Goal: Task Accomplishment & Management: Use online tool/utility

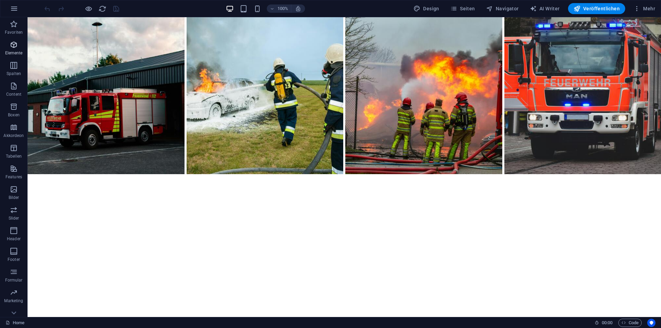
click at [12, 48] on icon "button" at bounding box center [14, 45] width 8 height 8
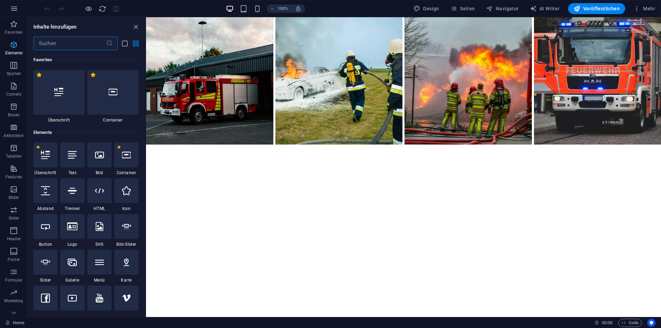
scroll to position [73, 0]
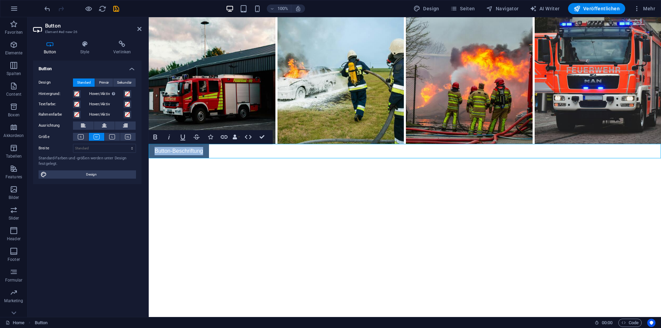
click at [197, 154] on link "Button-Beschriftung" at bounding box center [179, 151] width 60 height 14
click at [224, 158] on html "Button-Beschriftung" at bounding box center [405, 87] width 512 height 141
click at [194, 152] on link "Button-Beschriftung" at bounding box center [179, 151] width 60 height 14
click at [198, 152] on link "Button-Beschriftung" at bounding box center [179, 151] width 60 height 14
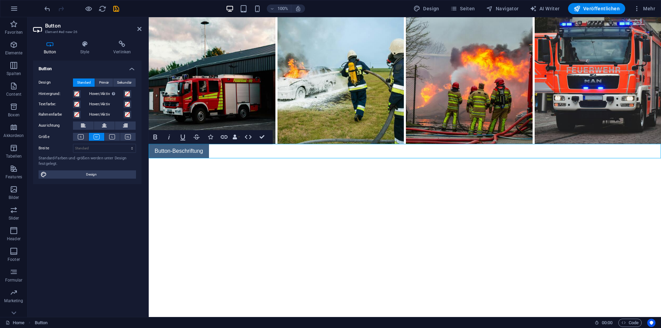
click at [200, 152] on link "Button-Beschriftung" at bounding box center [179, 151] width 60 height 14
click at [203, 150] on link "Button-Beschriftung" at bounding box center [179, 151] width 60 height 14
drag, startPoint x: 204, startPoint y: 150, endPoint x: 151, endPoint y: 151, distance: 52.7
click at [151, 151] on link "Button-Beschriftung" at bounding box center [179, 151] width 60 height 14
click at [127, 51] on h4 "Verlinken" at bounding box center [122, 48] width 39 height 14
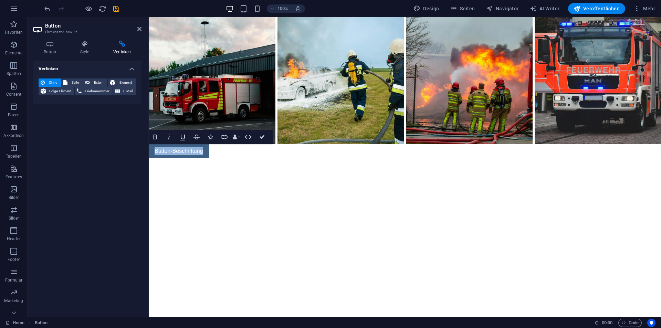
click at [188, 152] on link "Button-Beschriftung" at bounding box center [179, 151] width 60 height 14
click at [205, 152] on link "Button-Beschriftung" at bounding box center [179, 151] width 60 height 14
drag, startPoint x: 197, startPoint y: 149, endPoint x: 157, endPoint y: 145, distance: 40.8
click at [157, 145] on link "Button-Beschriftung" at bounding box center [179, 151] width 60 height 14
drag, startPoint x: 204, startPoint y: 149, endPoint x: 156, endPoint y: 150, distance: 48.2
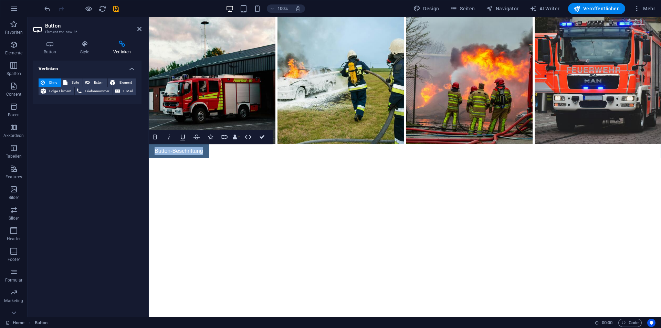
click at [156, 150] on link "Button-Beschriftung" at bounding box center [179, 151] width 60 height 14
click at [192, 158] on html "Mitglied werden" at bounding box center [405, 87] width 512 height 141
click at [17, 66] on icon "button" at bounding box center [14, 65] width 8 height 8
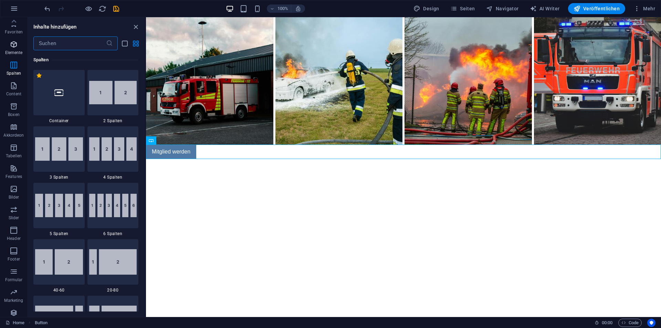
scroll to position [0, 0]
click at [17, 49] on icon "button" at bounding box center [14, 45] width 8 height 8
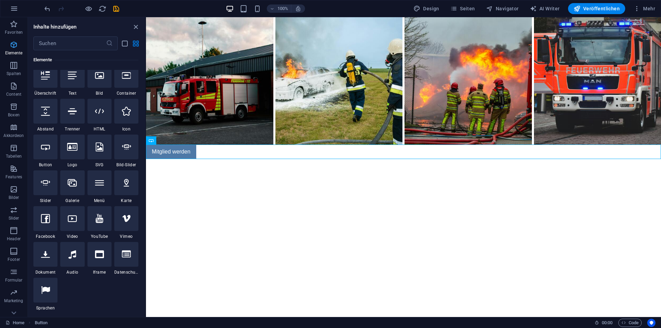
scroll to position [73, 0]
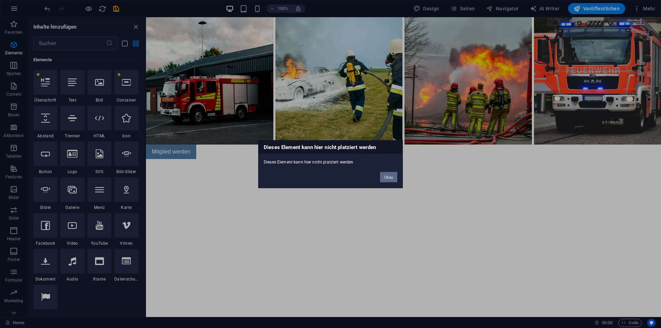
click at [396, 179] on button "Okay" at bounding box center [388, 177] width 17 height 10
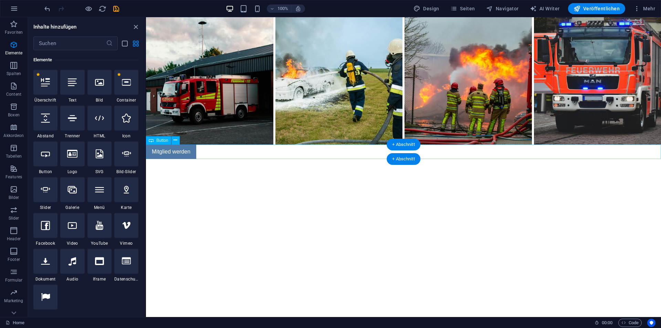
click at [183, 152] on div "Mitglied werden" at bounding box center [403, 152] width 515 height 14
click at [177, 141] on icon at bounding box center [176, 140] width 4 height 7
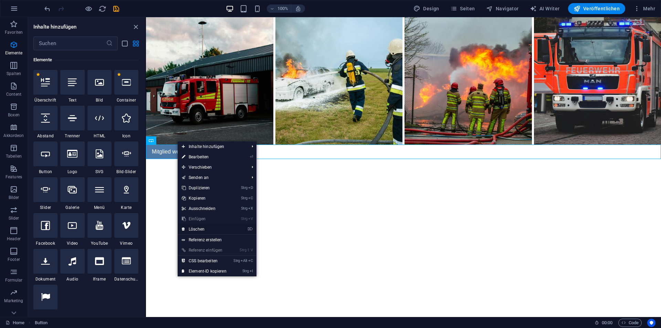
click at [210, 229] on link "⌦ Löschen" at bounding box center [204, 229] width 53 height 10
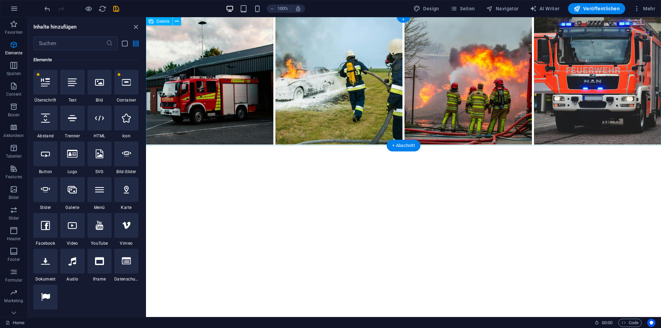
click at [259, 62] on li at bounding box center [209, 80] width 129 height 129
select select
select select "1"
select select
select select "2"
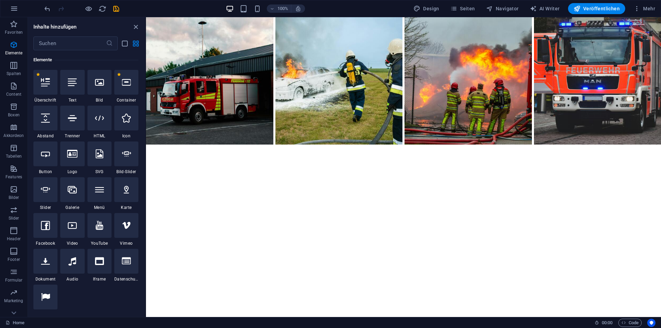
select select
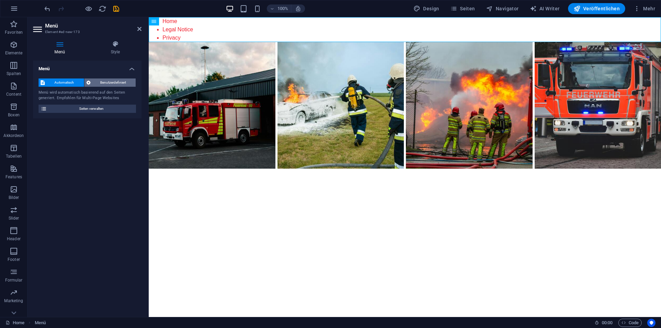
click at [117, 83] on span "Benutzerdefiniert" at bounding box center [113, 83] width 41 height 8
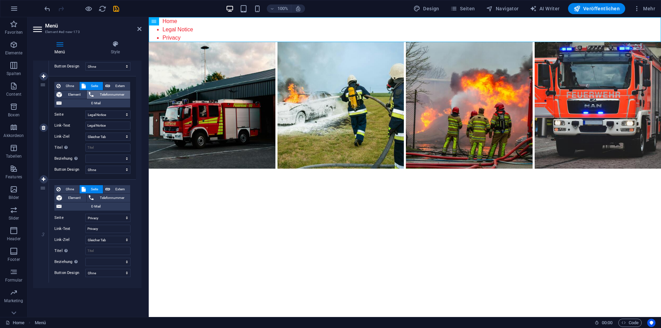
scroll to position [154, 0]
click at [116, 49] on h4 "Style" at bounding box center [115, 48] width 52 height 14
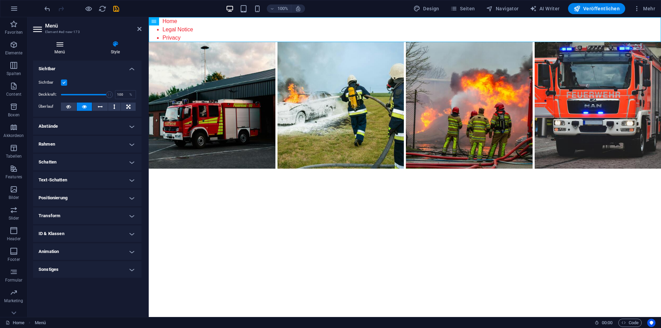
click at [72, 50] on h4 "Menü" at bounding box center [61, 48] width 56 height 14
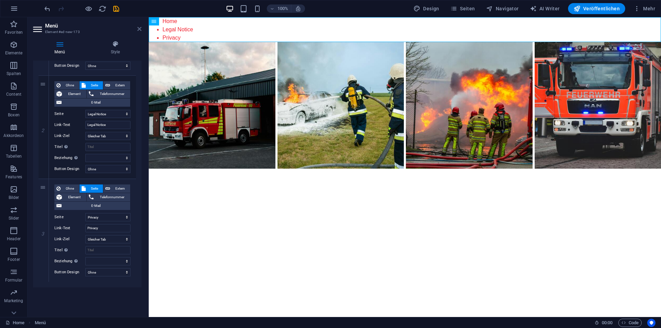
click at [139, 27] on icon at bounding box center [139, 29] width 4 height 6
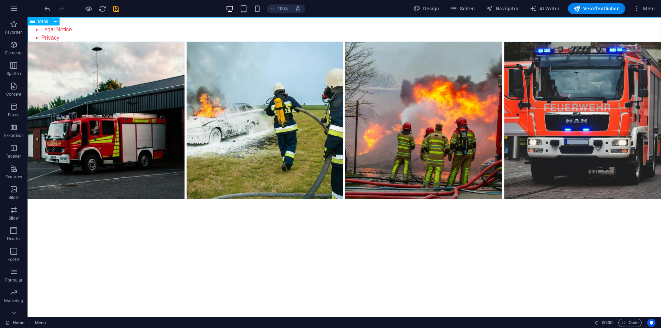
click at [35, 24] on div "Menü" at bounding box center [39, 21] width 23 height 8
click at [60, 22] on div "Menü" at bounding box center [46, 21] width 37 height 9
click at [58, 22] on button at bounding box center [55, 21] width 8 height 8
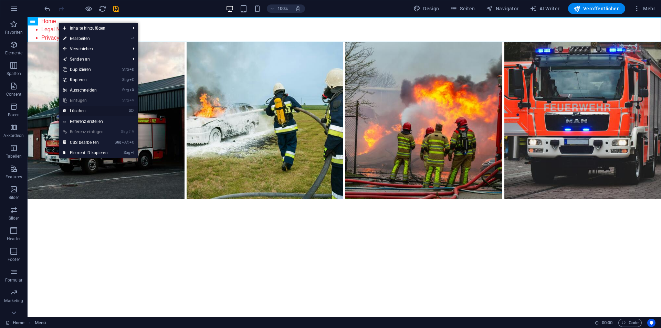
click at [82, 112] on link "⌦ Löschen" at bounding box center [85, 111] width 53 height 10
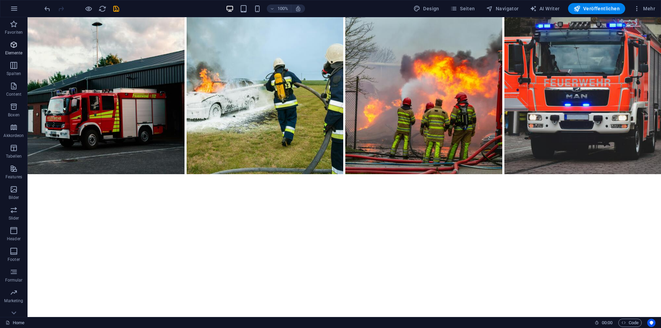
click at [17, 50] on span "Elemente" at bounding box center [14, 49] width 28 height 17
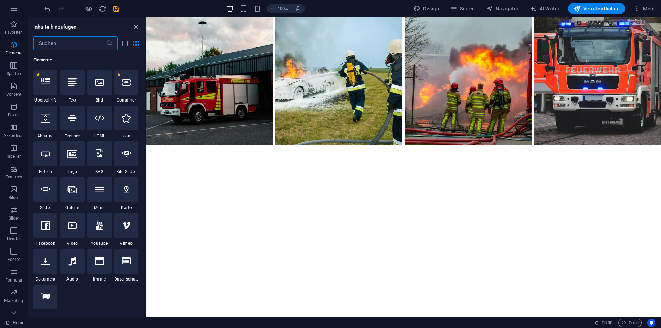
scroll to position [73, 0]
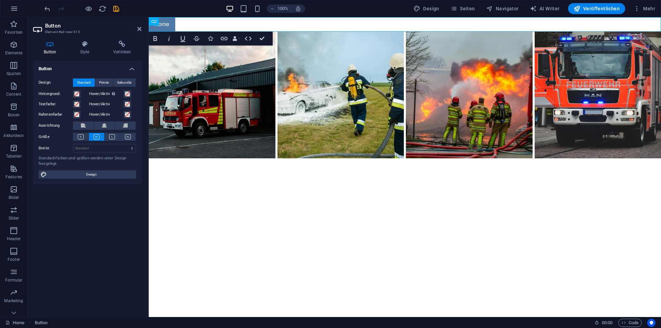
click at [171, 158] on html "Home" at bounding box center [405, 87] width 512 height 141
click at [206, 158] on html "Home" at bounding box center [405, 87] width 512 height 141
click at [87, 47] on icon at bounding box center [85, 44] width 30 height 7
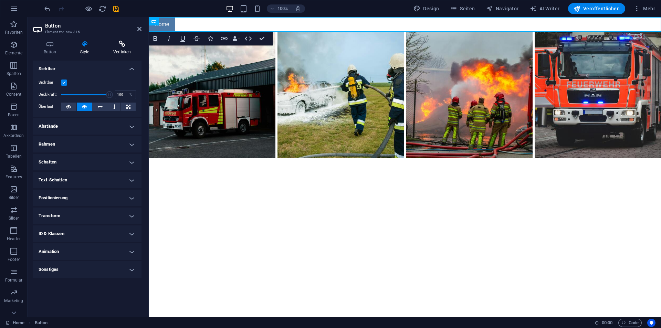
click at [131, 51] on h4 "Verlinken" at bounding box center [122, 48] width 39 height 14
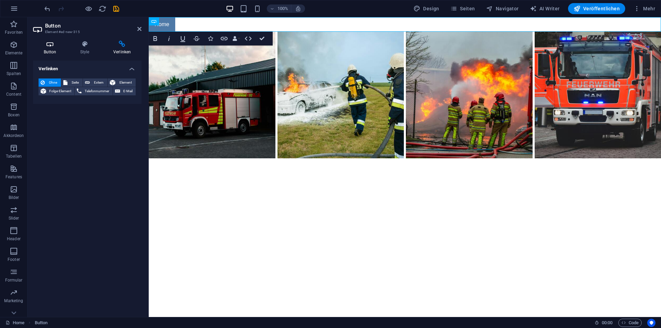
click at [49, 47] on icon at bounding box center [50, 44] width 34 height 7
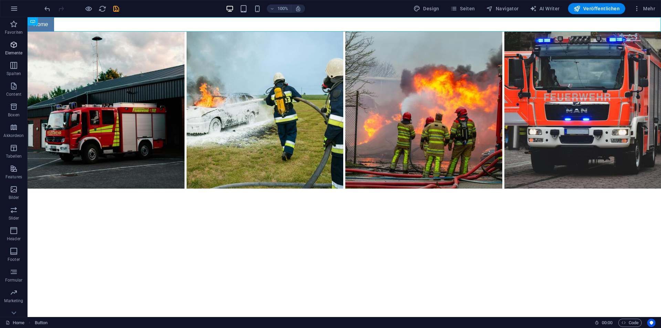
click at [18, 49] on span "Elemente" at bounding box center [14, 49] width 28 height 17
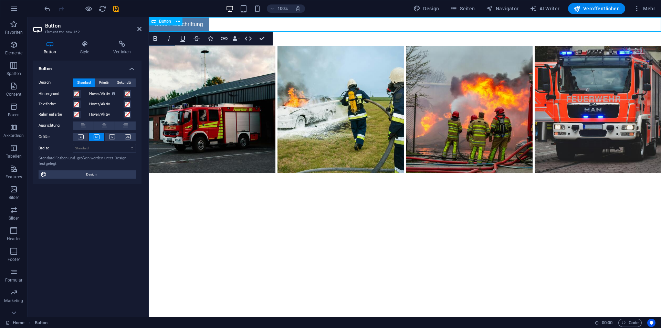
click at [240, 25] on div "Button-Beschriftung" at bounding box center [405, 24] width 512 height 14
click at [259, 173] on html "Button-Beschriftung Home" at bounding box center [405, 95] width 512 height 156
drag, startPoint x: 191, startPoint y: 19, endPoint x: 258, endPoint y: 24, distance: 67.0
click at [258, 24] on div "Button-Beschriftung" at bounding box center [405, 24] width 512 height 14
click at [228, 173] on html "Button-Beschriftung Home" at bounding box center [405, 95] width 512 height 156
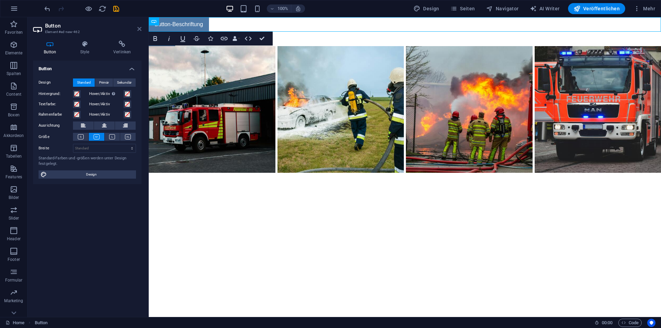
click at [139, 26] on icon at bounding box center [139, 29] width 4 height 6
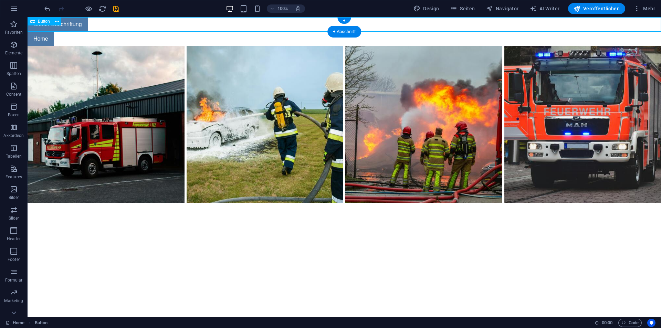
click at [166, 24] on div "Button-Beschriftung" at bounding box center [345, 24] width 634 height 14
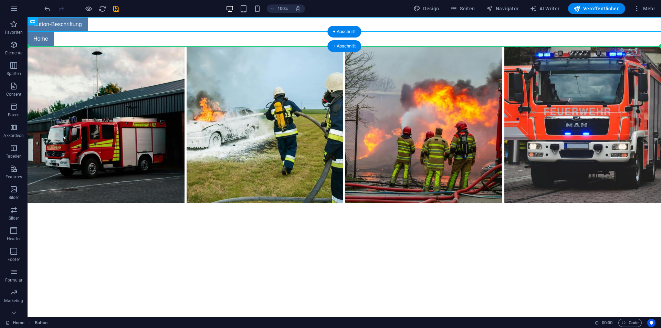
drag, startPoint x: 80, startPoint y: 25, endPoint x: 179, endPoint y: 40, distance: 99.6
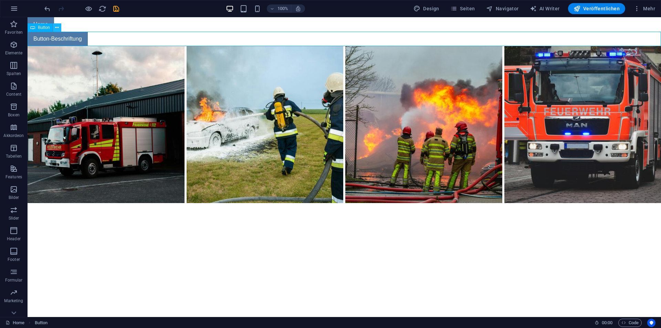
click at [57, 27] on icon at bounding box center [57, 27] width 4 height 7
click at [92, 42] on div "Button-Beschriftung" at bounding box center [345, 39] width 634 height 14
click at [76, 40] on div "Button-Beschriftung" at bounding box center [345, 39] width 634 height 14
click at [67, 40] on div "Button-Beschriftung" at bounding box center [345, 39] width 634 height 14
click at [57, 27] on icon at bounding box center [57, 27] width 4 height 7
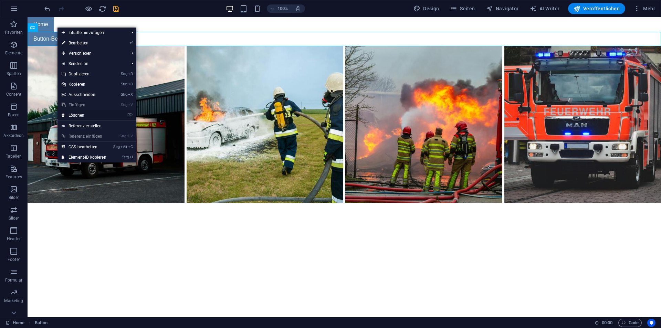
click at [85, 116] on link "⌦ Löschen" at bounding box center [84, 115] width 53 height 10
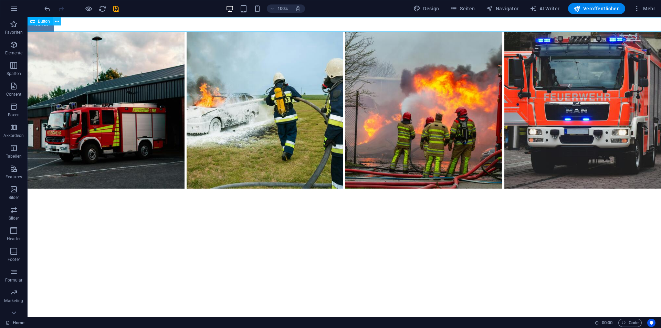
click at [57, 22] on icon at bounding box center [57, 21] width 4 height 7
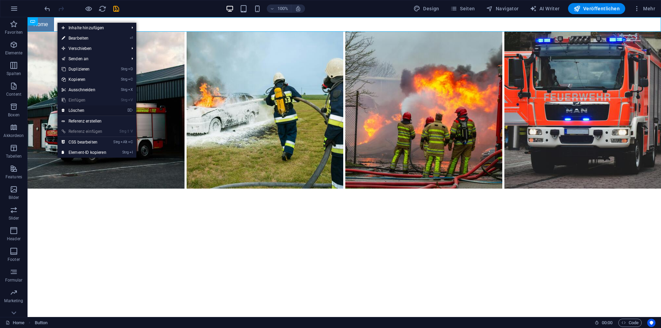
click at [80, 106] on link "⌦ Löschen" at bounding box center [84, 110] width 53 height 10
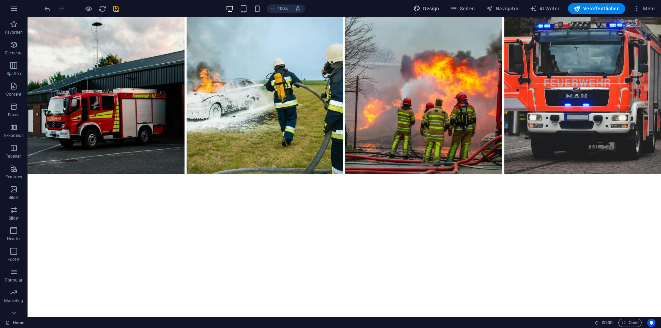
click at [430, 5] on button "Design" at bounding box center [426, 8] width 31 height 11
select select "px"
select select "400"
select select "px"
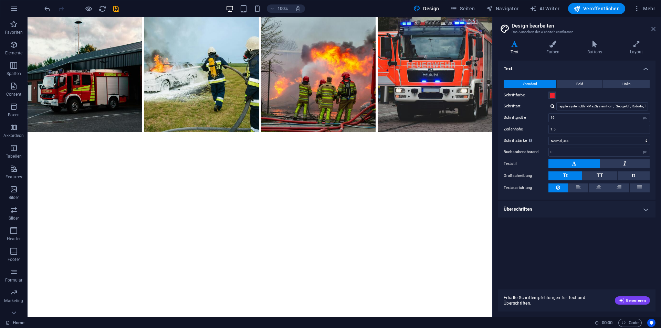
click at [654, 29] on icon at bounding box center [654, 29] width 4 height 6
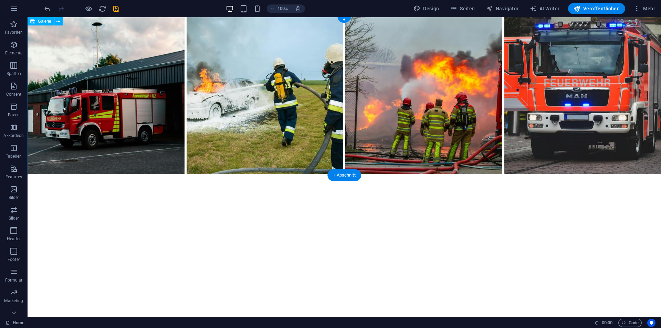
click at [156, 94] on li at bounding box center [106, 95] width 159 height 159
click at [59, 20] on icon at bounding box center [58, 21] width 4 height 7
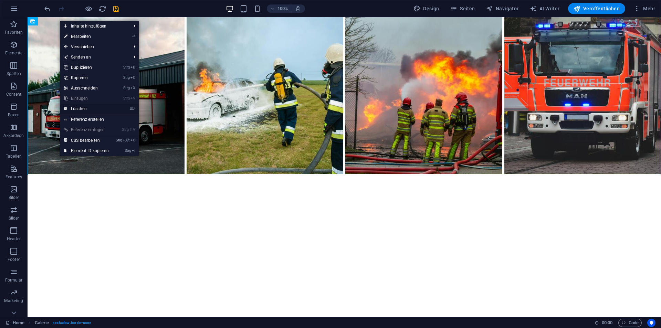
click at [78, 107] on link "⌦ Löschen" at bounding box center [86, 109] width 53 height 10
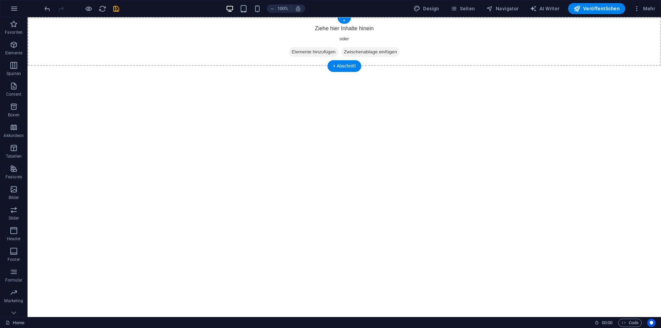
click at [321, 51] on span "Elemente hinzufügen" at bounding box center [314, 52] width 50 height 10
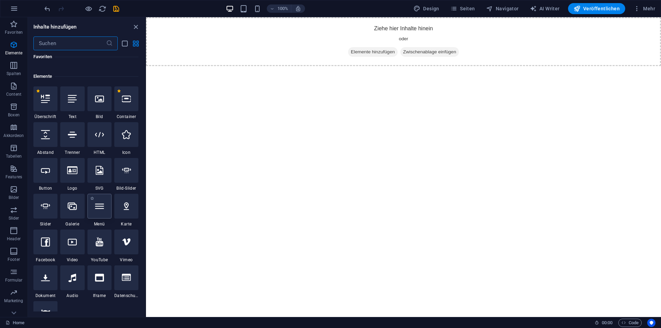
scroll to position [69, 0]
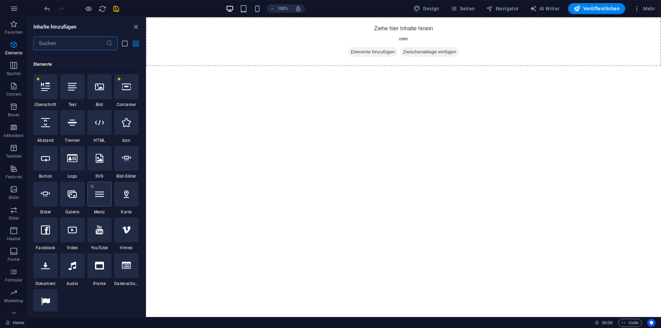
click at [105, 195] on div at bounding box center [99, 194] width 24 height 25
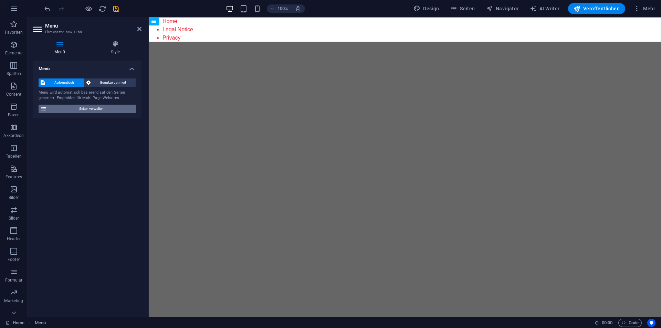
click at [85, 112] on span "Seiten verwalten" at bounding box center [91, 109] width 85 height 8
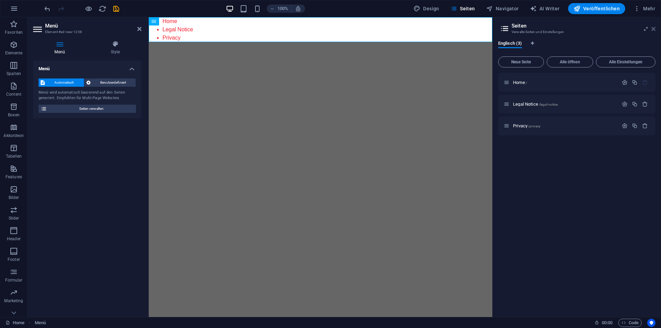
click at [655, 28] on icon at bounding box center [654, 29] width 4 height 6
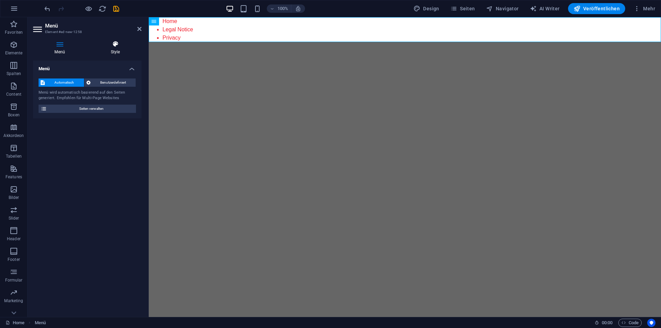
click at [107, 42] on icon at bounding box center [115, 44] width 52 height 7
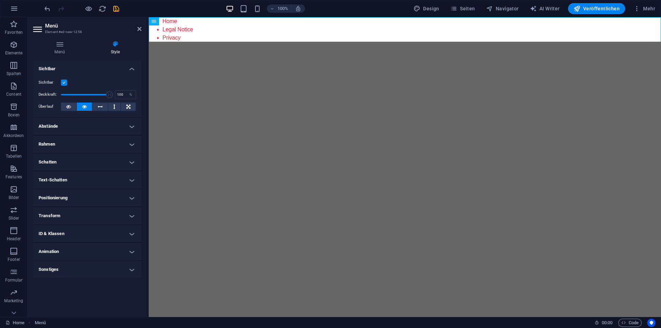
click at [72, 124] on h4 "Abstände" at bounding box center [87, 126] width 108 height 17
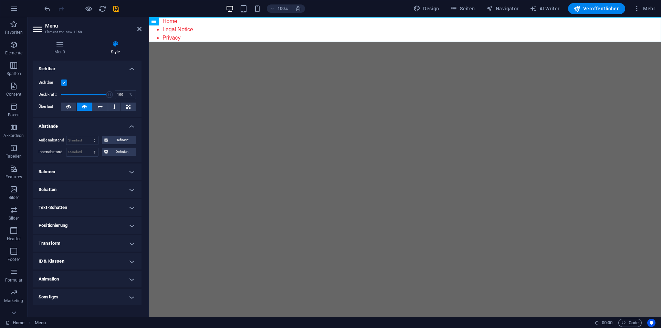
click at [72, 124] on h4 "Abstände" at bounding box center [87, 124] width 108 height 12
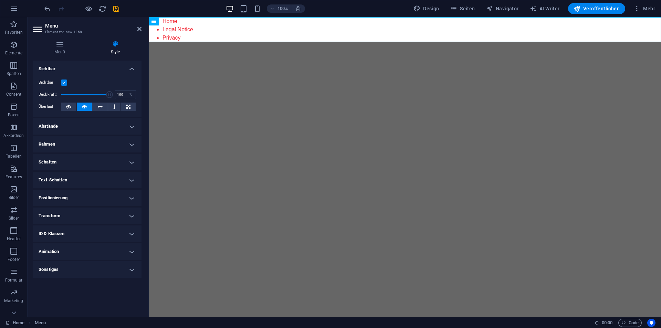
click at [74, 138] on h4 "Rahmen" at bounding box center [87, 144] width 108 height 17
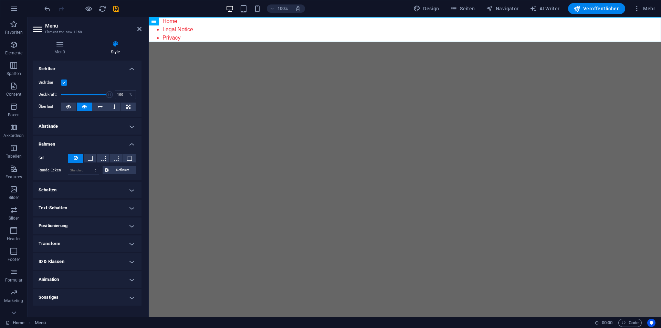
click at [74, 138] on h4 "Rahmen" at bounding box center [87, 142] width 108 height 12
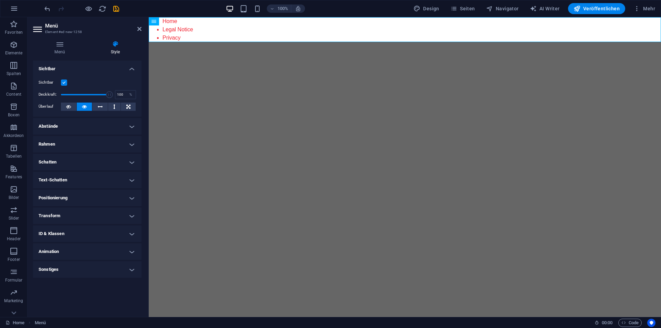
click at [74, 138] on h4 "Rahmen" at bounding box center [87, 144] width 108 height 17
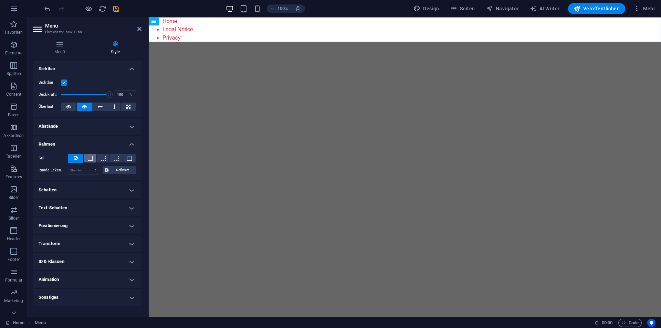
click at [86, 158] on button at bounding box center [90, 158] width 13 height 8
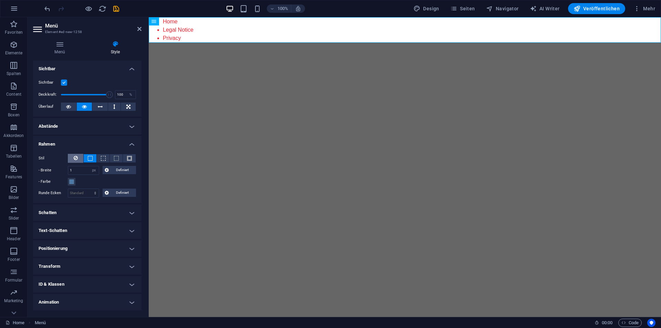
click at [77, 158] on icon at bounding box center [76, 158] width 4 height 8
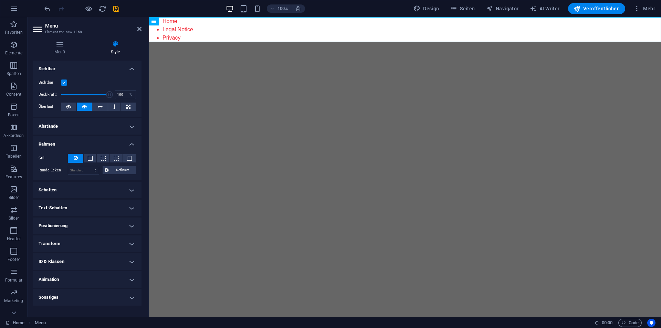
click at [122, 141] on h4 "Rahmen" at bounding box center [87, 142] width 108 height 12
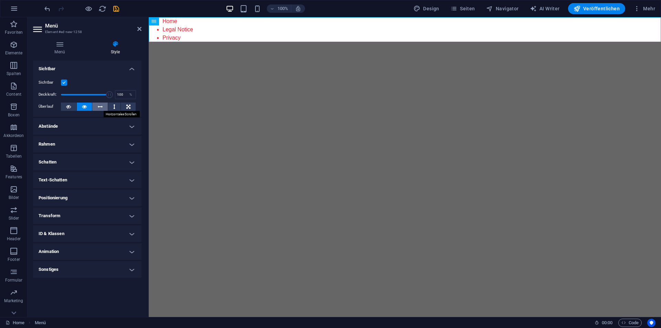
click at [103, 107] on button at bounding box center [99, 107] width 15 height 8
click at [87, 107] on button at bounding box center [84, 107] width 15 height 8
click at [546, 10] on span "AI Writer" at bounding box center [545, 8] width 30 height 7
select select "English"
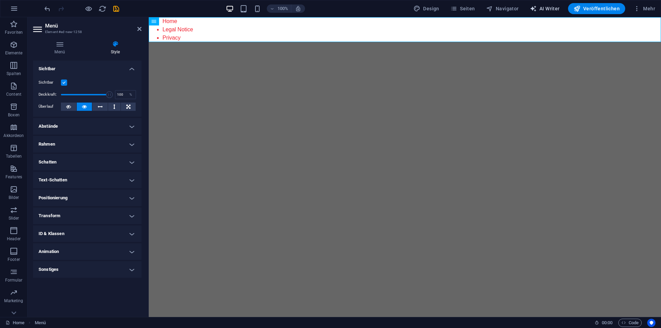
select select "English"
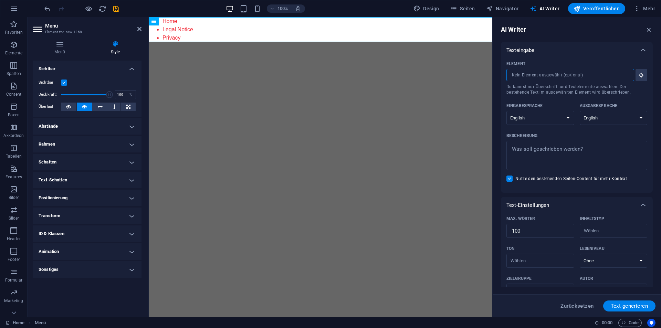
click at [598, 75] on input "Element ​ Du kannst nur Überschrift- und Textelemente auswählen. Der bestehende…" at bounding box center [568, 75] width 123 height 12
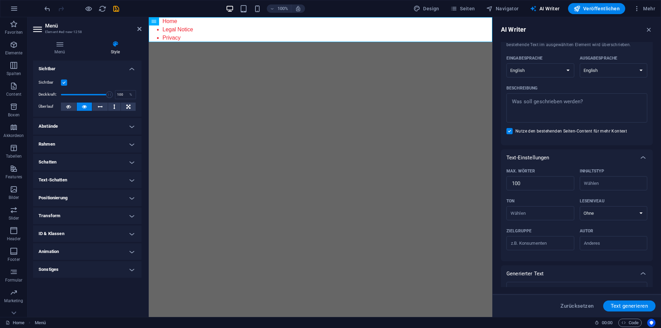
scroll to position [0, 0]
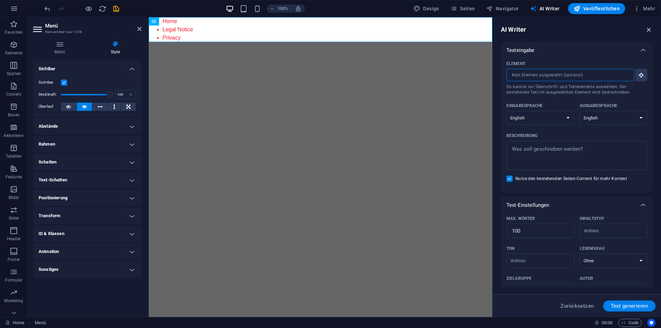
click at [649, 31] on icon "button" at bounding box center [649, 30] width 8 height 8
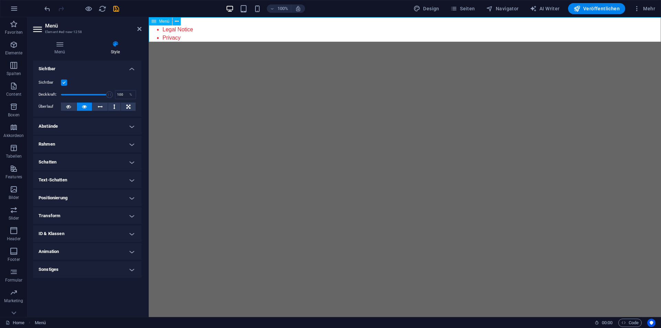
click at [170, 20] on div "Menü" at bounding box center [160, 21] width 23 height 8
click at [167, 21] on span "Menü" at bounding box center [164, 21] width 10 height 4
click at [165, 29] on nav "Home Legal Notice Privacy" at bounding box center [405, 29] width 512 height 25
drag, startPoint x: 177, startPoint y: 80, endPoint x: 164, endPoint y: 70, distance: 16.1
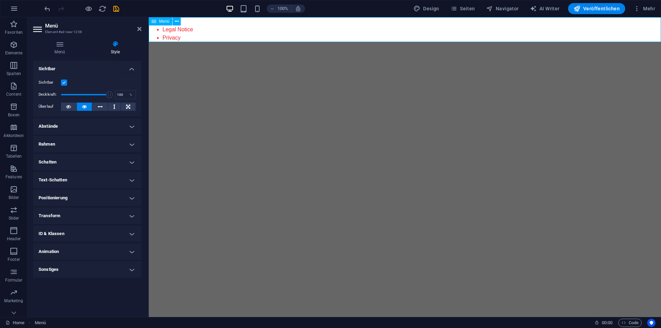
click at [178, 42] on html "Home Legal Notice Privacy" at bounding box center [405, 29] width 512 height 25
click at [139, 29] on icon at bounding box center [139, 29] width 4 height 6
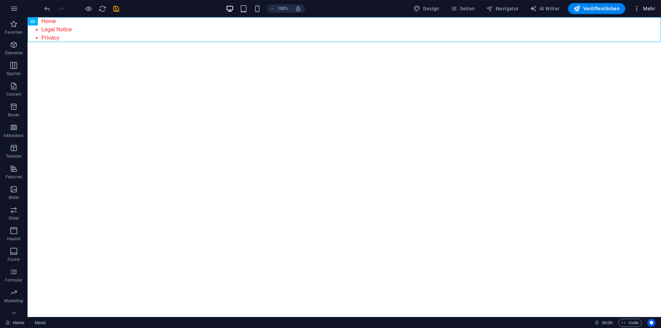
click at [648, 9] on span "Mehr" at bounding box center [645, 8] width 22 height 7
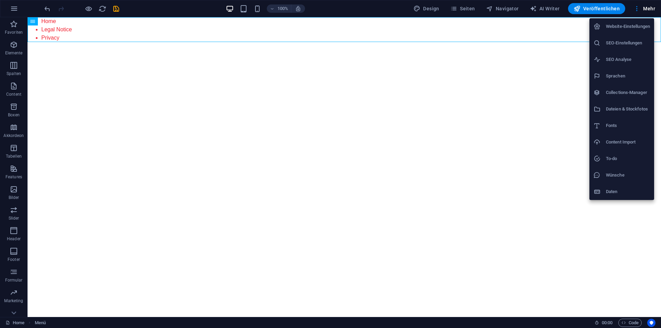
click at [575, 98] on div at bounding box center [330, 164] width 661 height 328
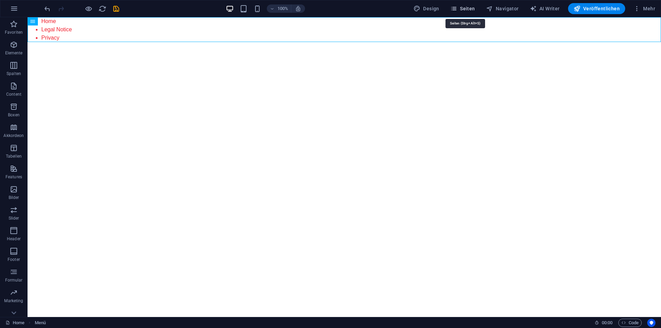
click at [469, 7] on span "Seiten" at bounding box center [462, 8] width 25 height 7
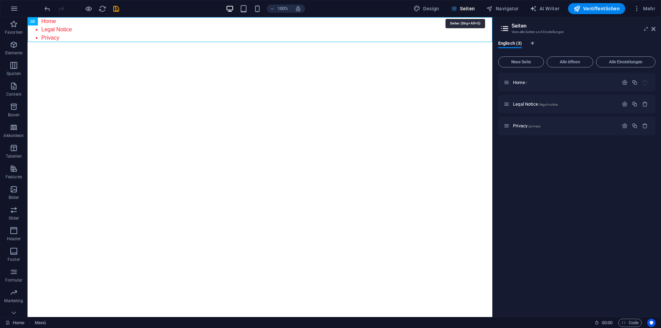
click at [469, 7] on span "Seiten" at bounding box center [462, 8] width 25 height 7
click at [655, 30] on icon at bounding box center [654, 29] width 4 height 6
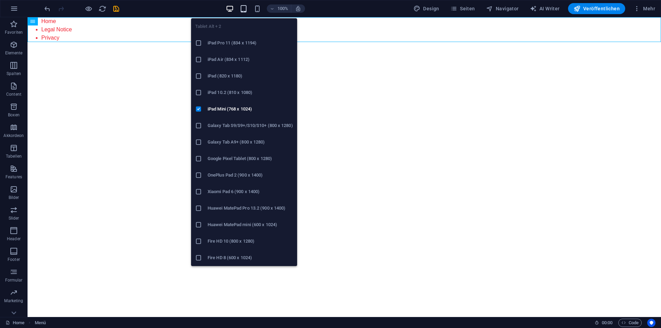
click at [248, 10] on icon "button" at bounding box center [244, 9] width 8 height 8
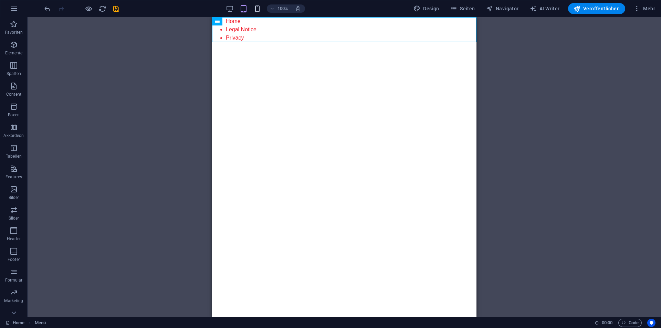
click at [258, 9] on icon "button" at bounding box center [257, 9] width 8 height 8
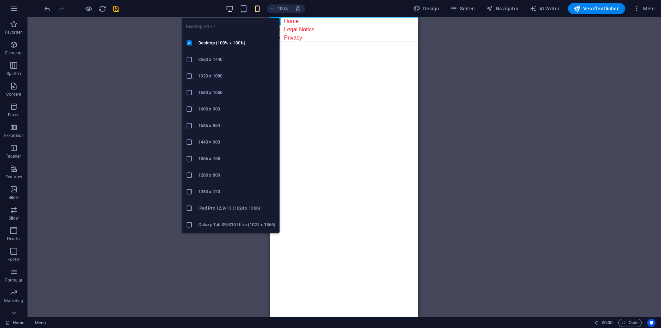
click at [229, 9] on icon "button" at bounding box center [230, 9] width 8 height 8
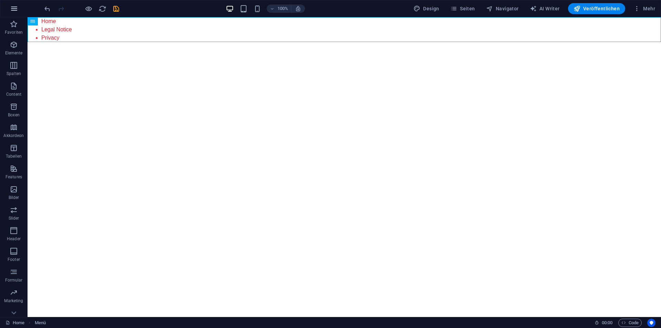
click at [13, 8] on icon "button" at bounding box center [14, 8] width 8 height 8
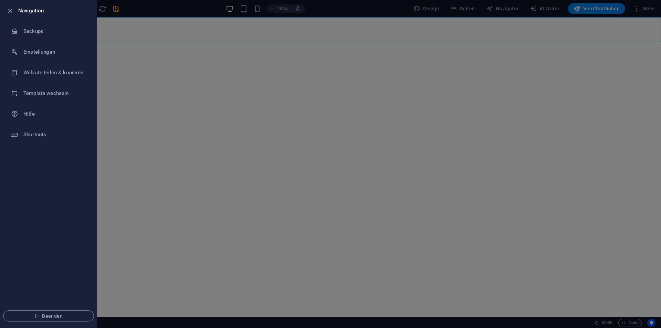
drag, startPoint x: 159, startPoint y: 36, endPoint x: 135, endPoint y: 29, distance: 25.0
click at [159, 36] on div at bounding box center [330, 164] width 661 height 328
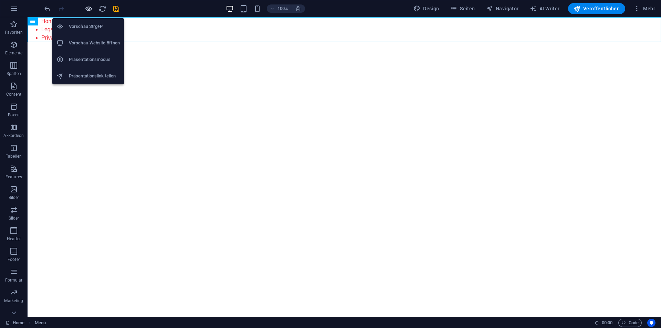
click at [90, 12] on icon "button" at bounding box center [89, 9] width 8 height 8
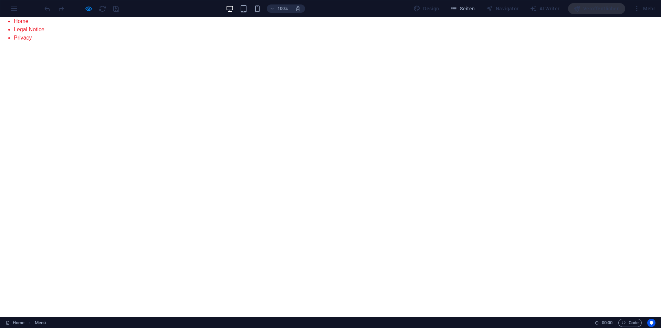
click at [13, 19] on ul "Home Legal Notice Privacy" at bounding box center [330, 29] width 661 height 25
click at [20, 21] on link "Home" at bounding box center [21, 21] width 15 height 6
click at [23, 21] on link "Home" at bounding box center [21, 21] width 15 height 6
click at [25, 28] on link "Legal Notice" at bounding box center [29, 30] width 31 height 6
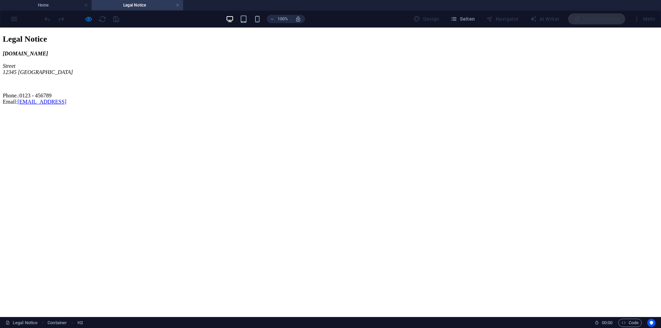
click at [14, 17] on div "100% Design Seiten Navigator AI Writer Veröffentlichen Mehr" at bounding box center [330, 19] width 660 height 17
click at [50, 6] on h4 "Home" at bounding box center [46, 5] width 92 height 8
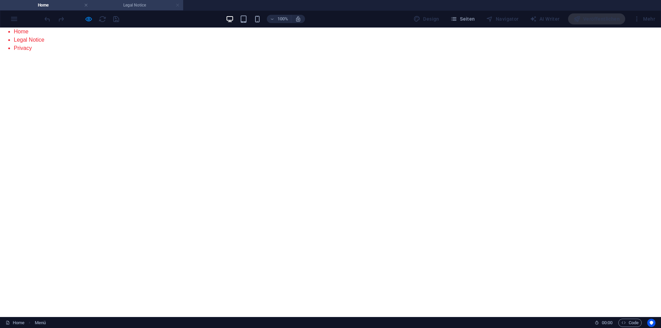
click at [178, 4] on link at bounding box center [178, 5] width 4 height 7
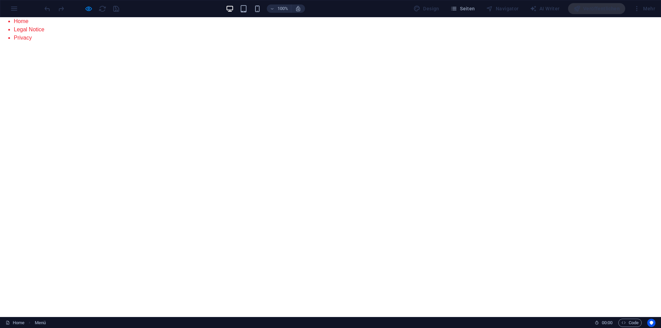
click at [11, 37] on ul "Home Legal Notice Privacy" at bounding box center [330, 29] width 661 height 25
click at [16, 37] on link "Privacy" at bounding box center [23, 38] width 18 height 6
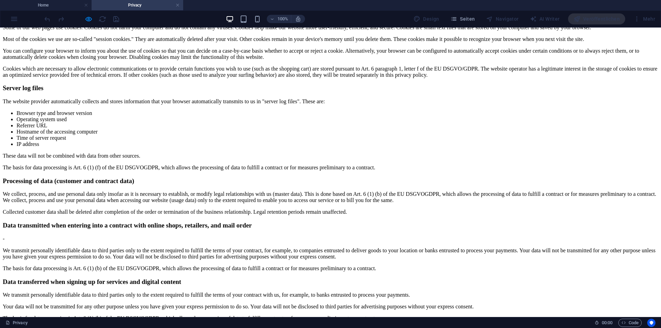
scroll to position [654, 0]
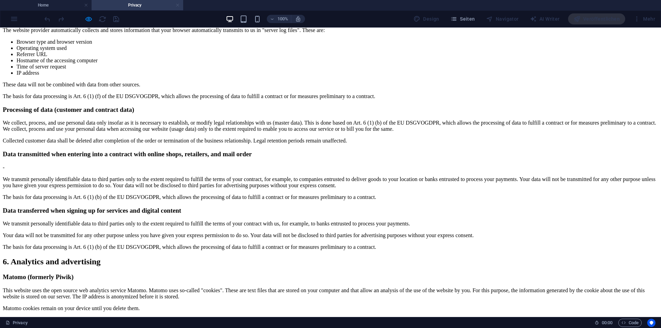
click at [176, 6] on link at bounding box center [178, 5] width 4 height 7
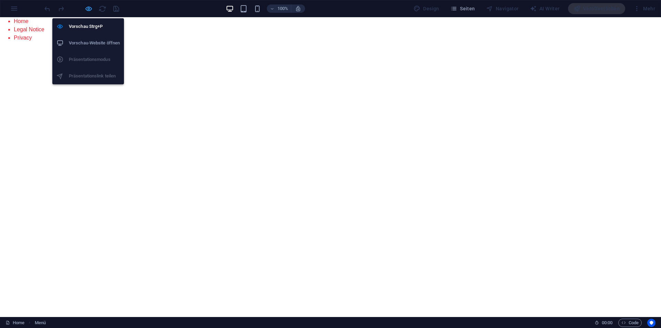
click at [87, 9] on icon "button" at bounding box center [89, 9] width 8 height 8
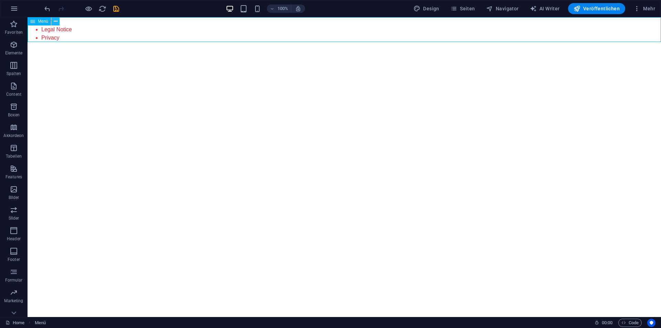
click at [58, 21] on button at bounding box center [55, 21] width 8 height 8
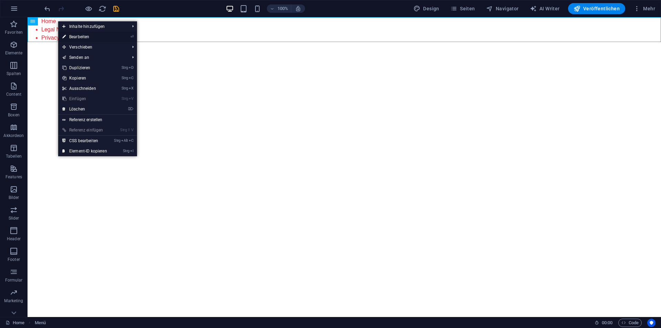
click at [74, 35] on link "⏎ Bearbeiten" at bounding box center [84, 37] width 53 height 10
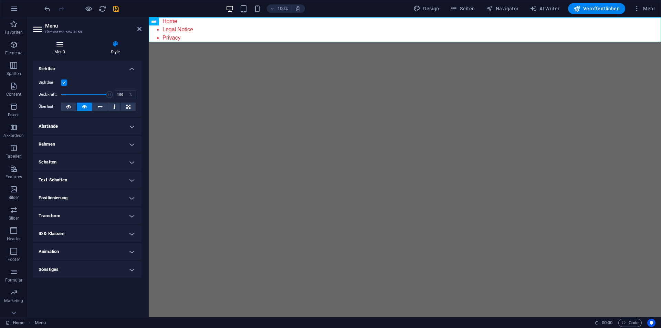
click at [58, 48] on h4 "Menü" at bounding box center [61, 48] width 56 height 14
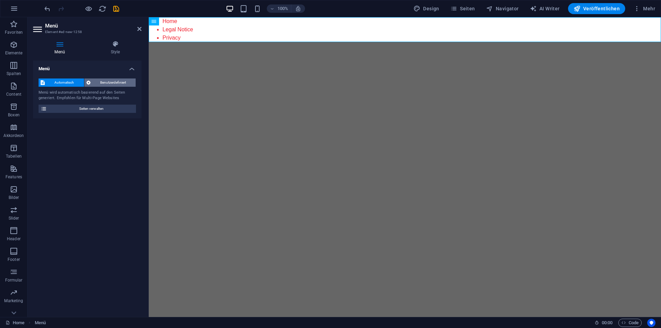
click at [101, 81] on span "Benutzerdefiniert" at bounding box center [113, 83] width 41 height 8
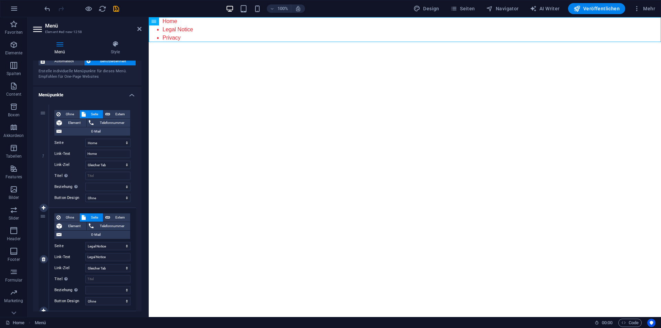
scroll to position [0, 0]
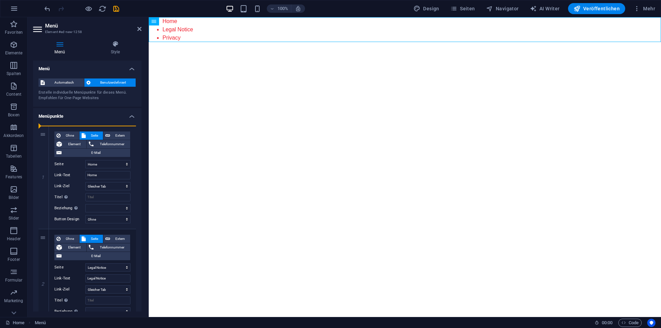
drag, startPoint x: 48, startPoint y: 236, endPoint x: 148, endPoint y: 132, distance: 145.1
click at [148, 132] on aside "Menü Element #ed-new-1258 Menü Style Menü Automatisch Benutzerdefiniert Erstell…" at bounding box center [88, 167] width 121 height 300
select select "1"
type input "Legal Notice"
select select
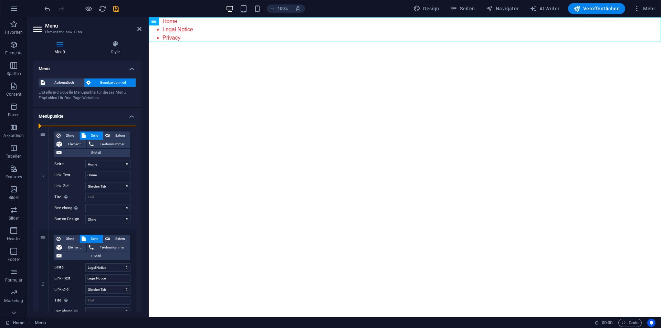
select select "0"
type input "Home"
select select
drag, startPoint x: 46, startPoint y: 134, endPoint x: 48, endPoint y: 237, distance: 102.6
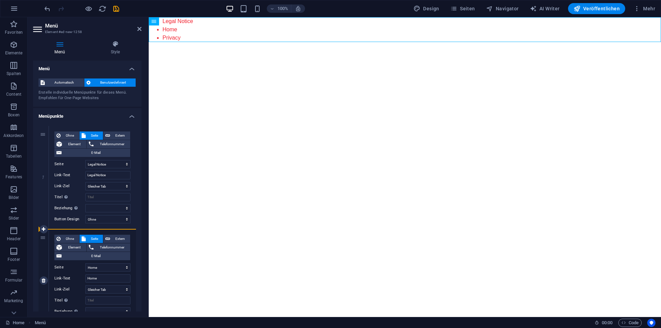
click at [48, 237] on div "1 Ohne Seite Extern Element Telefonnummer E-Mail Seite Home Legal Notice Privac…" at bounding box center [87, 281] width 97 height 310
select select
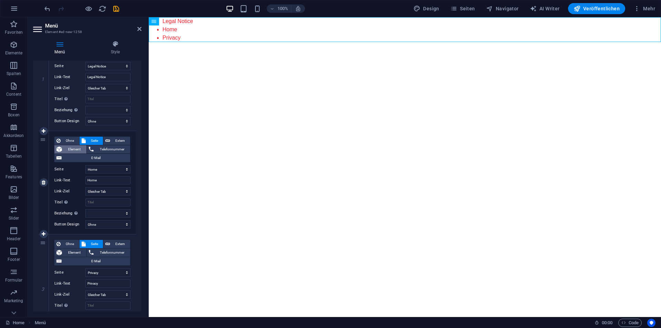
scroll to position [85, 0]
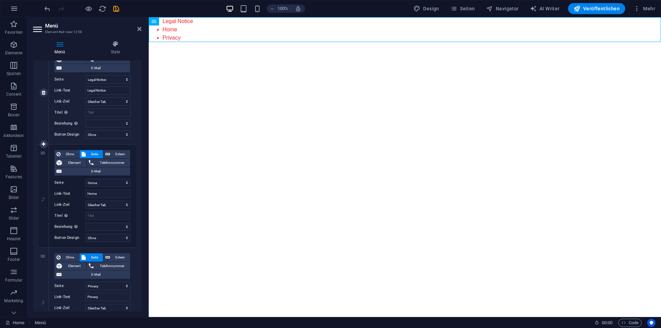
drag, startPoint x: 43, startPoint y: 155, endPoint x: 51, endPoint y: 65, distance: 90.2
click at [51, 65] on div "1 Ohne Seite Extern Element Telefonnummer E-Mail Seite Home Legal Notice Privac…" at bounding box center [87, 196] width 97 height 310
select select "0"
type input "Home"
select select
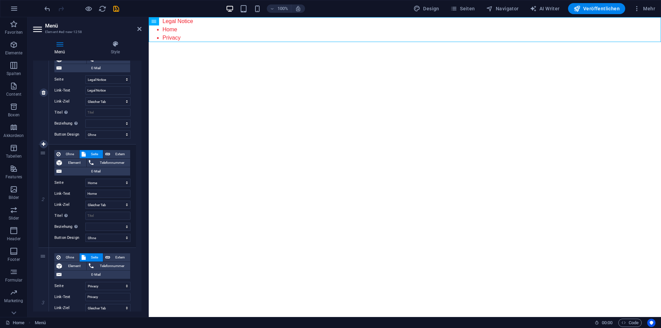
select select "1"
type input "Legal Notice"
select select
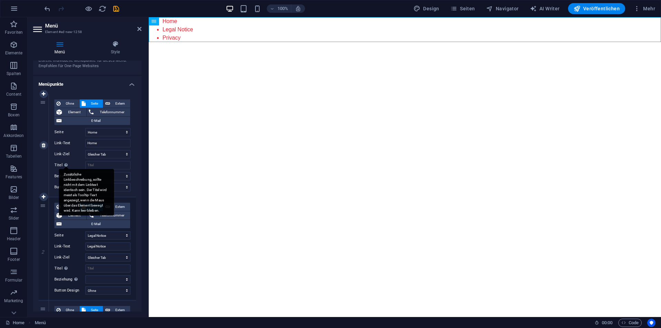
scroll to position [34, 0]
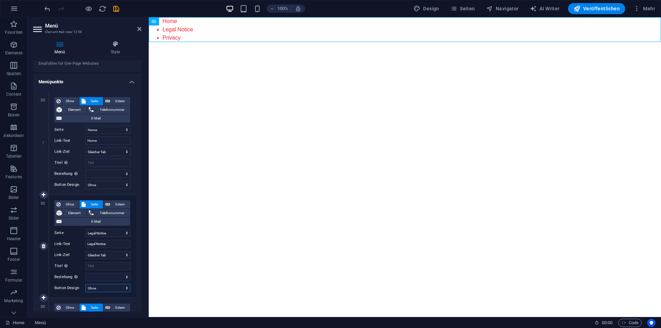
click at [105, 286] on select "Ohne Standard Primär Sekundär" at bounding box center [107, 288] width 45 height 8
select select "default"
click at [85, 284] on select "Ohne Standard Primär Sekundär" at bounding box center [107, 288] width 45 height 8
select select
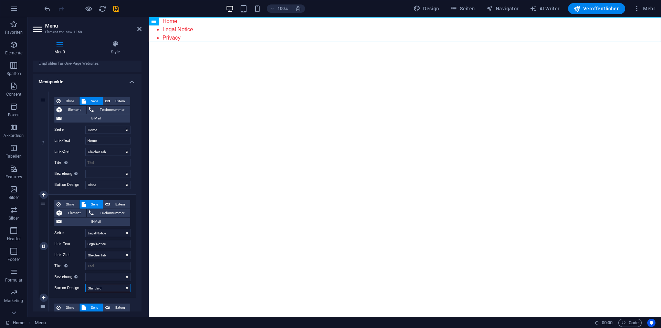
select select
click at [106, 292] on select "Ohne Standard Primär Sekundär" at bounding box center [107, 288] width 45 height 8
select select "primary"
click at [85, 284] on select "Ohne Standard Primär Sekundär" at bounding box center [107, 288] width 45 height 8
select select
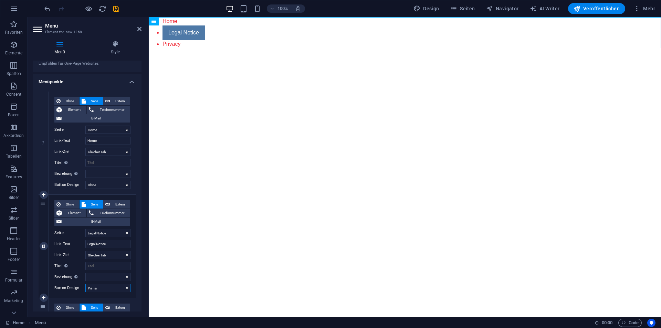
select select
click at [100, 288] on select "Ohne Standard Primär Sekundär" at bounding box center [107, 288] width 45 height 8
select select "secondary"
click at [85, 284] on select "Ohne Standard Primär Sekundär" at bounding box center [107, 288] width 45 height 8
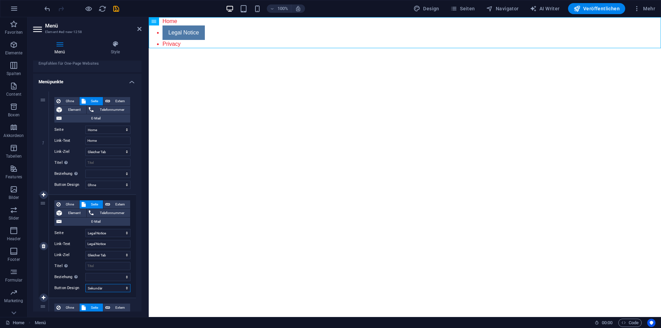
select select
click at [106, 291] on select "Ohne Standard Primär Sekundär" at bounding box center [107, 288] width 45 height 8
select select "default"
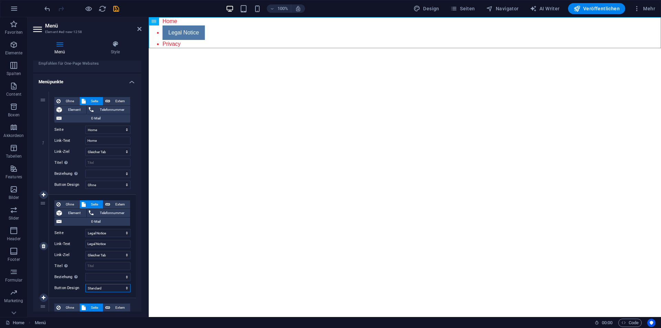
click at [85, 284] on select "Ohne Standard Primär Sekundär" at bounding box center [107, 288] width 45 height 8
select select
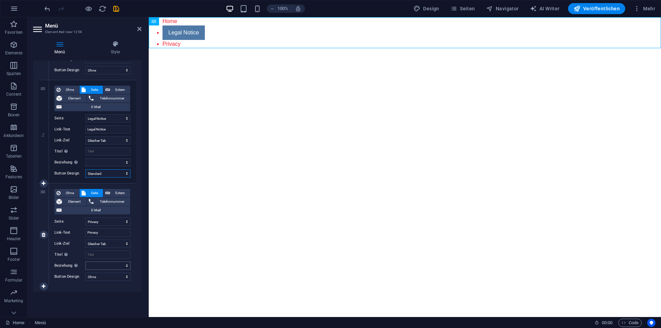
scroll to position [154, 0]
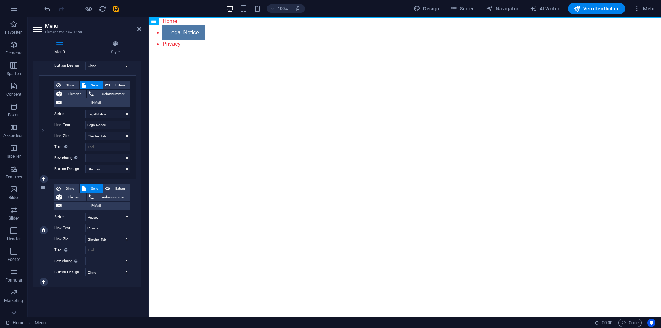
click at [102, 277] on div "Ohne Seite Extern Element Telefonnummer E-Mail Seite Home Legal Notice Privacy …" at bounding box center [92, 230] width 87 height 103
click at [102, 274] on select "Ohne Standard Primär Sekundär" at bounding box center [107, 272] width 45 height 8
select select "default"
click at [85, 268] on select "Ohne Standard Primär Sekundär" at bounding box center [107, 272] width 45 height 8
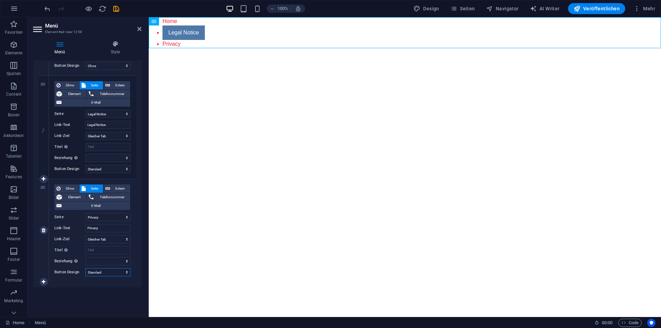
select select
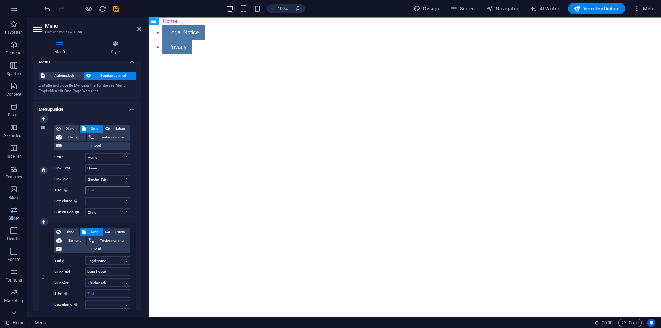
scroll to position [0, 0]
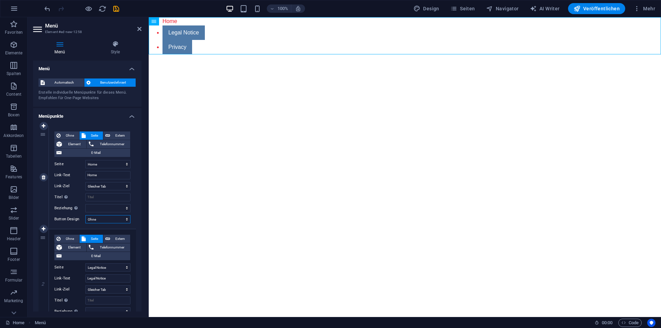
click at [104, 222] on select "Ohne Standard Primär Sekundär" at bounding box center [107, 219] width 45 height 8
select select "default"
click at [85, 215] on select "Ohne Standard Primär Sekundär" at bounding box center [107, 219] width 45 height 8
select select
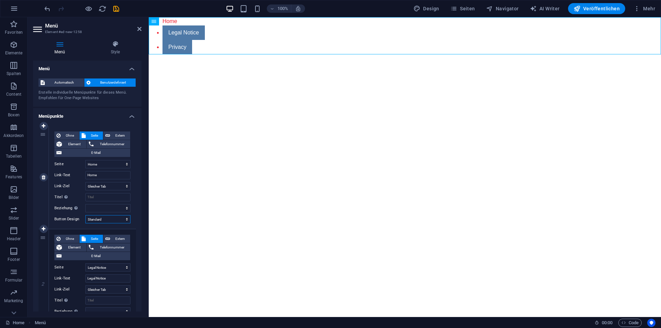
select select
drag, startPoint x: 189, startPoint y: 39, endPoint x: 241, endPoint y: 37, distance: 52.4
click at [243, 37] on nav "Home Legal Notice Privacy" at bounding box center [405, 38] width 512 height 43
click at [181, 40] on nav "Home Legal Notice Privacy" at bounding box center [405, 38] width 512 height 43
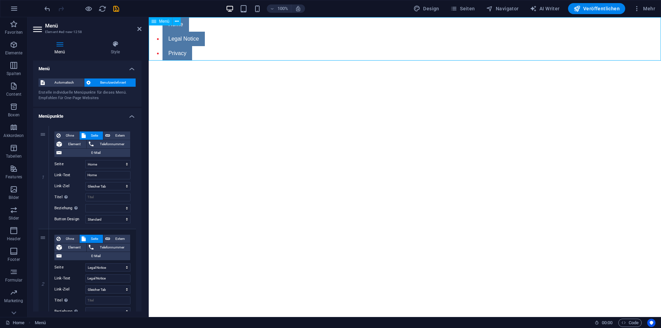
click at [160, 20] on span "Menü" at bounding box center [164, 21] width 10 height 4
click at [178, 21] on icon at bounding box center [177, 21] width 4 height 7
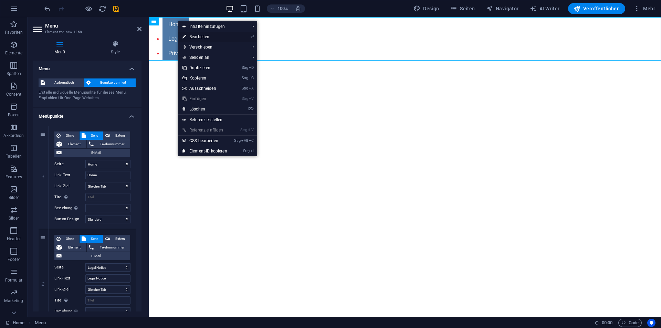
click at [238, 36] on li "⏎ Bearbeiten" at bounding box center [217, 37] width 79 height 10
click at [242, 37] on li "⏎ Bearbeiten" at bounding box center [217, 37] width 79 height 10
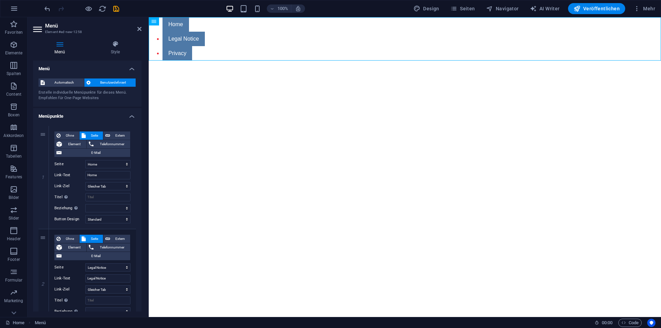
click at [352, 61] on html "Home Legal Notice Privacy" at bounding box center [405, 38] width 512 height 43
drag, startPoint x: 198, startPoint y: 38, endPoint x: 232, endPoint y: 35, distance: 34.9
click at [233, 35] on nav "Home Legal Notice Privacy" at bounding box center [405, 38] width 512 height 43
click at [197, 38] on nav "Home Legal Notice Privacy" at bounding box center [405, 38] width 512 height 43
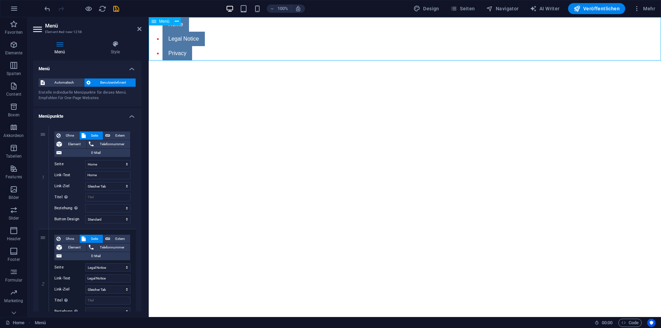
click at [197, 38] on nav "Home Legal Notice Privacy" at bounding box center [405, 38] width 512 height 43
click at [71, 77] on div "Automatisch Benutzerdefiniert Erstelle individuelle Menüpunkte für dieses Menü.…" at bounding box center [87, 90] width 108 height 34
click at [69, 80] on span "Automatisch" at bounding box center [64, 83] width 35 height 8
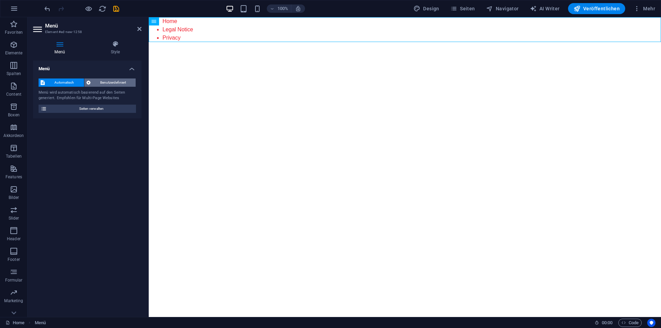
click at [106, 80] on span "Benutzerdefiniert" at bounding box center [113, 83] width 41 height 8
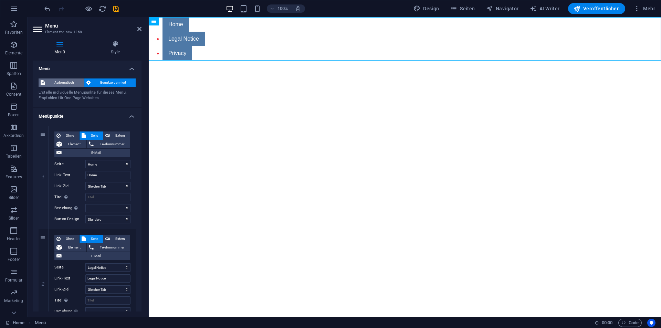
click at [66, 84] on span "Automatisch" at bounding box center [64, 83] width 35 height 8
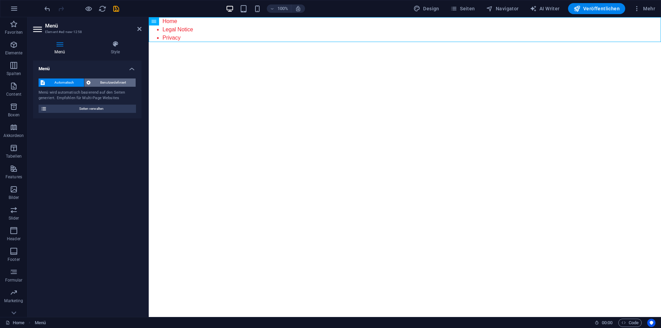
click at [113, 83] on span "Benutzerdefiniert" at bounding box center [113, 83] width 41 height 8
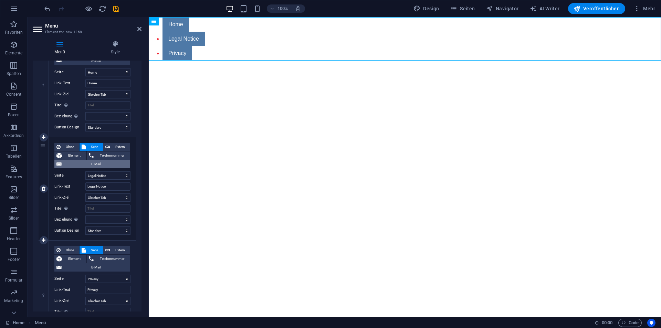
scroll to position [138, 0]
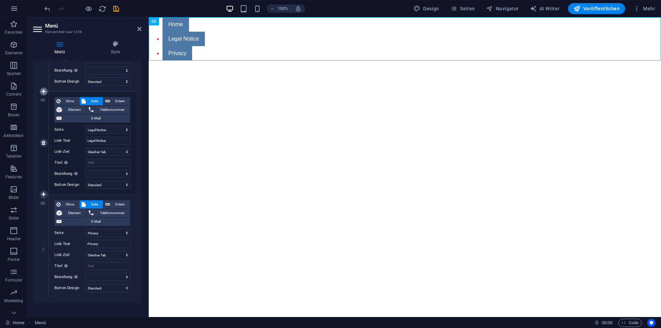
click at [42, 87] on link at bounding box center [44, 91] width 8 height 8
select select
select select "1"
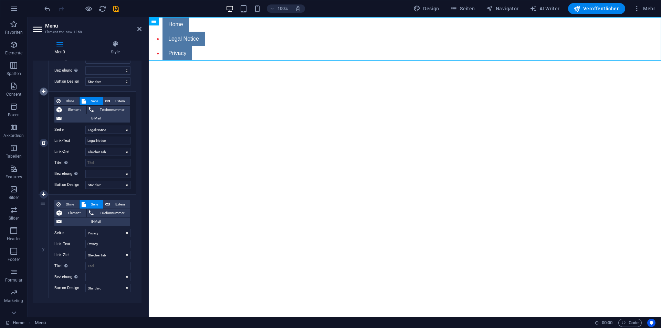
type input "Legal Notice"
select select
select select "2"
select select
select select "default"
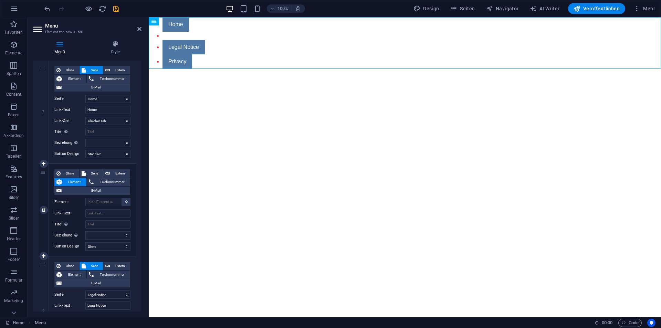
scroll to position [69, 0]
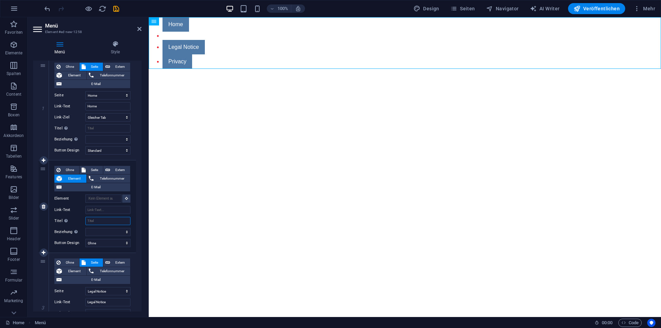
click at [95, 222] on input "Titel Zusätzliche Linkbeschreibung, sollte nicht mit dem Linktext identisch sei…" at bounding box center [107, 221] width 45 height 8
type input "HGhhdhd"
select select
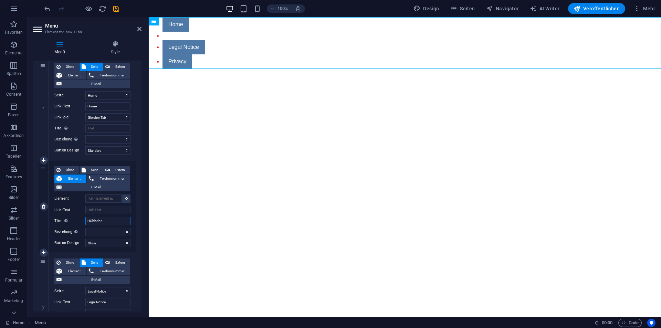
select select
type input "HGhhdhd"
click at [101, 244] on select "Ohne Standard Primär Sekundär" at bounding box center [107, 243] width 45 height 8
select select "default"
click at [85, 239] on select "Ohne Standard Primär Sekundär" at bounding box center [107, 243] width 45 height 8
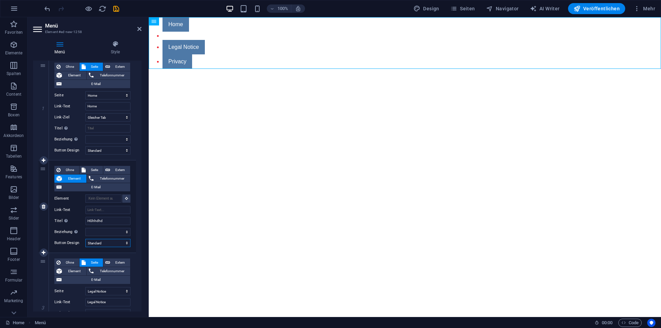
select select
click at [96, 166] on span "Seite" at bounding box center [94, 170] width 13 height 8
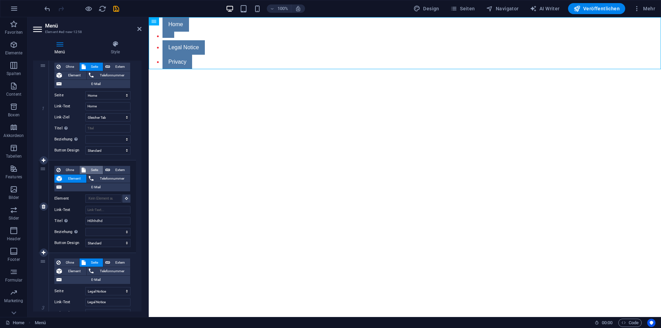
select select
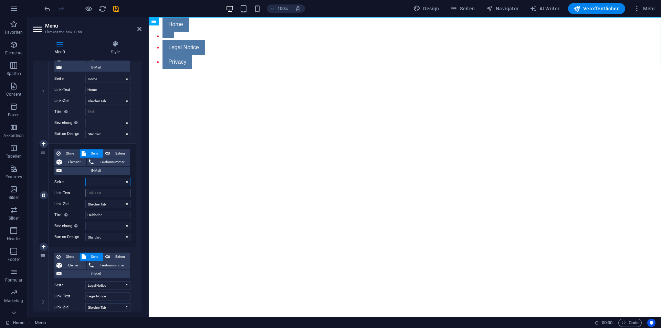
scroll to position [138, 0]
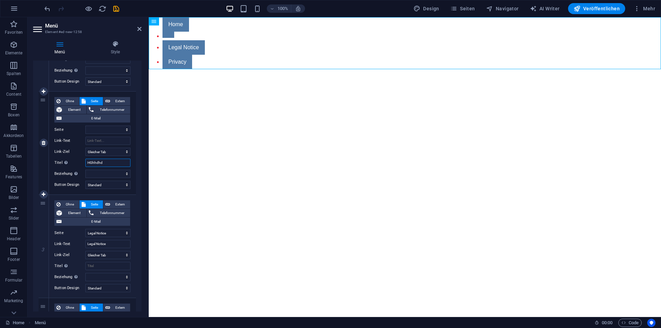
click at [111, 162] on input "HGhhdhd" at bounding box center [107, 163] width 45 height 8
click at [112, 149] on select "Neuer Tab Gleicher Tab Overlay" at bounding box center [107, 152] width 45 height 8
click at [102, 165] on input "HGhhdhd" at bounding box center [107, 163] width 45 height 8
drag, startPoint x: 109, startPoint y: 163, endPoint x: 57, endPoint y: 164, distance: 52.4
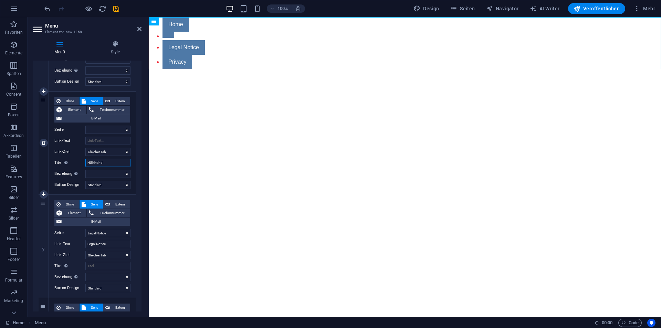
click at [57, 164] on div "Titel Zusätzliche Linkbeschreibung, sollte nicht mit dem Linktext identisch sei…" at bounding box center [92, 163] width 76 height 8
click at [99, 138] on input "Link-Text" at bounding box center [107, 141] width 45 height 8
type input "uzjklzuki"
select select
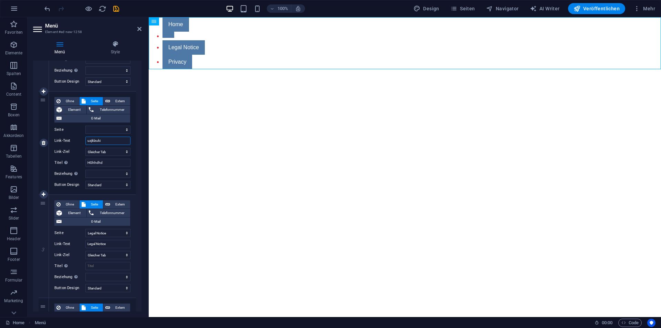
select select
type input "uzjklzuki"
click at [93, 128] on select "Home Legal Notice Privacy" at bounding box center [107, 130] width 45 height 8
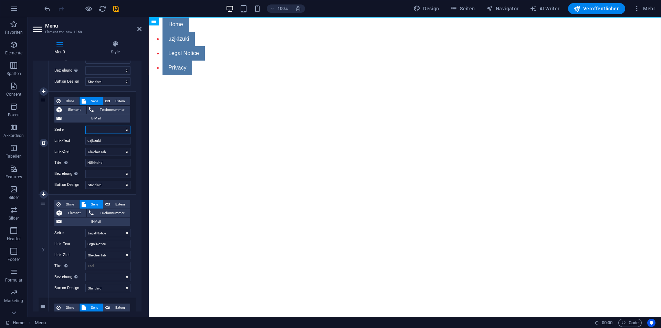
click at [93, 129] on select "Home Legal Notice Privacy" at bounding box center [107, 130] width 45 height 8
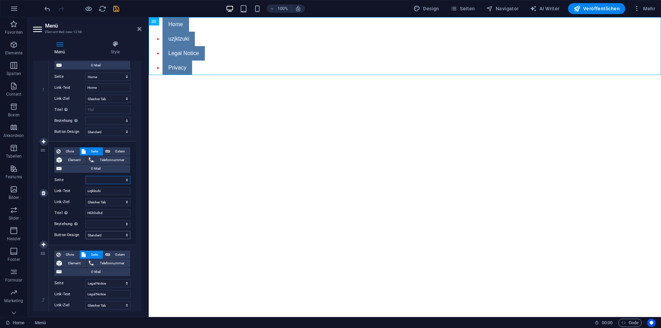
scroll to position [0, 0]
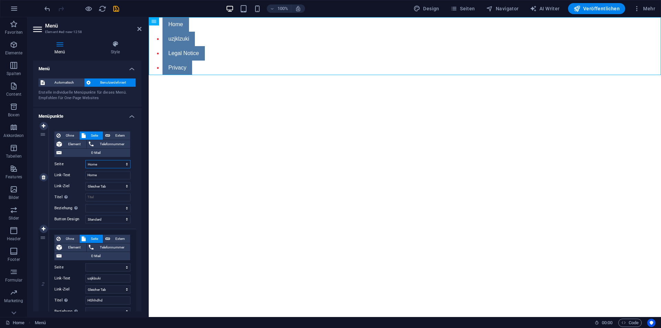
click at [99, 162] on select "Home Legal Notice Privacy" at bounding box center [107, 164] width 45 height 8
click at [85, 160] on select "Home Legal Notice Privacy" at bounding box center [107, 164] width 45 height 8
drag, startPoint x: 100, startPoint y: 173, endPoint x: 79, endPoint y: 173, distance: 21.4
click at [79, 173] on div "Link-Text Home" at bounding box center [92, 175] width 76 height 8
type input "Sta"
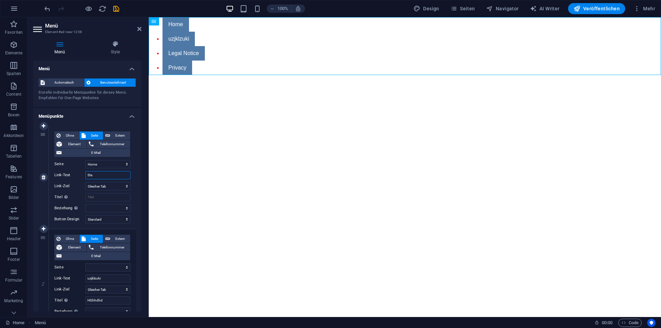
select select
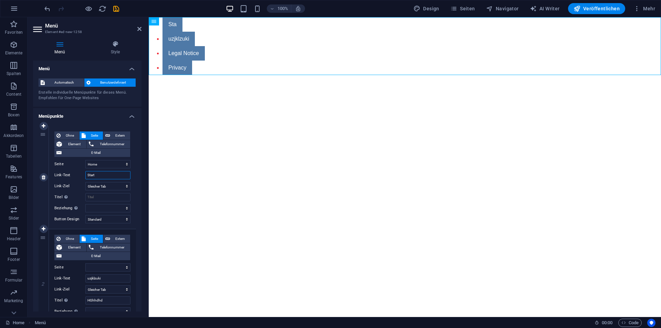
type input "Star"
select select
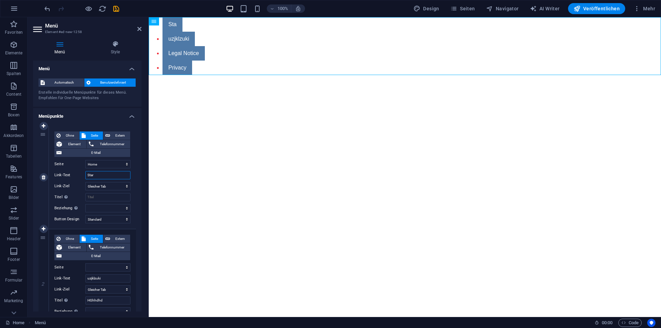
select select
type input "Starts"
select select
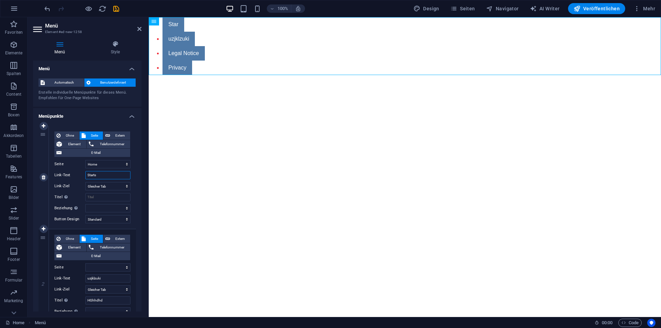
select select
type input "Startseite"
select select
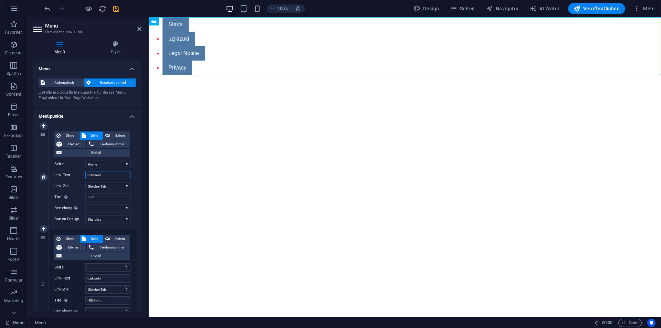
select select
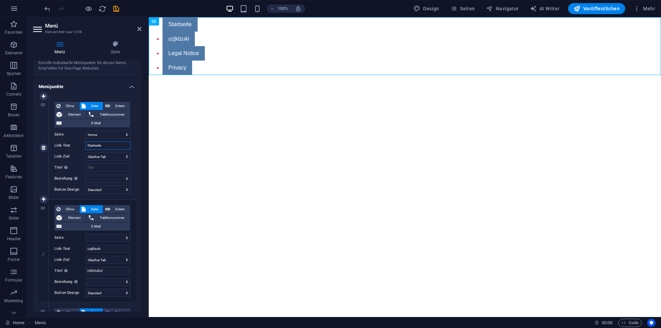
scroll to position [34, 0]
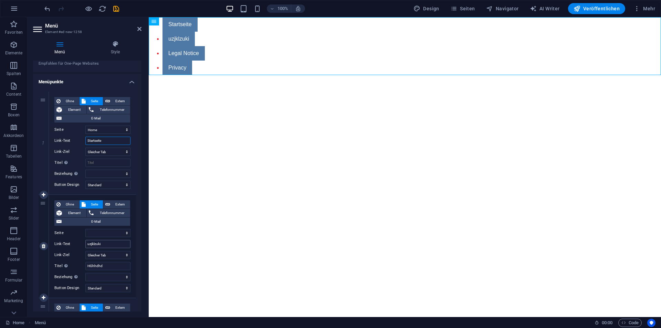
type input "Startseite"
drag, startPoint x: 108, startPoint y: 245, endPoint x: 73, endPoint y: 239, distance: 35.6
click at [74, 239] on div "Ohne Seite Extern Element Telefonnummer E-Mail Seite Home Legal Notice Privacy …" at bounding box center [92, 240] width 76 height 81
type input "Ü"
select select
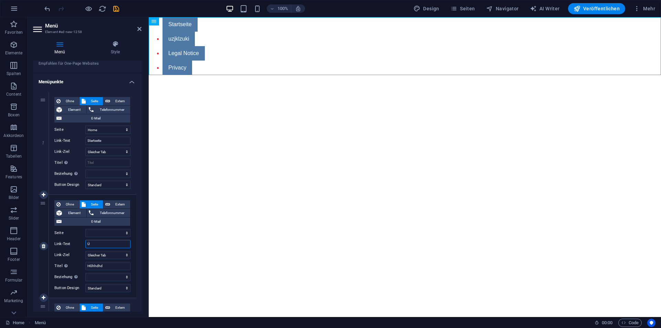
select select
type input "Über uns"
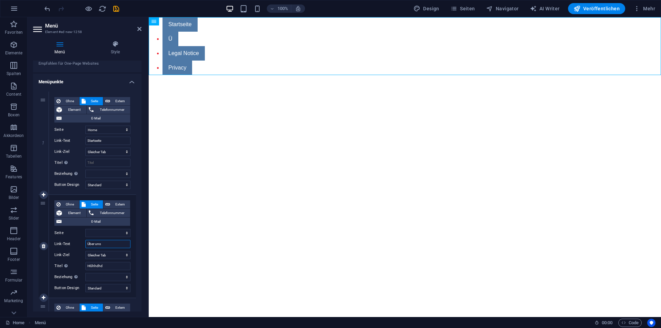
select select
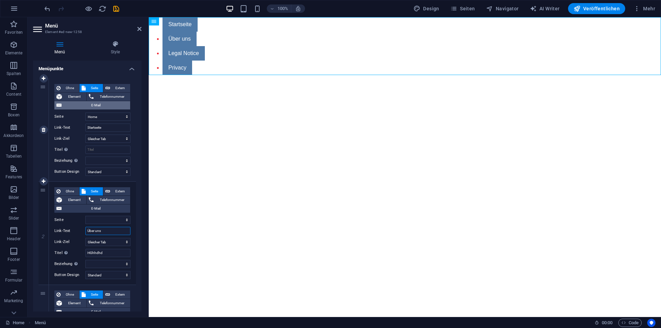
scroll to position [69, 0]
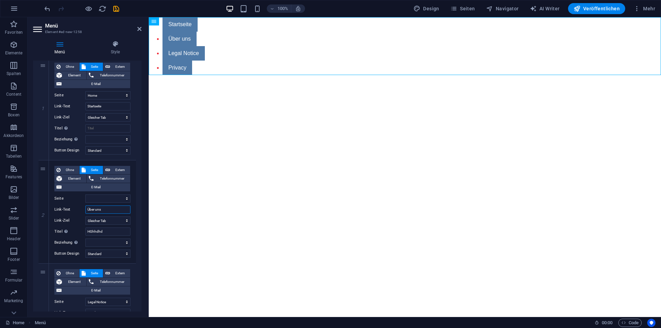
type input "Über uns"
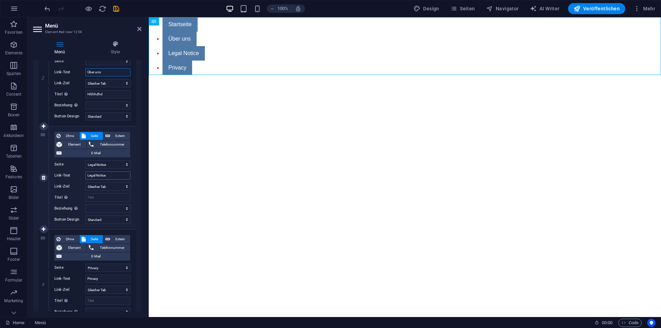
scroll to position [207, 0]
drag, startPoint x: 114, startPoint y: 172, endPoint x: 86, endPoint y: 176, distance: 28.5
click at [86, 176] on input "Legal Notice" at bounding box center [107, 175] width 45 height 8
type input "F"
select select
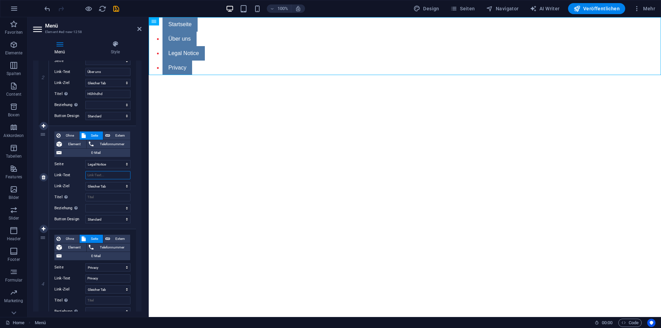
select select
type input "f"
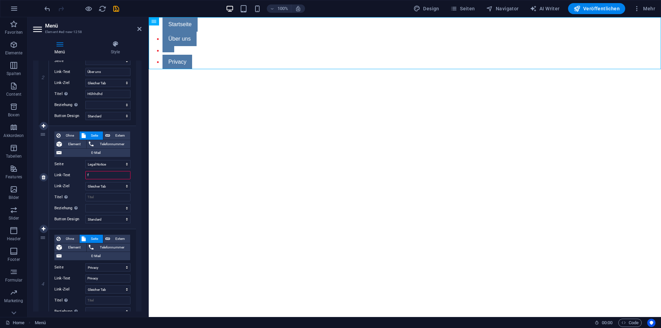
select select
type input "fd"
select select
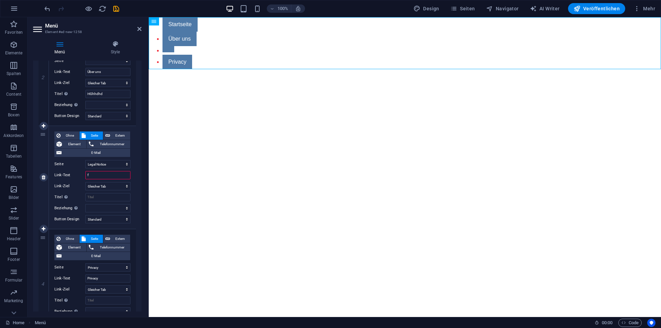
select select
type input "fdA"
select select
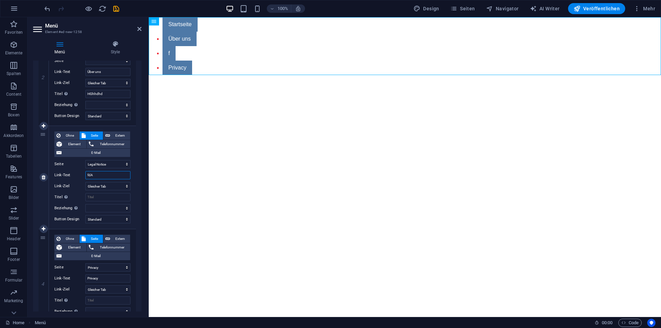
select select
type input "f"
select select
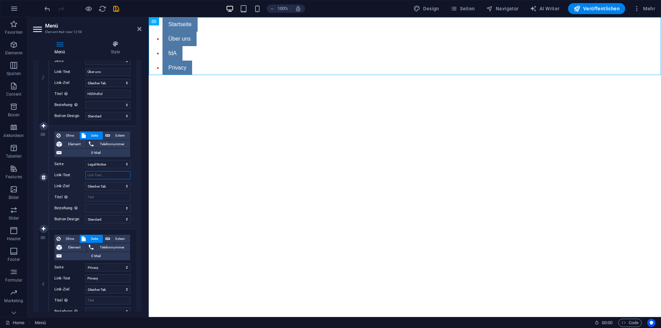
select select
type input "Fahr"
select select
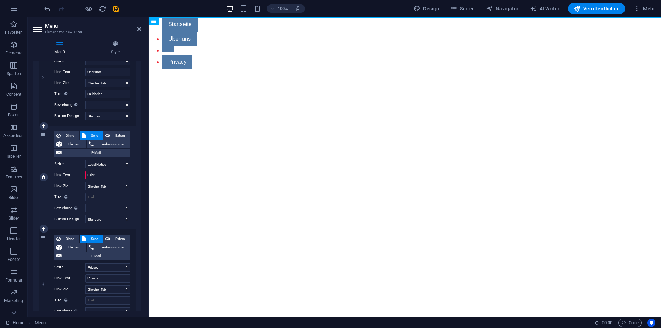
select select
type input "Fahrzei"
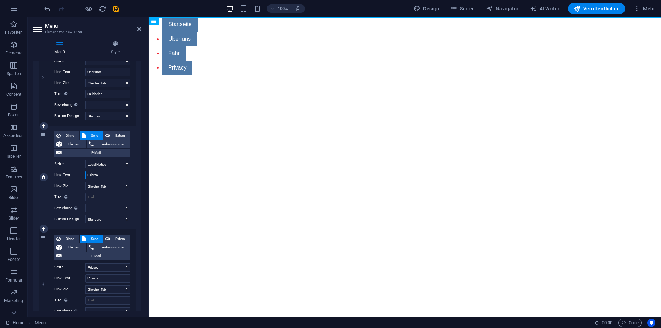
select select
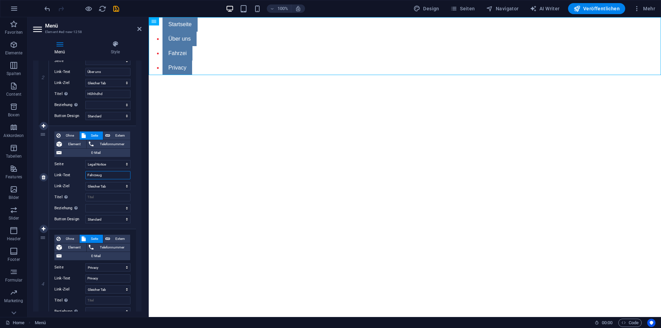
type input "Fahrzeuge"
select select
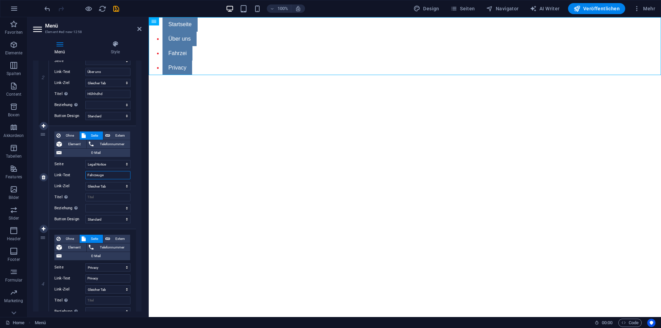
select select
type input "Fahrzeuge"
drag, startPoint x: 102, startPoint y: 275, endPoint x: 79, endPoint y: 279, distance: 23.3
click at [79, 279] on div "Link-Text Privacy" at bounding box center [92, 278] width 76 height 8
select select
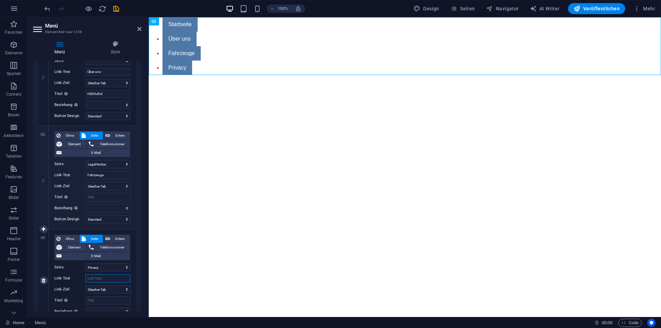
select select
type input "Mitmachen"
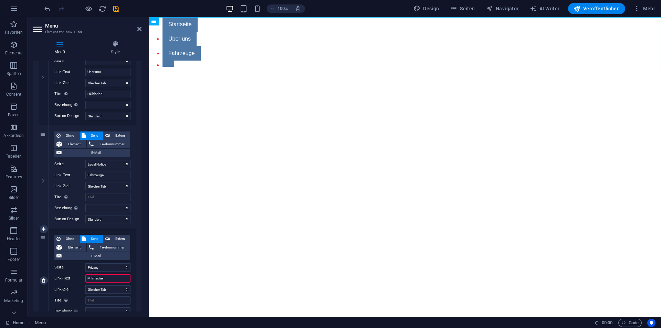
select select
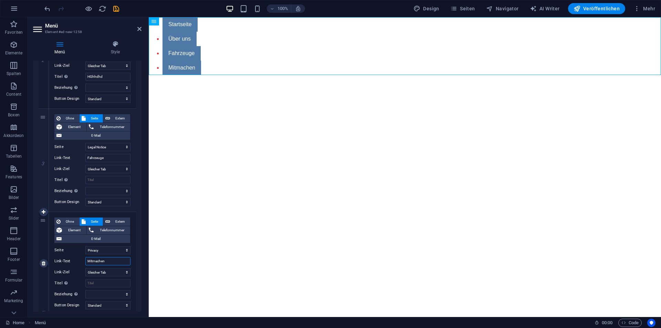
scroll to position [257, 0]
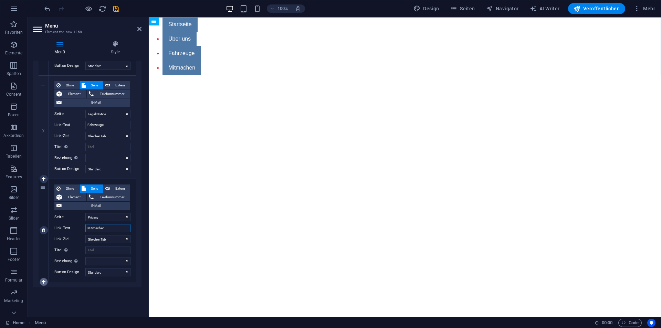
type input "Mitmachen"
click at [42, 281] on icon at bounding box center [44, 282] width 4 height 5
select select
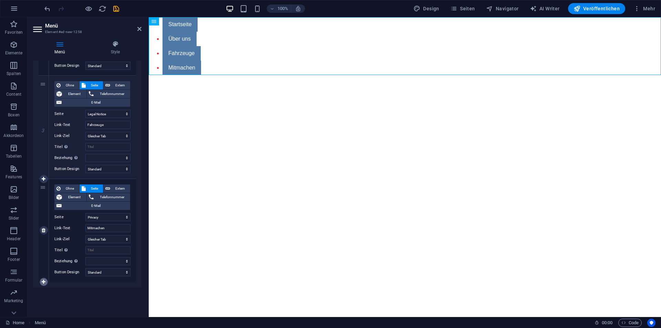
select select
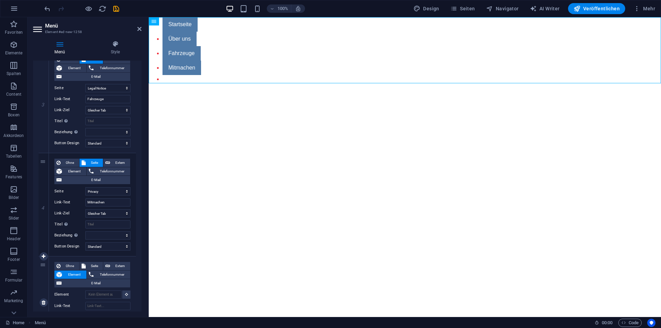
scroll to position [350, 0]
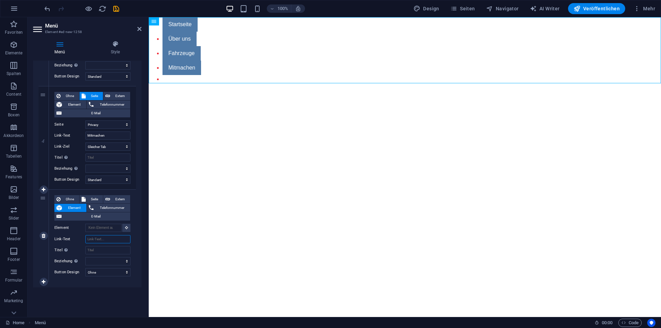
click at [99, 239] on input "Link-Text" at bounding box center [107, 239] width 45 height 8
type input "S"
select select
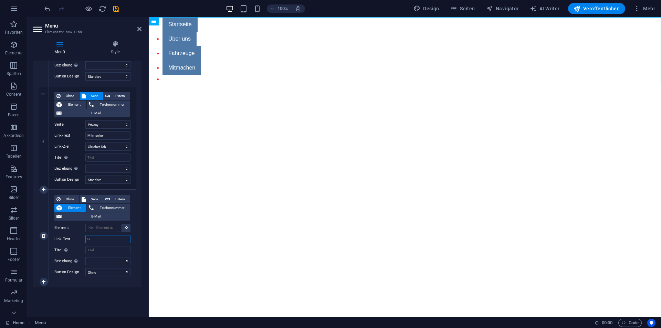
select select
type input "Spenden"
select select
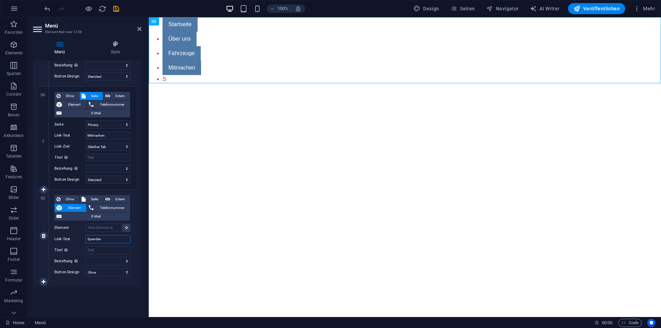
select select
click at [43, 280] on icon at bounding box center [44, 282] width 4 height 5
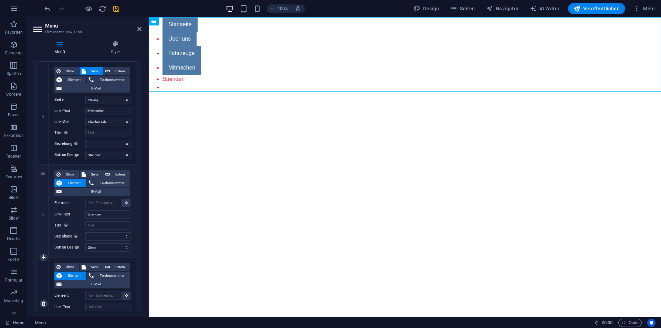
scroll to position [442, 0]
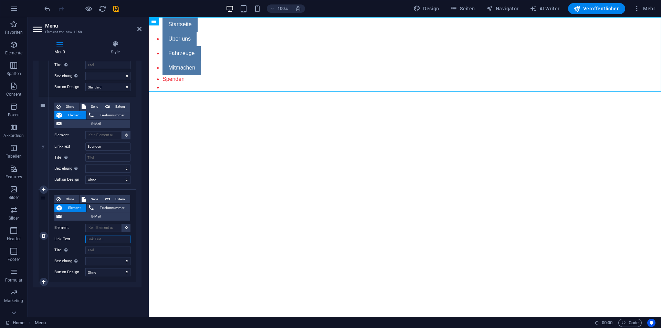
click at [102, 239] on input "Link-Text" at bounding box center [107, 239] width 45 height 8
click at [90, 295] on div "Menü Automatisch Benutzerdefiniert Erstelle individuelle Menüpunkte für dieses …" at bounding box center [87, 186] width 108 height 251
click at [105, 273] on select "Ohne Standard Primär Sekundär" at bounding box center [107, 272] width 45 height 8
click at [85, 268] on select "Ohne Standard Primär Sekundär" at bounding box center [107, 272] width 45 height 8
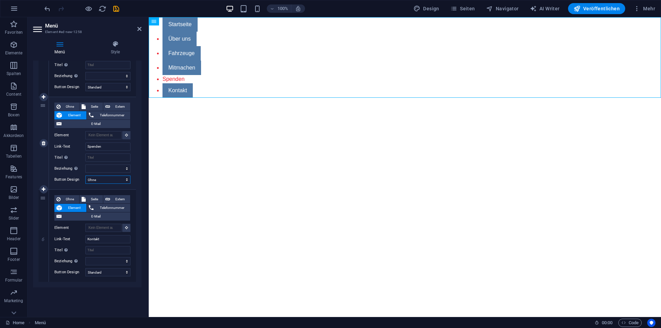
click at [104, 176] on select "Ohne Standard Primär Sekundär" at bounding box center [107, 180] width 45 height 8
click at [85, 176] on select "Ohne Standard Primär Sekundär" at bounding box center [107, 180] width 45 height 8
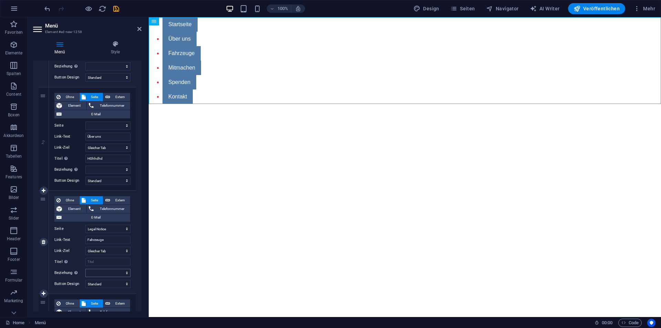
scroll to position [0, 0]
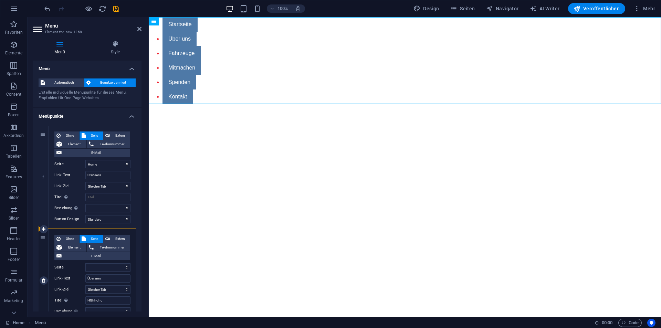
click at [45, 239] on div "2" at bounding box center [44, 280] width 10 height 103
click at [175, 22] on icon at bounding box center [177, 21] width 4 height 7
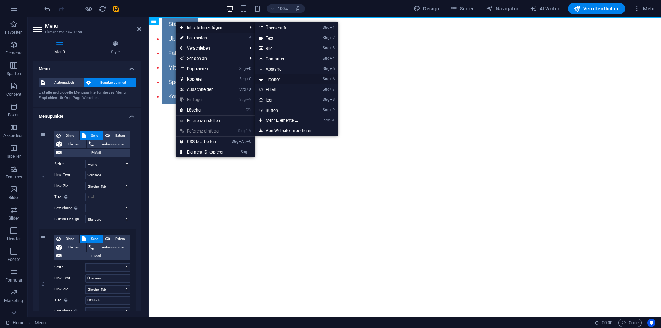
click at [282, 79] on link "Strg 6 Trenner" at bounding box center [283, 79] width 57 height 10
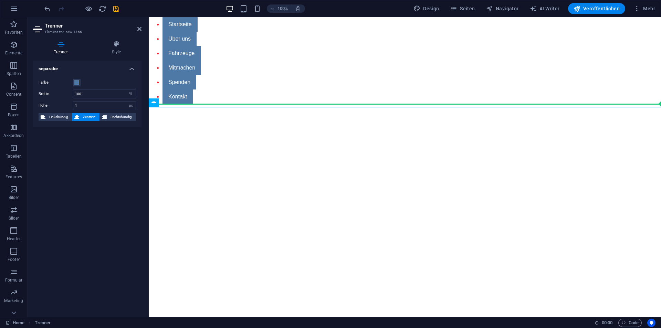
drag, startPoint x: 305, startPoint y: 120, endPoint x: 158, endPoint y: 84, distance: 151.5
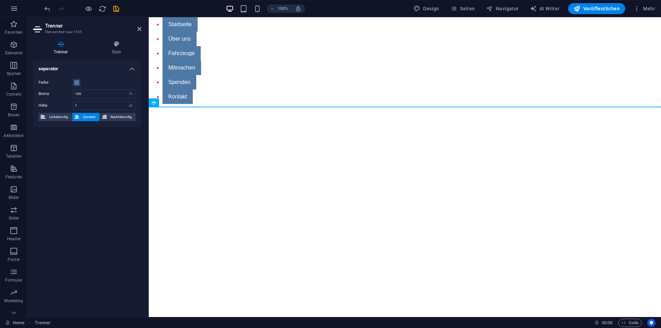
click at [104, 139] on div "separator Farbe Breite 100 px rem % vh vw Höhe 1 px rem vh vw Linksbündig Zentr…" at bounding box center [87, 186] width 108 height 251
click at [65, 115] on span "Linksbündig" at bounding box center [59, 117] width 22 height 8
click at [87, 115] on span "Zentriert" at bounding box center [89, 117] width 16 height 8
click at [108, 116] on button "Rechtsbündig" at bounding box center [118, 117] width 36 height 8
click at [88, 116] on span "Zentriert" at bounding box center [89, 117] width 16 height 8
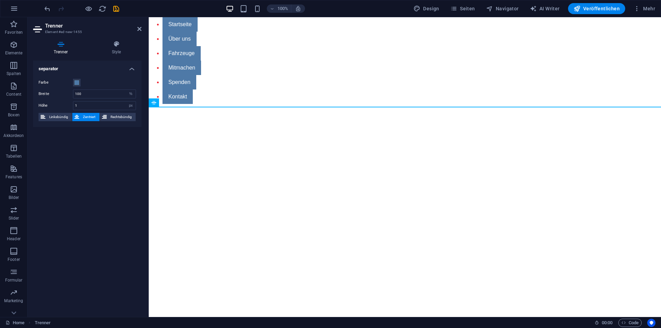
click at [136, 26] on h2 "Trenner" at bounding box center [93, 26] width 96 height 6
click at [141, 28] on icon at bounding box center [139, 29] width 4 height 6
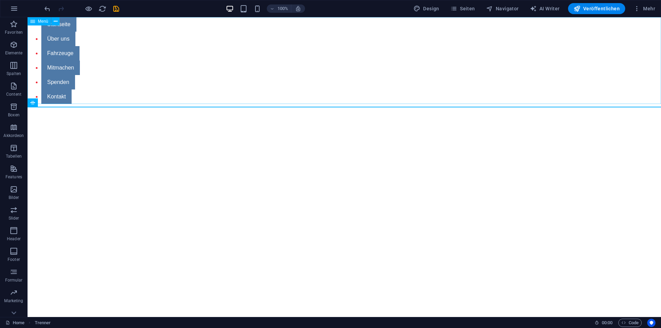
click at [36, 21] on div "Menü" at bounding box center [39, 21] width 23 height 8
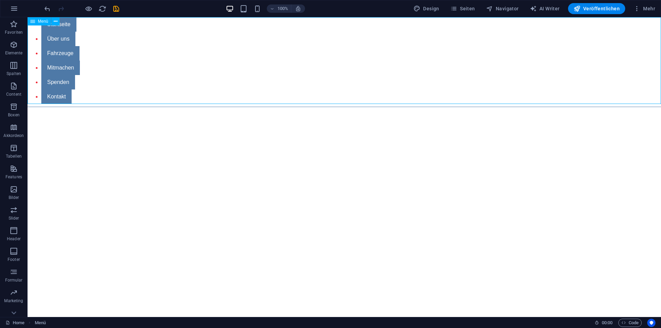
click at [32, 21] on icon at bounding box center [32, 21] width 5 height 8
click at [54, 20] on icon at bounding box center [56, 21] width 4 height 7
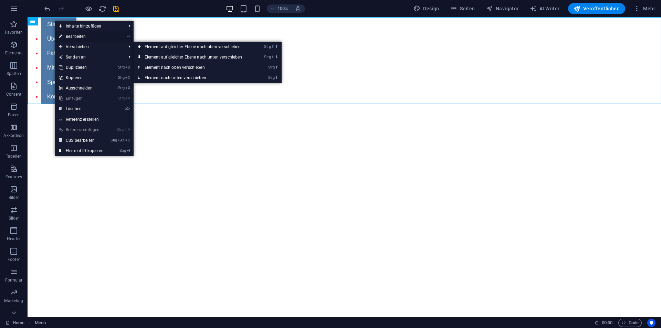
click at [88, 36] on link "⏎ Bearbeiten" at bounding box center [81, 36] width 53 height 10
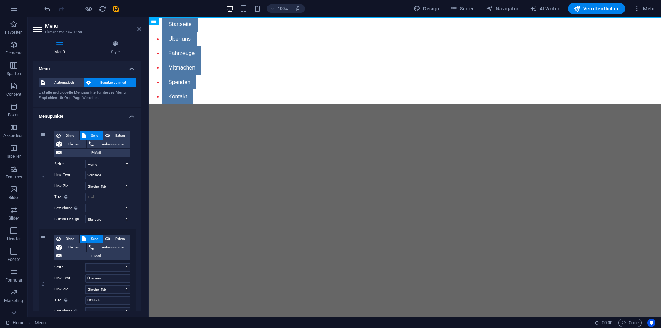
click at [138, 26] on icon at bounding box center [139, 29] width 4 height 6
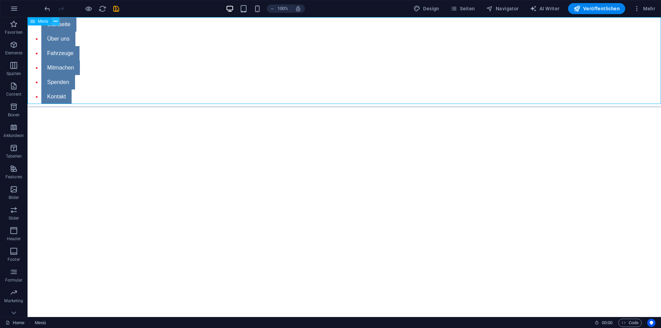
click at [58, 20] on button at bounding box center [55, 21] width 8 height 8
click at [54, 18] on icon at bounding box center [56, 21] width 4 height 7
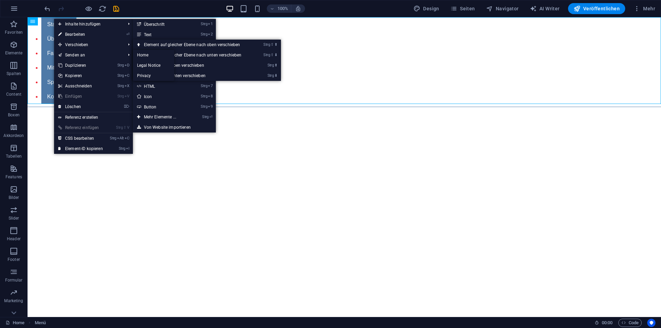
click at [155, 110] on html "Startseite Über uns Fahrzeuge Mitmachen Spenden Kontakt" at bounding box center [345, 63] width 634 height 93
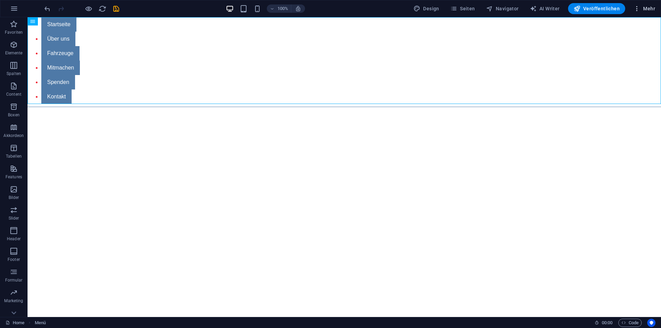
click at [648, 4] on button "Mehr" at bounding box center [644, 8] width 27 height 11
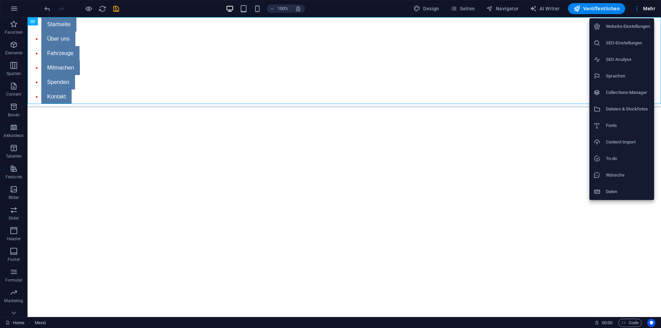
click at [385, 61] on div at bounding box center [330, 164] width 661 height 328
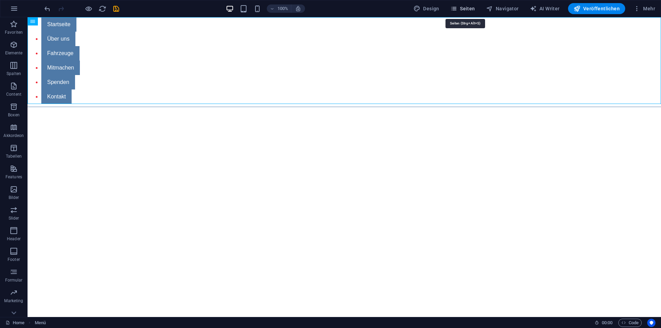
click at [457, 9] on icon "button" at bounding box center [453, 8] width 7 height 7
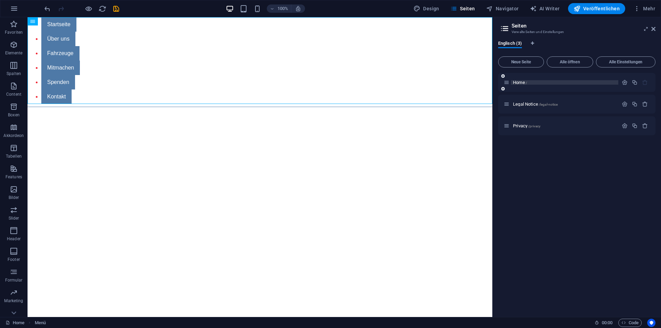
click at [523, 82] on span "Home /" at bounding box center [520, 82] width 14 height 5
click at [535, 103] on span "Legal Notice /legal-notice" at bounding box center [535, 104] width 45 height 5
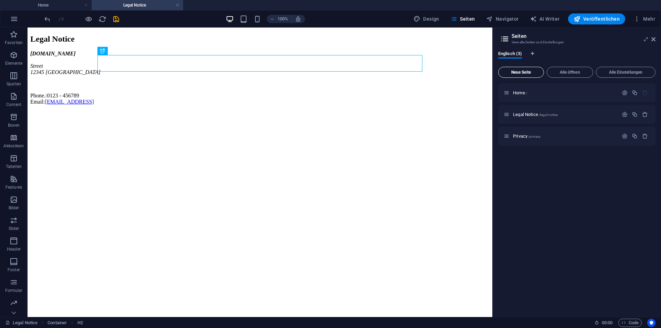
click at [517, 70] on span "Neue Seite" at bounding box center [521, 72] width 40 height 4
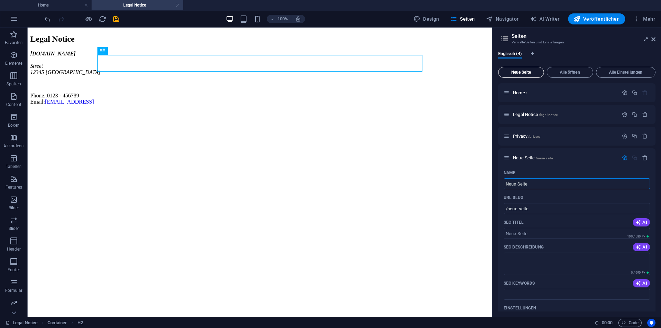
click at [517, 70] on span "Neue Seite" at bounding box center [521, 72] width 40 height 4
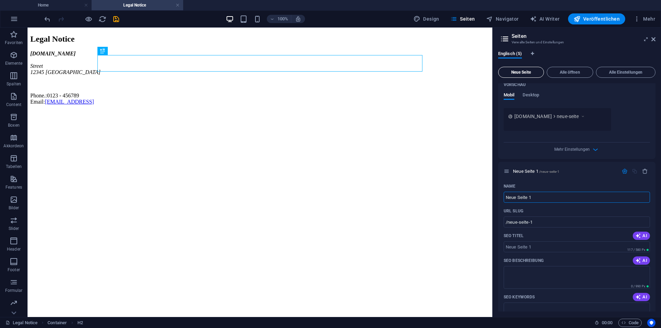
click at [517, 70] on span "Neue Seite" at bounding box center [521, 72] width 40 height 4
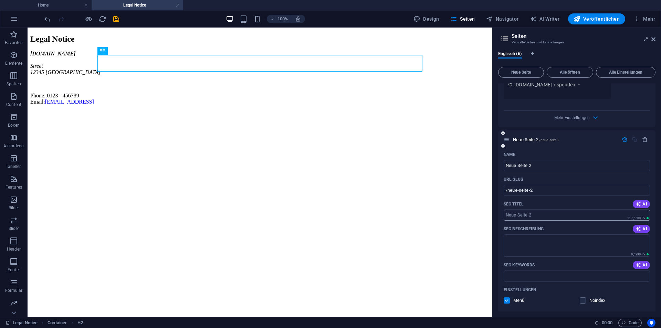
scroll to position [551, 0]
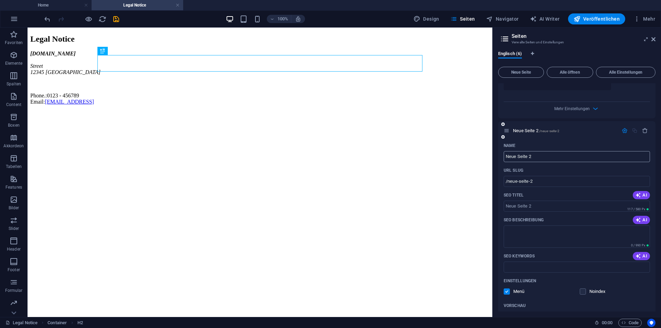
click at [553, 158] on input "Neue Seite 2" at bounding box center [577, 156] width 146 height 11
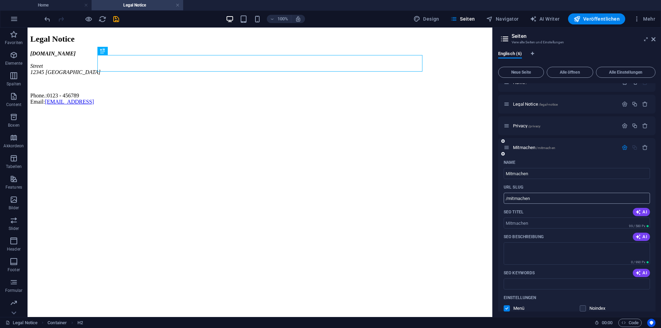
scroll to position [0, 0]
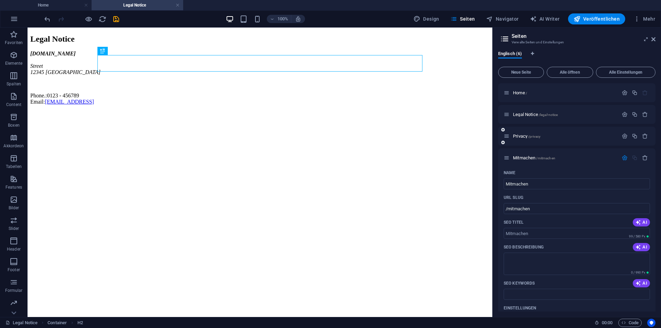
click at [528, 133] on div "Privacy /privacy" at bounding box center [561, 136] width 115 height 8
click at [624, 136] on icon "button" at bounding box center [625, 136] width 6 height 6
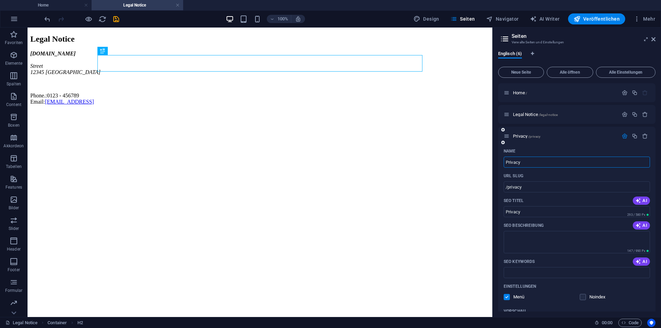
drag, startPoint x: 521, startPoint y: 164, endPoint x: 500, endPoint y: 161, distance: 20.8
click at [500, 160] on div "Name Privacy ​ URL SLUG /privacy ​ SEO Titel AI Privacy ​ 293 / 580 Px SEO Besc…" at bounding box center [576, 274] width 157 height 257
click at [622, 112] on icon "button" at bounding box center [625, 115] width 6 height 6
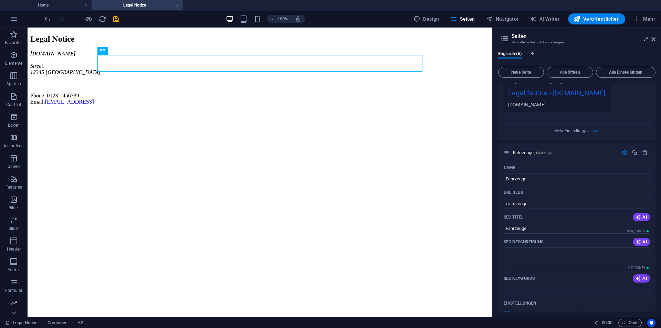
scroll to position [241, 0]
click at [645, 155] on icon "button" at bounding box center [645, 152] width 6 height 6
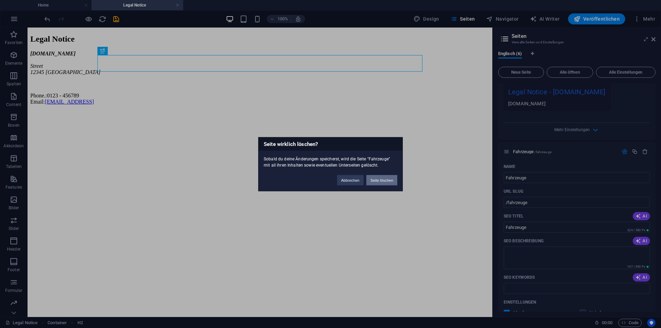
click at [388, 180] on button "Seite löschen" at bounding box center [381, 180] width 31 height 10
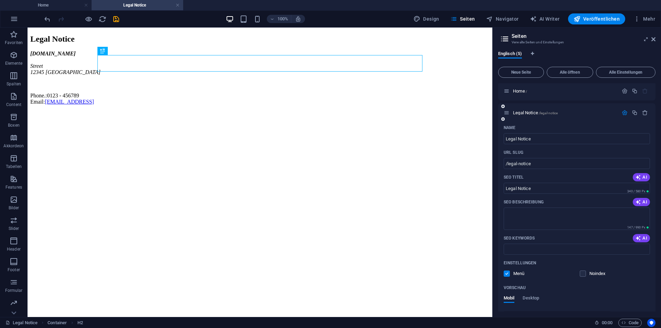
scroll to position [0, 0]
click at [645, 114] on icon "button" at bounding box center [645, 115] width 6 height 6
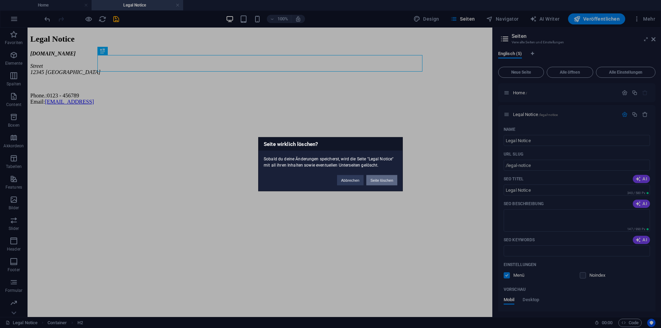
click at [386, 178] on button "Seite löschen" at bounding box center [381, 180] width 31 height 10
click at [288, 181] on button "Abbrechen" at bounding box center [287, 180] width 27 height 10
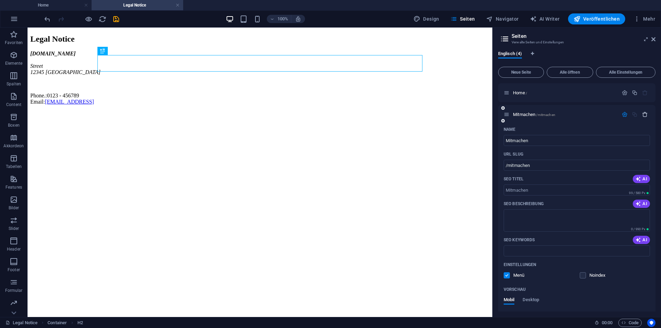
click at [643, 114] on icon "button" at bounding box center [645, 115] width 6 height 6
click at [622, 112] on icon "button" at bounding box center [625, 115] width 6 height 6
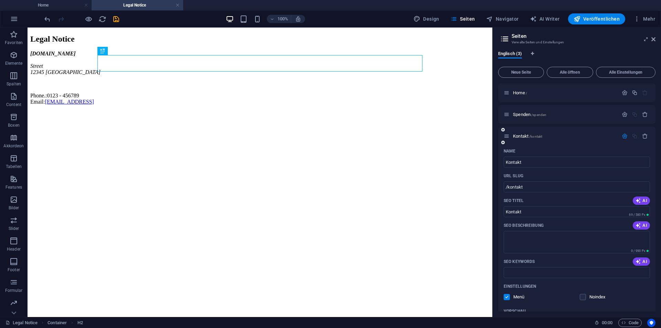
click at [620, 134] on button "button" at bounding box center [625, 136] width 10 height 6
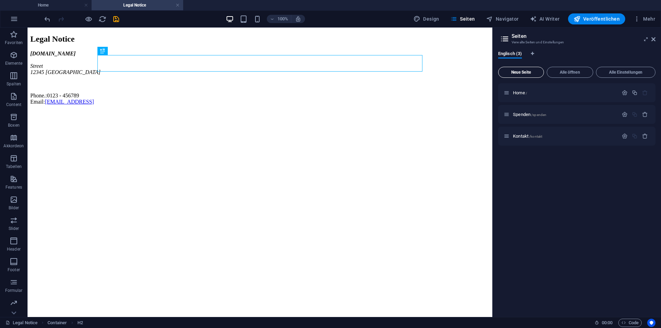
click at [526, 72] on span "Neue Seite" at bounding box center [521, 72] width 40 height 4
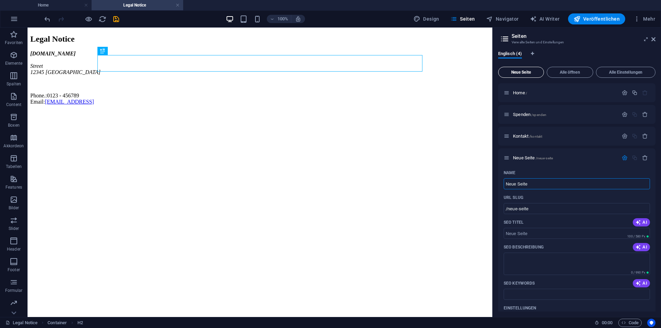
click at [526, 72] on span "Neue Seite" at bounding box center [521, 72] width 40 height 4
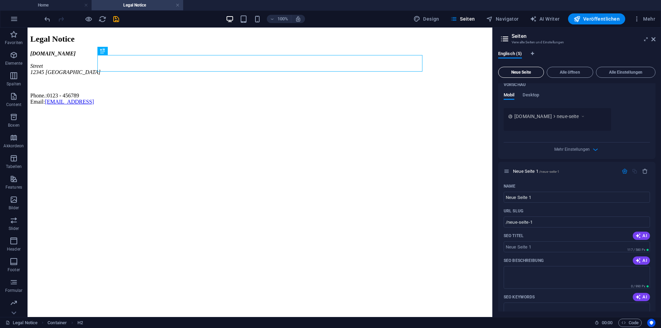
click at [526, 72] on span "Neue Seite" at bounding box center [521, 72] width 40 height 4
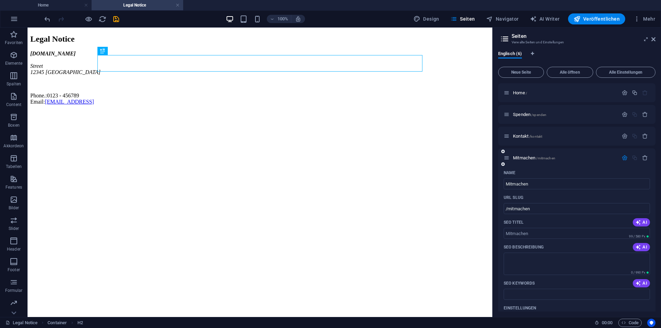
click at [624, 157] on icon "button" at bounding box center [625, 158] width 6 height 6
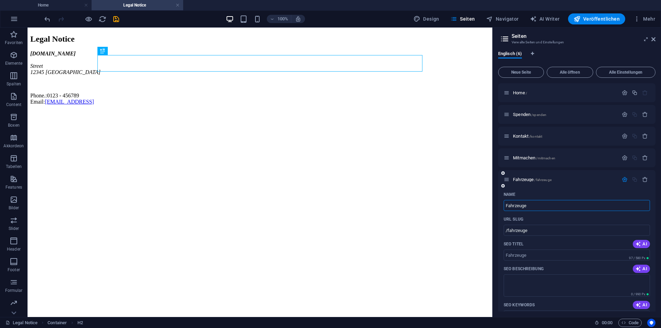
click at [622, 176] on div at bounding box center [635, 180] width 30 height 8
click at [623, 177] on icon "button" at bounding box center [625, 180] width 6 height 6
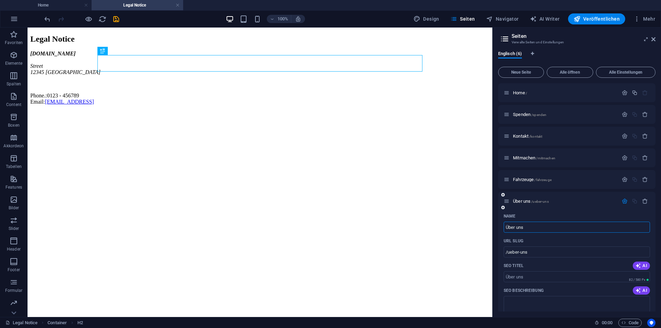
click at [623, 200] on icon "button" at bounding box center [625, 201] width 6 height 6
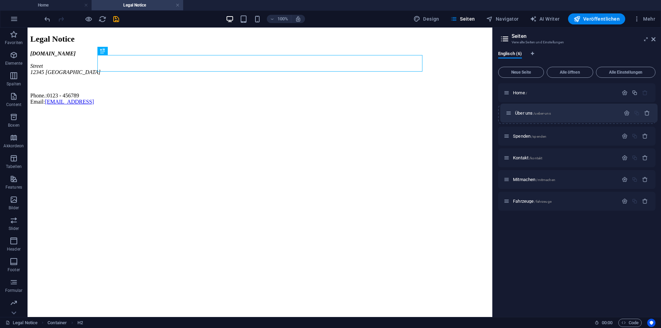
drag, startPoint x: 508, startPoint y: 200, endPoint x: 510, endPoint y: 111, distance: 88.9
click at [510, 111] on div "Home / Spenden /spenden Kontakt /kontakt Mitmachen /mitmachen Fahrzeuge /fahrze…" at bounding box center [576, 146] width 157 height 127
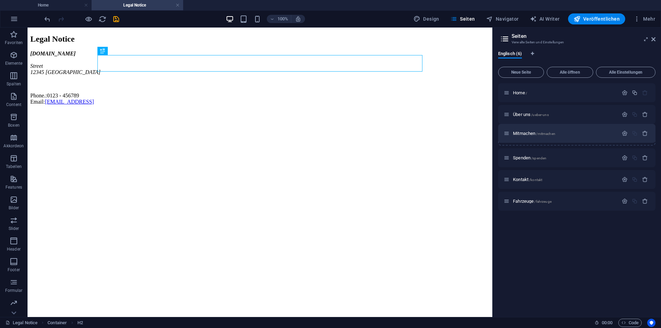
drag, startPoint x: 506, startPoint y: 181, endPoint x: 507, endPoint y: 133, distance: 48.2
click at [507, 133] on div "Home / Über uns /ueber-uns Spenden /spenden Kontakt /kontakt Mitmachen /mitmach…" at bounding box center [576, 146] width 157 height 127
drag, startPoint x: 506, startPoint y: 202, endPoint x: 508, endPoint y: 135, distance: 67.5
click at [508, 135] on div "Home / Über uns /ueber-uns Mitmachen /mitmachen Spenden /spenden Kontakt /konta…" at bounding box center [576, 146] width 157 height 127
click at [653, 39] on icon at bounding box center [654, 40] width 4 height 6
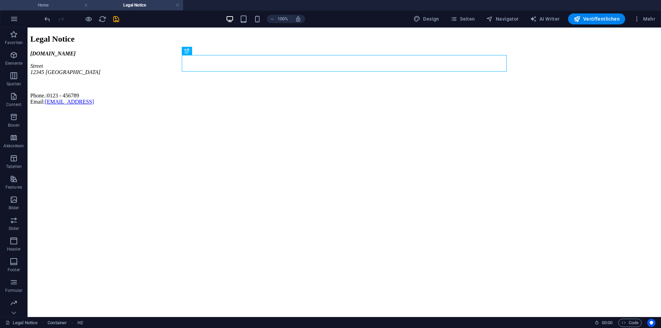
click at [61, 4] on h4 "Home" at bounding box center [46, 5] width 92 height 8
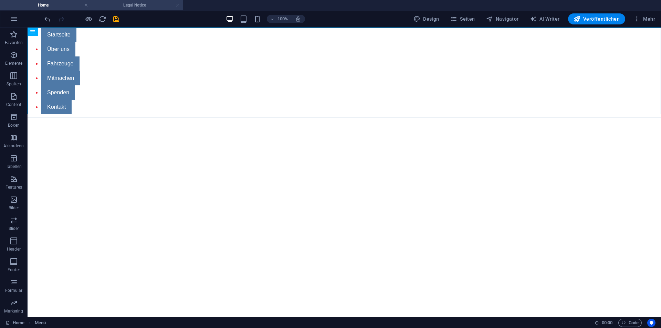
click at [179, 4] on link at bounding box center [178, 5] width 4 height 7
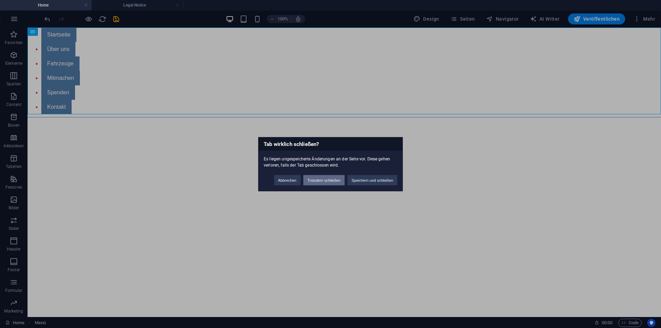
click at [325, 181] on button "Trotzdem schließen" at bounding box center [323, 180] width 41 height 10
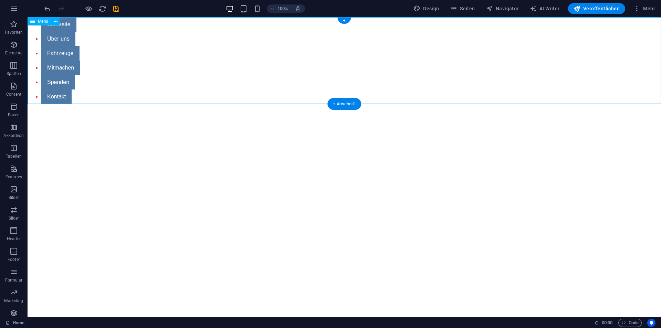
click at [71, 23] on nav "Startseite Über uns Fahrzeuge Mitmachen Spenden Kontakt" at bounding box center [345, 60] width 634 height 87
click at [41, 22] on span "Menü" at bounding box center [43, 21] width 10 height 4
click at [55, 22] on icon at bounding box center [56, 21] width 4 height 7
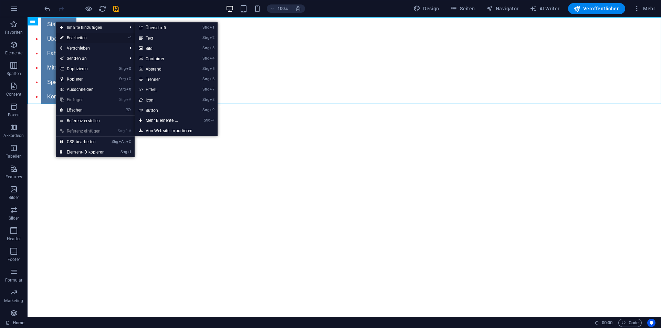
click at [73, 37] on link "⏎ Bearbeiten" at bounding box center [82, 38] width 53 height 10
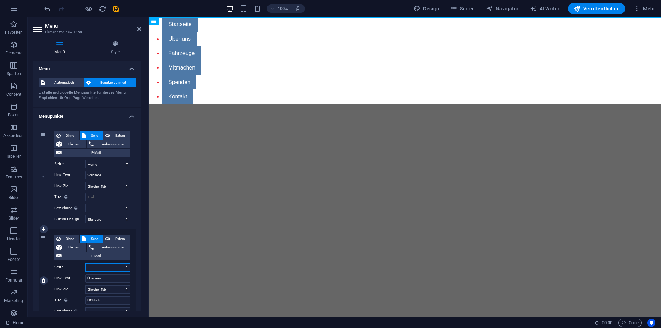
click at [126, 268] on select "Home Über uns Fahrzeuge Mitmachen Spenden Kontakt" at bounding box center [107, 267] width 45 height 8
click at [85, 263] on select "Home Über uns Fahrzeuge Mitmachen Spenden Kontakt" at bounding box center [107, 267] width 45 height 8
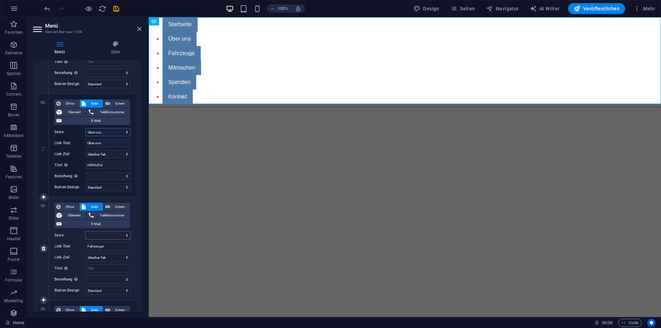
scroll to position [138, 0]
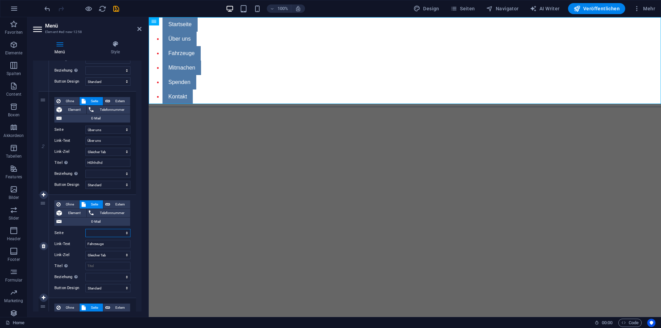
click at [105, 232] on select "Home Über uns Fahrzeuge Mitmachen Spenden Kontakt" at bounding box center [107, 233] width 45 height 8
click at [71, 237] on div "Ohne Seite Extern Element Telefonnummer E-Mail Seite Home Über uns Fahrzeuge Mi…" at bounding box center [92, 240] width 76 height 81
click at [110, 231] on select "Home Über uns Fahrzeuge Mitmachen Spenden Kontakt" at bounding box center [107, 233] width 45 height 8
click at [85, 229] on select "Home Über uns Fahrzeuge Mitmachen Spenden Kontakt" at bounding box center [107, 233] width 45 height 8
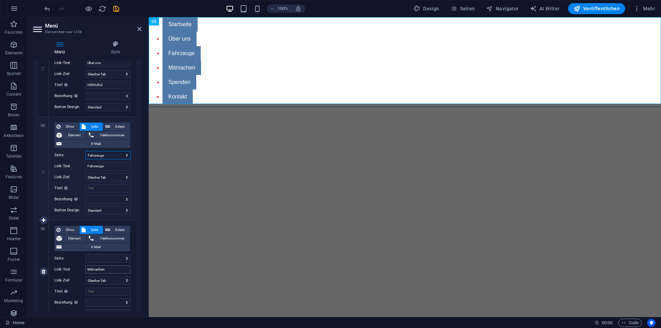
scroll to position [241, 0]
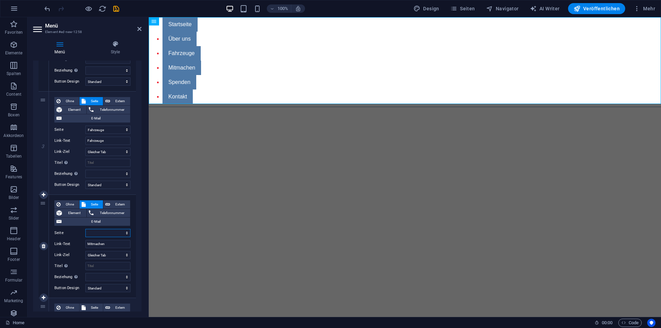
click at [105, 233] on select "Home Über uns Fahrzeuge Mitmachen Spenden Kontakt" at bounding box center [107, 233] width 45 height 8
click at [85, 229] on select "Home Über uns Fahrzeuge Mitmachen Spenden Kontakt" at bounding box center [107, 233] width 45 height 8
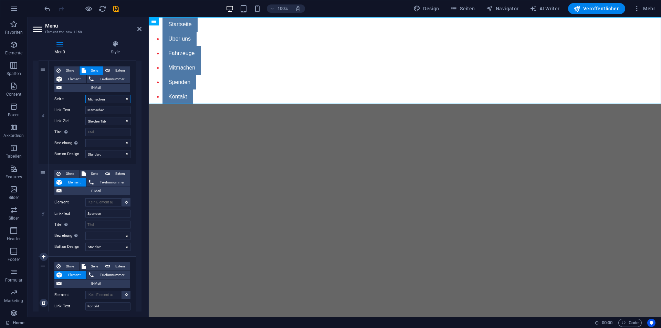
scroll to position [442, 0]
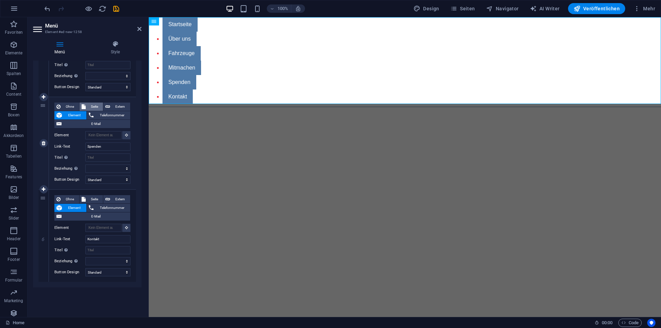
click at [98, 110] on span "Seite" at bounding box center [94, 107] width 13 height 8
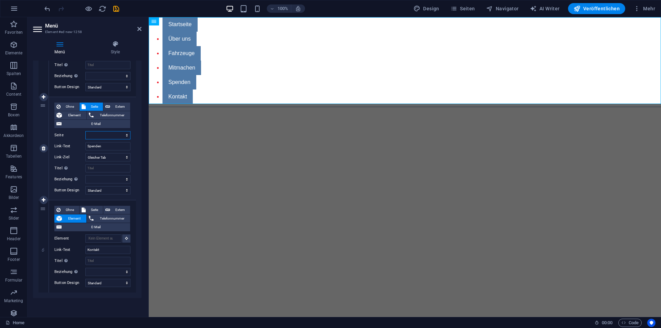
click at [107, 138] on select "Home Über uns Fahrzeuge Mitmachen Spenden Kontakt" at bounding box center [107, 135] width 45 height 8
click at [74, 134] on label "Seite" at bounding box center [69, 135] width 31 height 8
click at [85, 134] on select "Home Über uns Fahrzeuge Mitmachen Spenden Kontakt" at bounding box center [107, 135] width 45 height 8
click at [103, 132] on select "Home Über uns Fahrzeuge Mitmachen Spenden Kontakt" at bounding box center [107, 135] width 45 height 8
click at [85, 131] on select "Home Über uns Fahrzeuge Mitmachen Spenden Kontakt" at bounding box center [107, 135] width 45 height 8
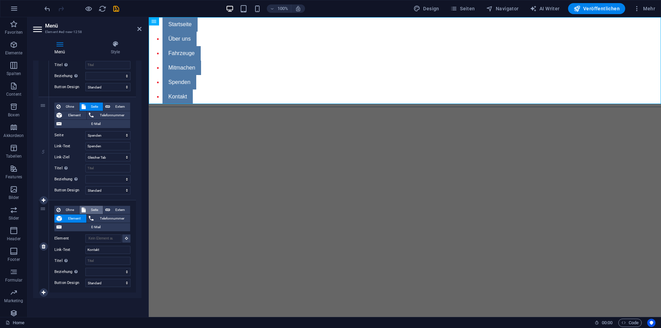
click at [95, 206] on span "Seite" at bounding box center [94, 210] width 13 height 8
click at [114, 238] on select "Home Über uns Fahrzeuge Mitmachen Spenden Kontakt" at bounding box center [107, 239] width 45 height 8
click at [85, 235] on select "Home Über uns Fahrzeuge Mitmachen Spenden Kontakt" at bounding box center [107, 239] width 45 height 8
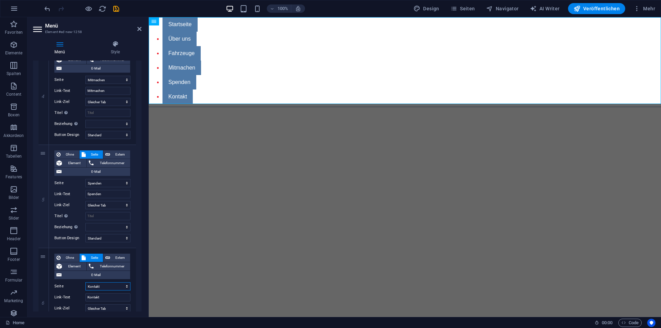
scroll to position [270, 0]
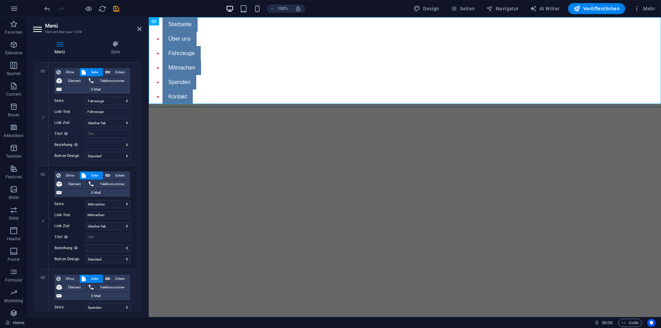
click at [143, 30] on aside "Menü Element #ed-new-1258 Menü Style Menü Automatisch Benutzerdefiniert Erstell…" at bounding box center [88, 167] width 121 height 300
click at [137, 29] on header "Menü Element #ed-new-1258" at bounding box center [87, 26] width 108 height 18
click at [138, 29] on icon at bounding box center [139, 29] width 4 height 6
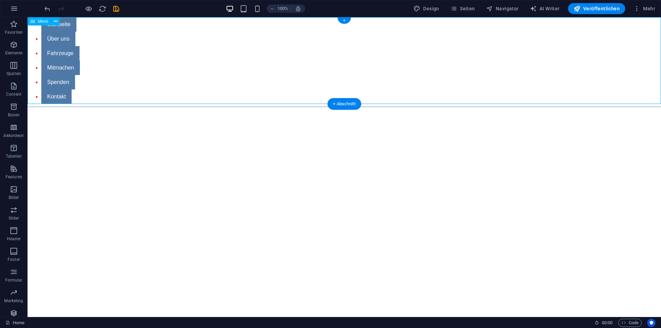
click at [64, 24] on div "Menü" at bounding box center [46, 21] width 37 height 9
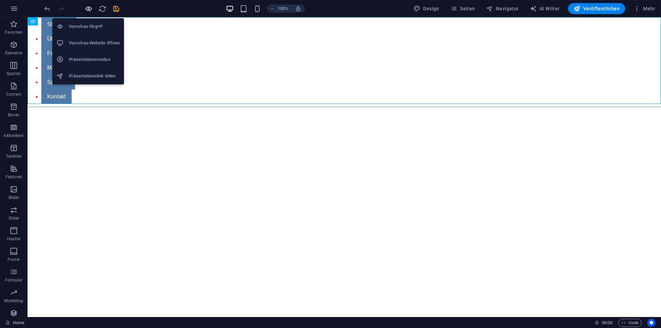
click at [90, 7] on icon "button" at bounding box center [89, 9] width 8 height 8
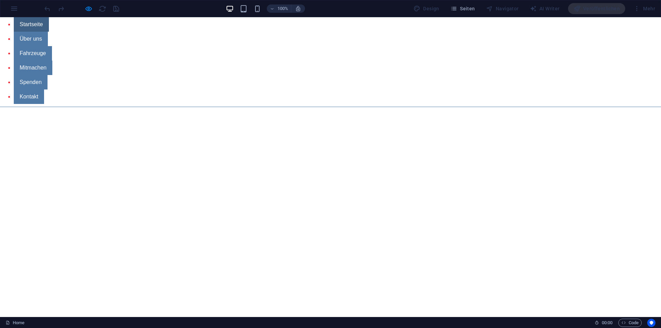
click at [32, 21] on link "Startseite" at bounding box center [31, 24] width 35 height 14
click at [31, 37] on link "Über uns" at bounding box center [31, 39] width 34 height 14
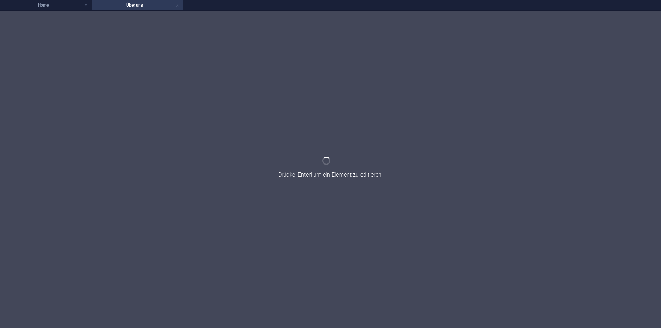
click at [179, 4] on link at bounding box center [178, 5] width 4 height 7
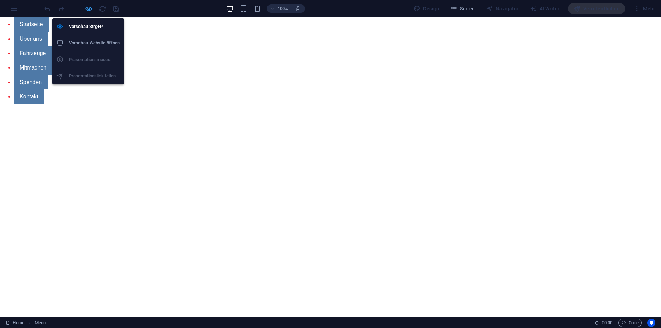
click at [87, 7] on icon "button" at bounding box center [89, 9] width 8 height 8
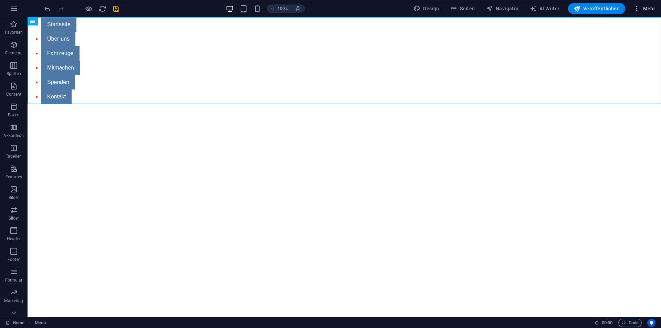
click at [648, 9] on span "Mehr" at bounding box center [645, 8] width 22 height 7
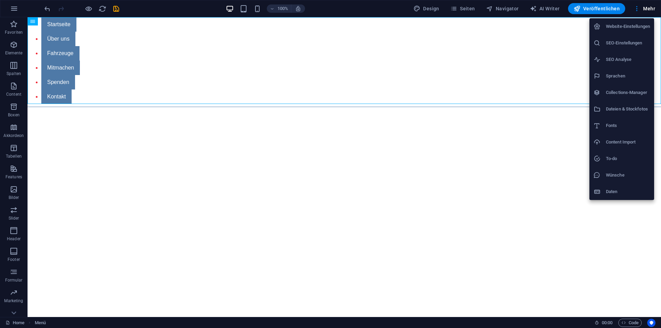
click at [470, 2] on div at bounding box center [330, 164] width 661 height 328
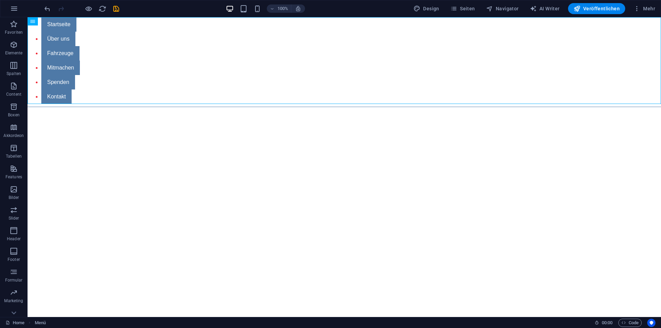
click at [473, 8] on div "Website-Einstellungen SEO-Einstellungen SEO Analyse Sprachen Collections-Manage…" at bounding box center [330, 166] width 661 height 324
click at [472, 8] on span "Seiten" at bounding box center [462, 8] width 25 height 7
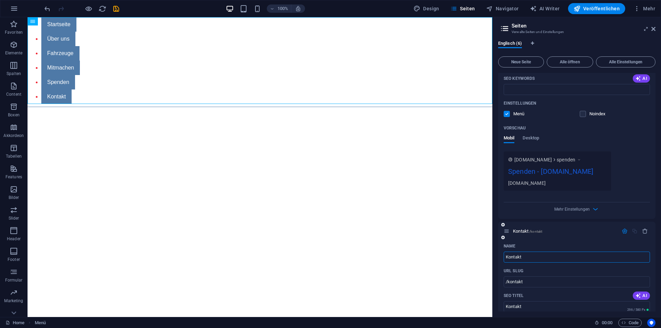
scroll to position [1124, 0]
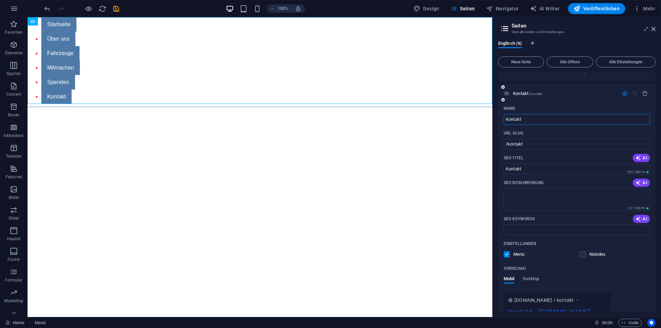
click at [581, 97] on div "Kontakt /kontakt" at bounding box center [561, 94] width 115 height 8
click at [518, 96] on span "Kontakt /kontakt" at bounding box center [527, 93] width 29 height 5
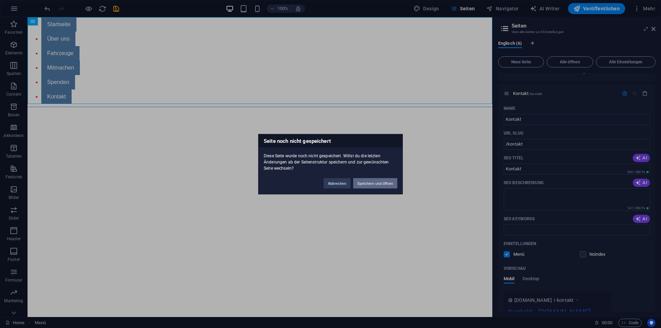
click at [381, 184] on button "Speichern und öffnen" at bounding box center [375, 183] width 44 height 10
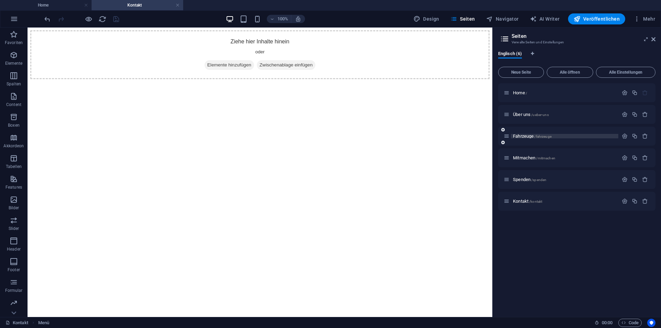
scroll to position [0, 0]
click at [656, 39] on aside "Seiten Verwalte Seiten und Einstellungen Englisch (6) Neue Seite Alle öffnen Al…" at bounding box center [576, 173] width 169 height 290
click at [654, 38] on icon at bounding box center [654, 40] width 4 height 6
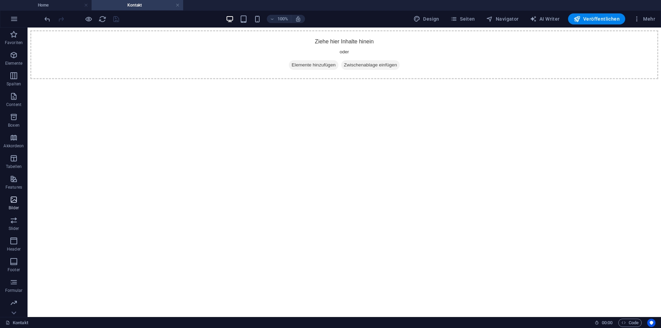
click at [12, 200] on icon "button" at bounding box center [14, 200] width 8 height 8
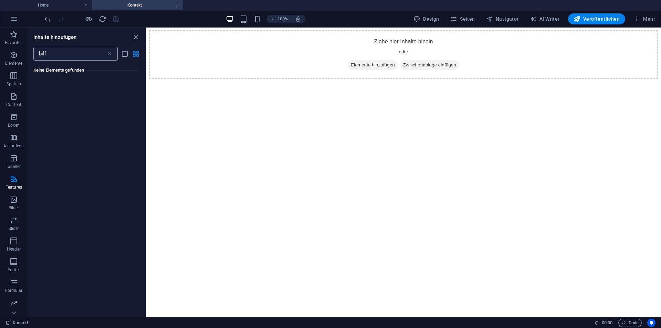
click at [62, 55] on input "bilf" at bounding box center [69, 54] width 73 height 14
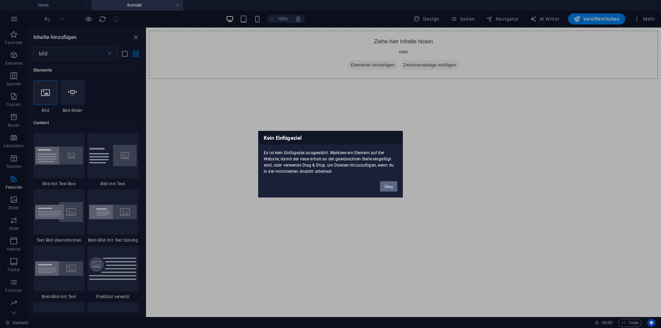
click at [388, 190] on button "Okay" at bounding box center [388, 186] width 17 height 10
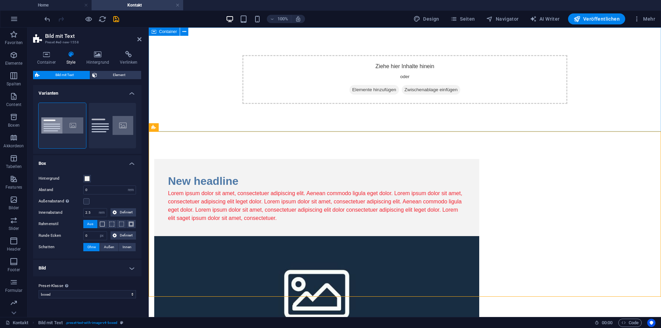
click at [354, 99] on div "Ziehe hier Inhalte hinein oder Elemente hinzufügen Zwischenablage einfügen" at bounding box center [405, 80] width 512 height 104
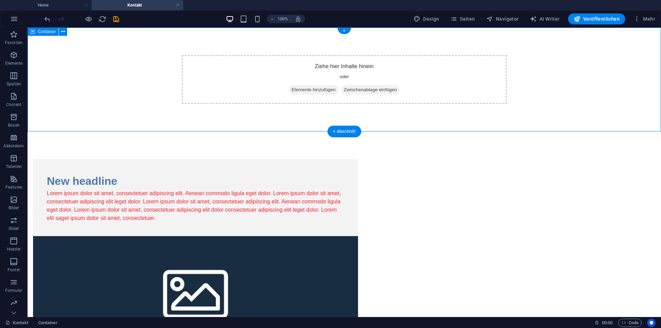
click at [92, 53] on div "Ziehe hier Inhalte hinein oder Elemente hinzufügen Zwischenablage einfügen" at bounding box center [345, 80] width 634 height 104
click at [62, 32] on icon at bounding box center [63, 31] width 4 height 7
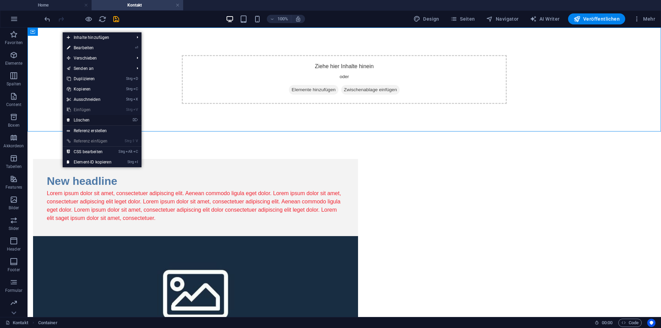
click at [82, 118] on link "⌦ Löschen" at bounding box center [89, 120] width 53 height 10
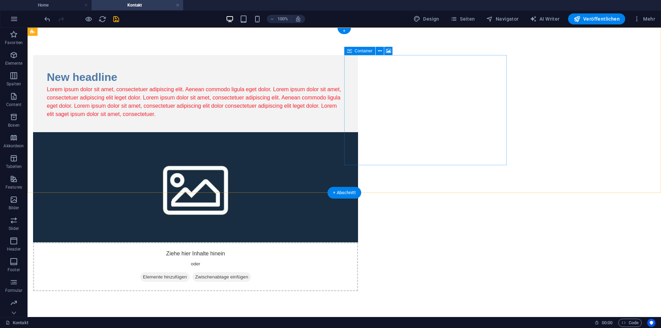
click at [251, 272] on span "Zwischenablage einfügen" at bounding box center [221, 277] width 59 height 10
click at [358, 132] on figure at bounding box center [195, 187] width 325 height 110
click at [272, 122] on div "New headline Lorem ipsum dolor sit amet, consectetuer adipiscing elit. Aenean c…" at bounding box center [195, 93] width 325 height 77
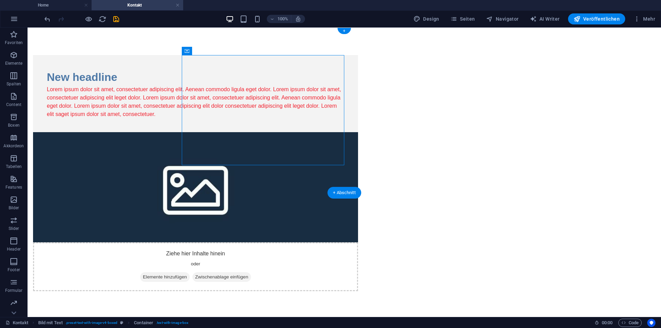
click at [358, 242] on div "Ziehe hier Inhalte hinein oder Elemente hinzufügen Zwischenablage einfügen" at bounding box center [195, 266] width 325 height 49
click at [358, 132] on figure at bounding box center [195, 187] width 325 height 110
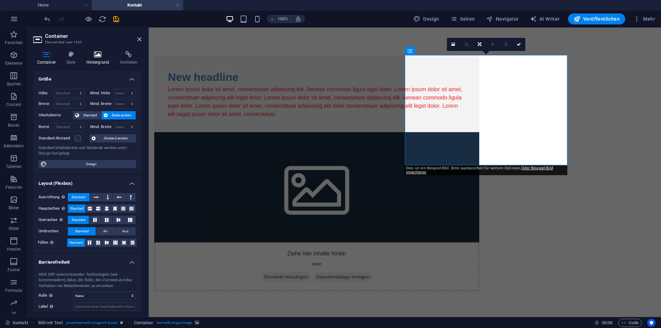
click at [97, 54] on icon at bounding box center [97, 54] width 31 height 7
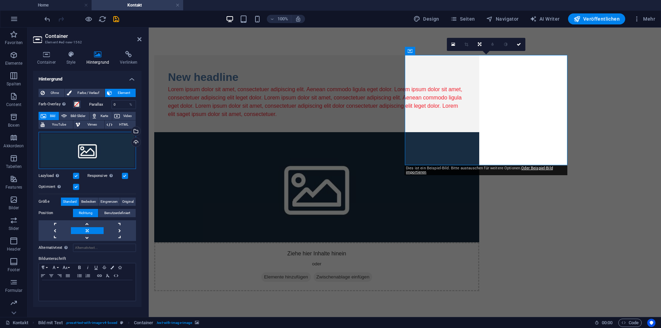
click at [93, 148] on div "Ziehe Dateien zum Hochladen hierher oder klicke hier, um aus Dateien oder koste…" at bounding box center [87, 150] width 97 height 37
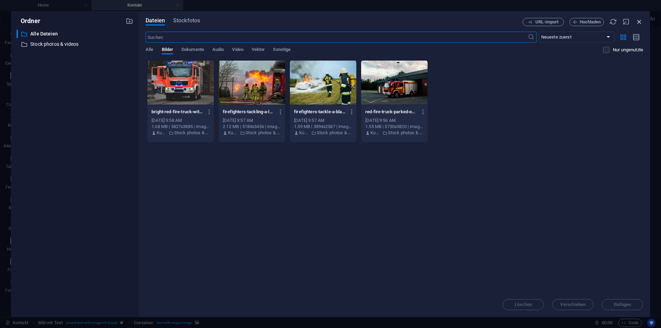
click at [641, 18] on icon "button" at bounding box center [640, 22] width 8 height 8
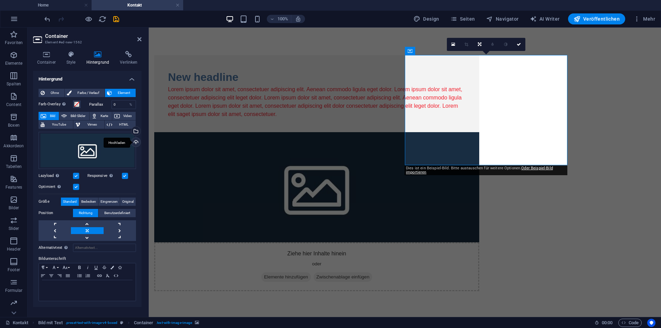
click at [135, 140] on div "Hochladen" at bounding box center [135, 143] width 10 height 10
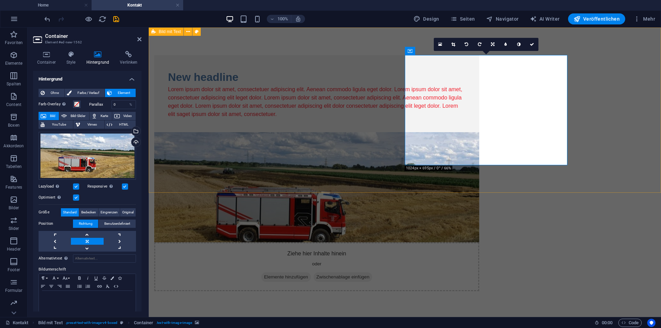
drag, startPoint x: 488, startPoint y: 132, endPoint x: 493, endPoint y: 111, distance: 21.0
click at [479, 132] on figure at bounding box center [316, 187] width 325 height 110
click at [454, 44] on icon at bounding box center [453, 44] width 4 height 4
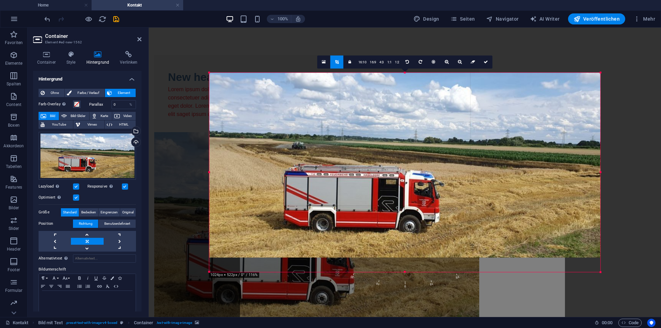
drag, startPoint x: 610, startPoint y: 76, endPoint x: 592, endPoint y: 70, distance: 19.5
click at [592, 73] on div "180 170 160 150 140 130 120 110 100 90 80 70 60 50 40 30 20 10 0 -10 -20 -30 -4…" at bounding box center [404, 173] width 391 height 200
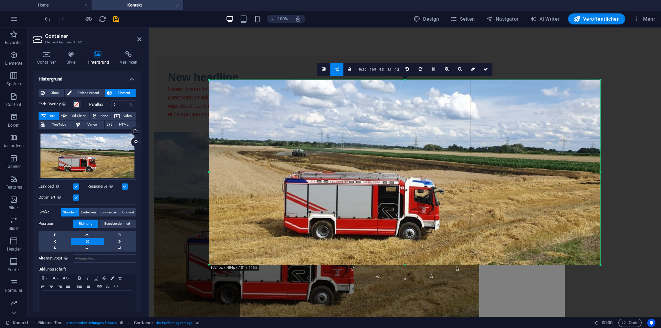
click at [654, 69] on div at bounding box center [405, 80] width 512 height 105
click at [601, 61] on div at bounding box center [405, 80] width 512 height 105
click at [486, 69] on icon at bounding box center [486, 69] width 4 height 4
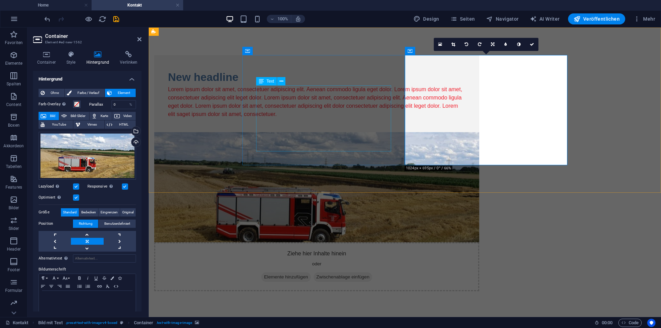
click at [324, 118] on div "Lorem ipsum dolor sit amet, consectetuer adipiscing elit. Aenean commodo ligula…" at bounding box center [317, 101] width 298 height 33
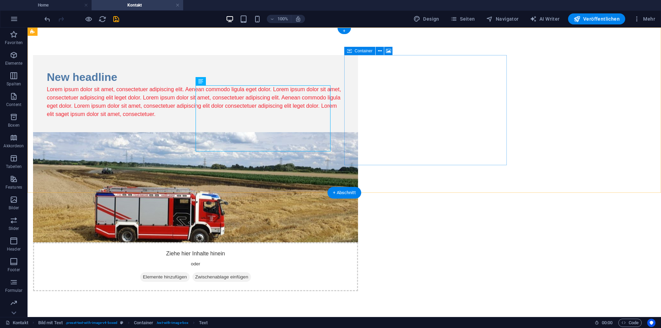
click at [358, 242] on div "Ziehe hier Inhalte hinein oder Elemente hinzufügen Zwischenablage einfügen" at bounding box center [195, 266] width 325 height 49
click at [384, 51] on button at bounding box center [380, 51] width 8 height 8
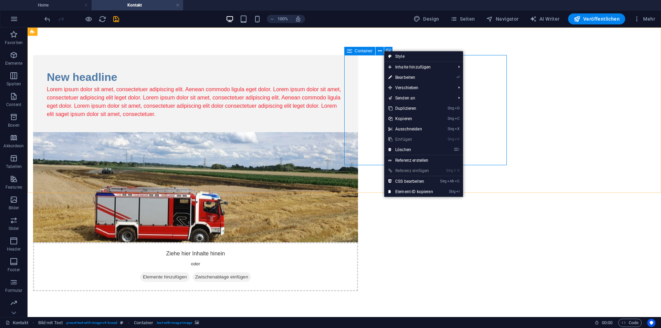
click at [367, 52] on span "Container" at bounding box center [364, 51] width 18 height 4
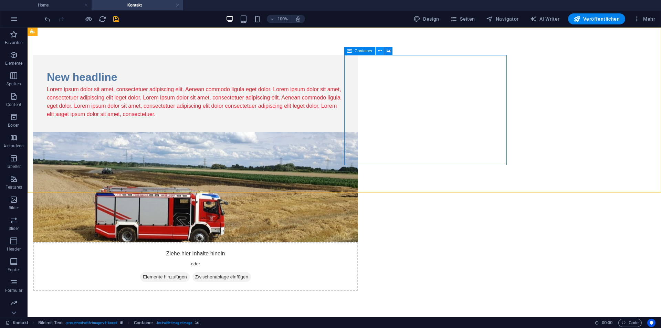
click at [379, 50] on icon at bounding box center [380, 51] width 4 height 7
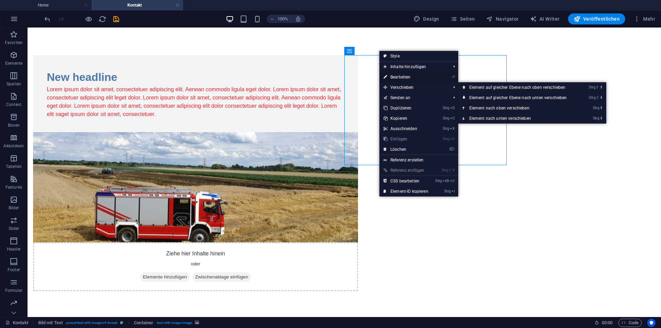
click at [403, 78] on link "⏎ Bearbeiten" at bounding box center [405, 77] width 53 height 10
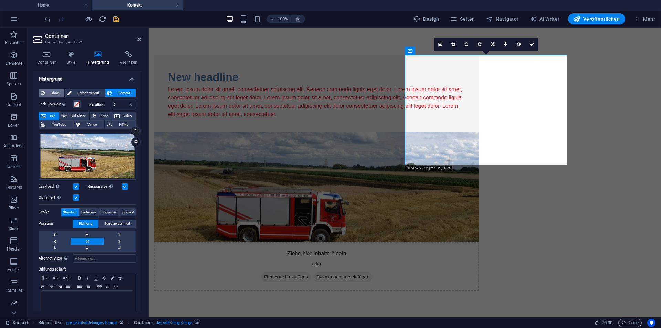
click at [57, 92] on span "Ohne" at bounding box center [54, 93] width 15 height 8
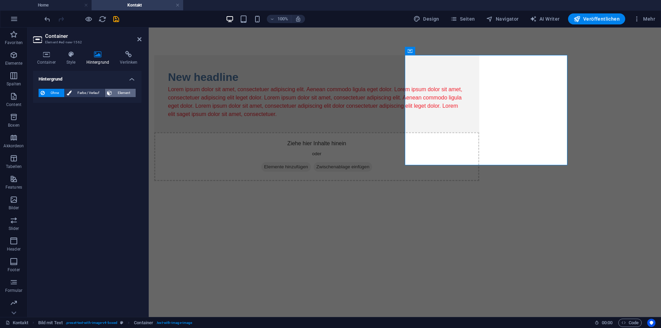
click at [116, 94] on span "Element" at bounding box center [124, 93] width 20 height 8
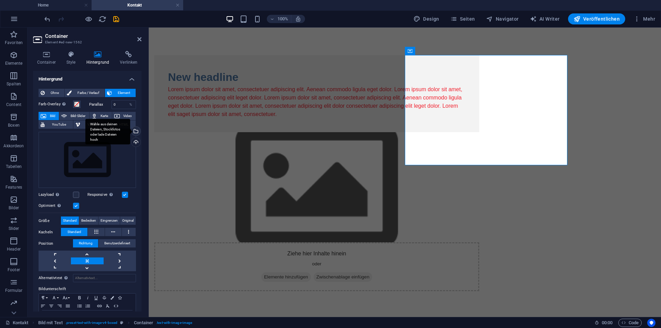
click at [136, 128] on div "Wähle aus deinen Dateien, Stockfotos oder lade Dateien hoch" at bounding box center [135, 132] width 10 height 10
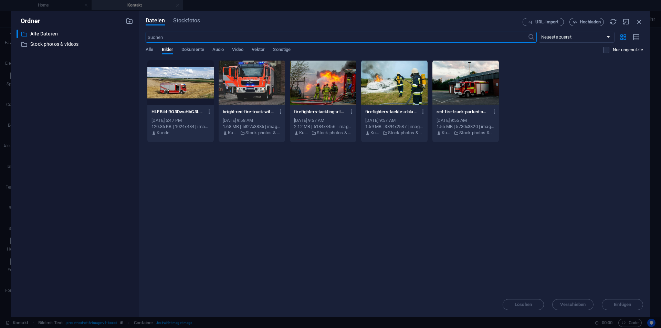
click at [159, 86] on div at bounding box center [180, 82] width 66 height 45
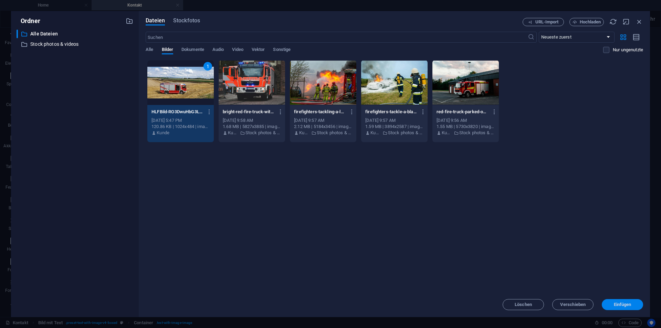
click at [626, 305] on span "Einfügen" at bounding box center [623, 305] width 18 height 4
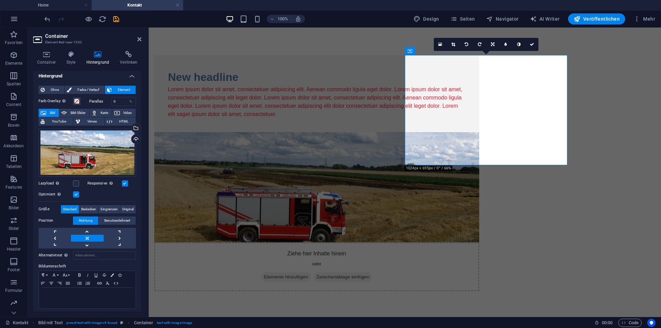
scroll to position [6, 0]
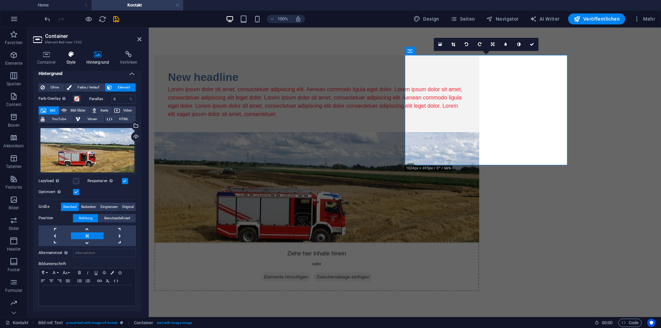
click at [73, 58] on icon at bounding box center [70, 54] width 17 height 7
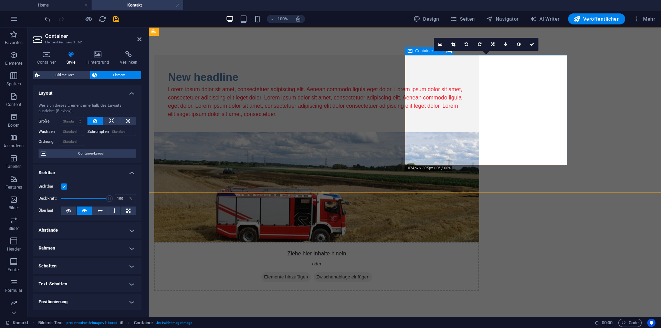
click at [479, 242] on div "Ziehe hier Inhalte hinein oder Elemente hinzufügen Zwischenablage einfügen" at bounding box center [316, 266] width 325 height 49
click at [140, 40] on icon at bounding box center [139, 40] width 4 height 6
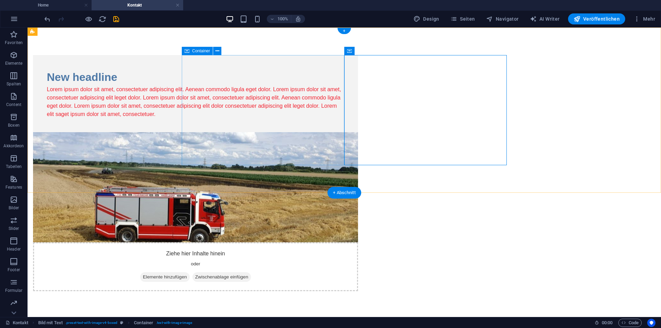
click at [261, 72] on div "New headline" at bounding box center [196, 77] width 298 height 17
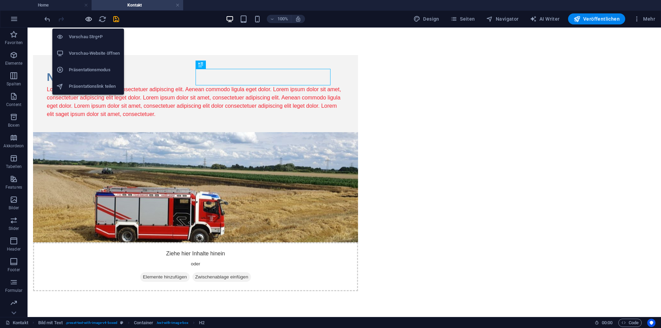
click at [86, 19] on icon "button" at bounding box center [89, 19] width 8 height 8
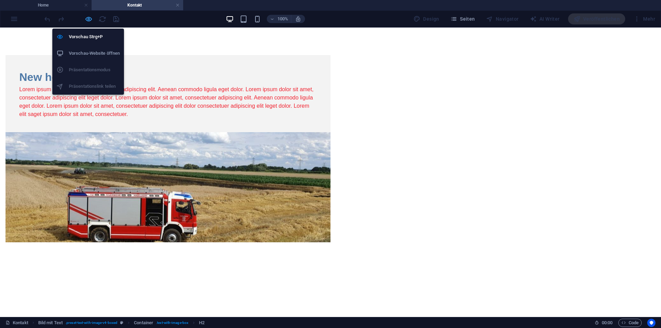
click at [86, 19] on icon "button" at bounding box center [89, 19] width 8 height 8
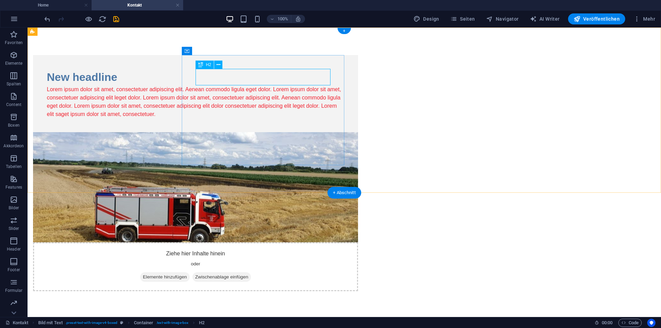
click at [251, 74] on div "New headline" at bounding box center [196, 77] width 298 height 17
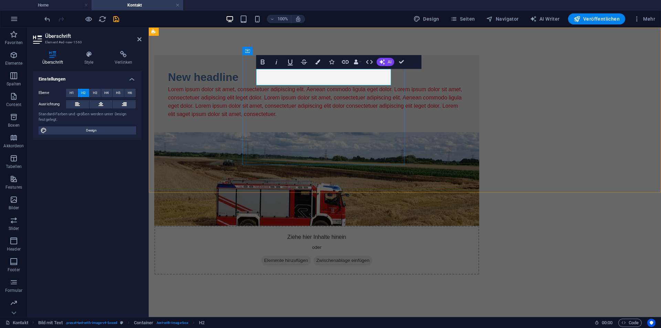
click at [334, 79] on h2 "New headline" at bounding box center [317, 77] width 298 height 17
drag, startPoint x: 335, startPoint y: 78, endPoint x: 260, endPoint y: 76, distance: 75.8
click at [260, 76] on h2 "New headline" at bounding box center [317, 77] width 298 height 17
click at [421, 109] on div "Lorem ipsum dolor sit amet, consectetuer adipiscing elit. Aenean commodo ligula…" at bounding box center [317, 101] width 298 height 33
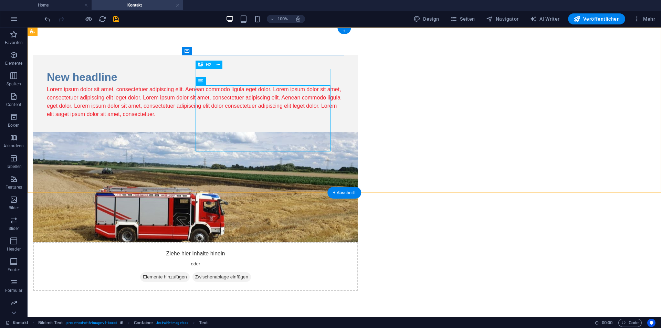
click at [252, 76] on div "New headline" at bounding box center [196, 77] width 298 height 17
click at [255, 77] on div "New headline" at bounding box center [196, 77] width 298 height 17
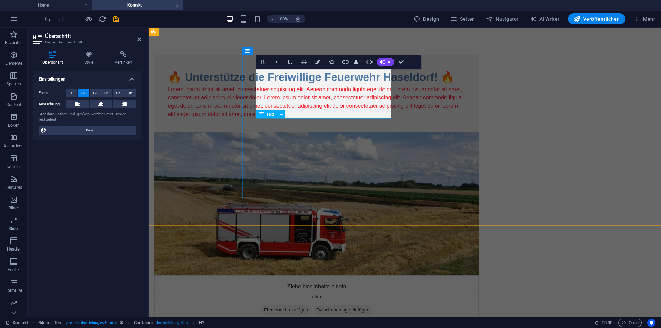
click at [370, 118] on div "Lorem ipsum dolor sit amet, consectetuer adipiscing elit. Aenean commodo ligula…" at bounding box center [317, 101] width 298 height 33
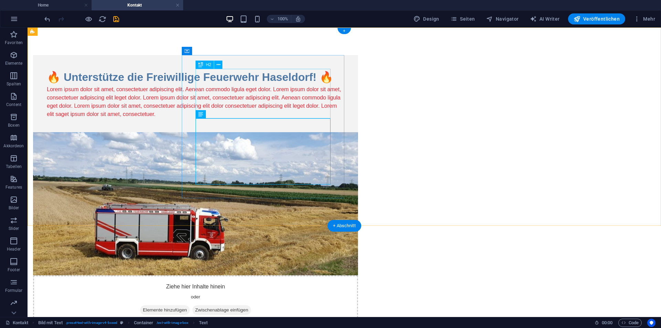
click at [277, 85] on div "🔥 Unterstütze die Freiwillige Feuerwehr Haseldorf! 🔥" at bounding box center [196, 77] width 298 height 17
click at [258, 85] on div "🔥 Unterstütze die Freiwillige Feuerwehr Haseldorf! 🔥" at bounding box center [196, 77] width 298 height 17
click at [270, 85] on div "🔥 Unterstütze die Freiwillige Feuerwehr Haseldorf! 🔥" at bounding box center [196, 77] width 298 height 17
click at [271, 85] on div "🔥 Unterstütze die Freiwillige Feuerwehr Haseldorf! 🔥" at bounding box center [196, 77] width 298 height 17
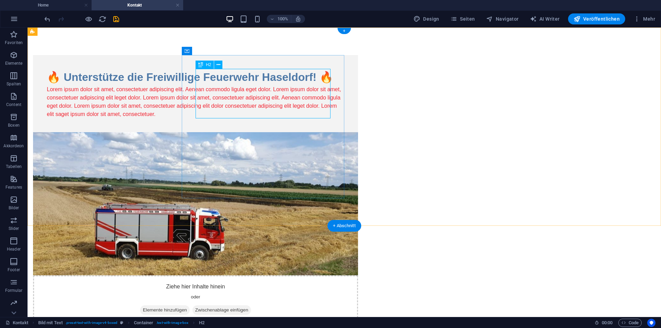
click at [271, 85] on div "🔥 Unterstütze die Freiwillige Feuerwehr Haseldorf! 🔥" at bounding box center [196, 77] width 298 height 17
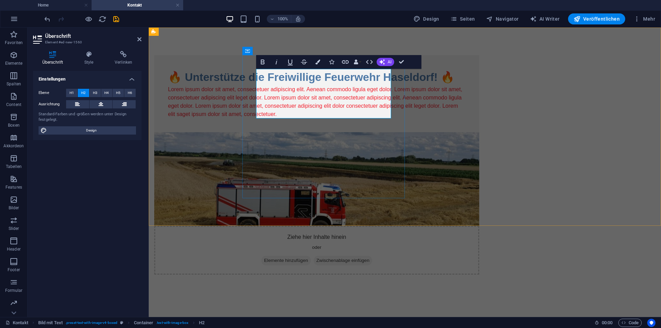
click at [322, 85] on h2 "🔥 Unterstütze die Freiwillige Feuerwehr Haseldorf! 🔥" at bounding box center [317, 77] width 298 height 17
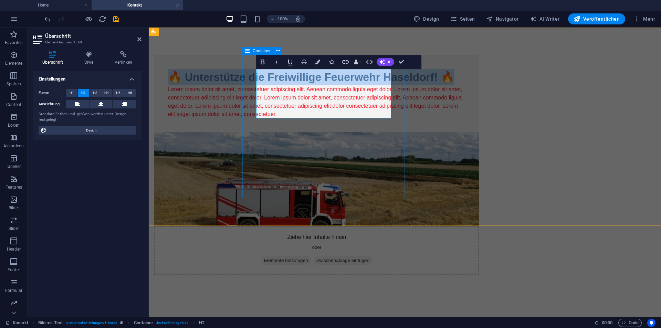
drag, startPoint x: 325, startPoint y: 110, endPoint x: 251, endPoint y: 77, distance: 80.8
click at [251, 77] on div "🔥 Unterstütze die Freiwillige Feuerwehr Haseldorf! 🔥 Lorem ipsum dolor sit amet…" at bounding box center [316, 93] width 325 height 77
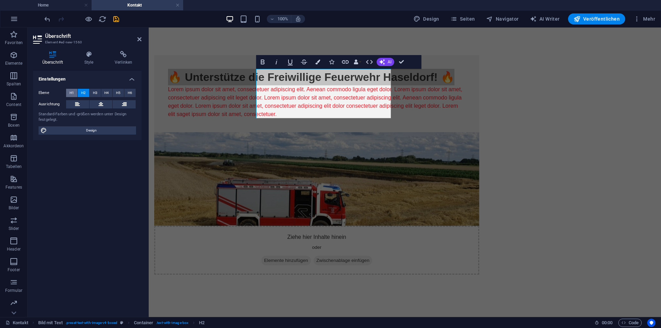
click at [71, 90] on span "H1" at bounding box center [72, 93] width 4 height 8
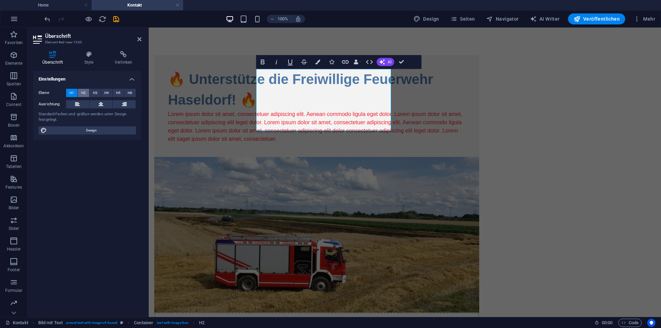
click at [82, 91] on span "H2" at bounding box center [83, 93] width 4 height 8
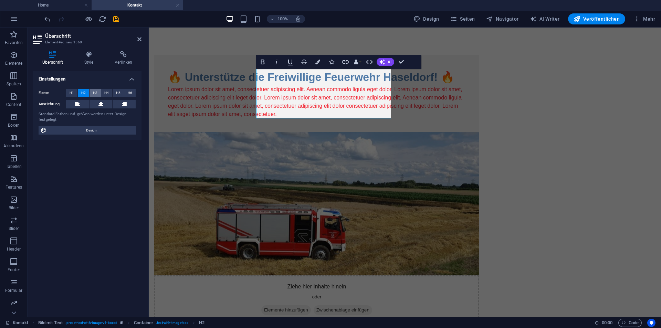
click at [94, 92] on span "H3" at bounding box center [95, 93] width 4 height 8
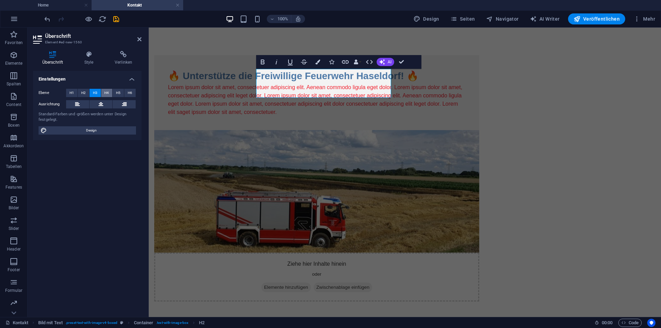
click at [106, 90] on span "H4" at bounding box center [106, 93] width 4 height 8
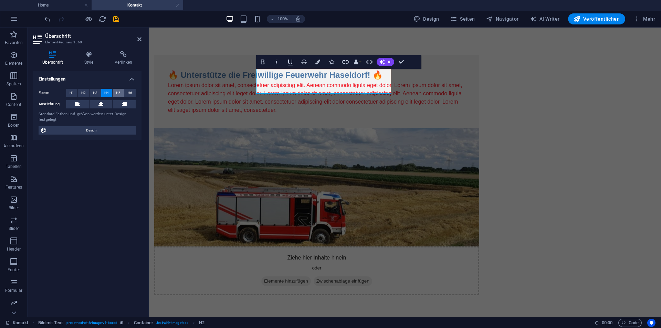
click at [115, 90] on button "H5" at bounding box center [118, 93] width 11 height 8
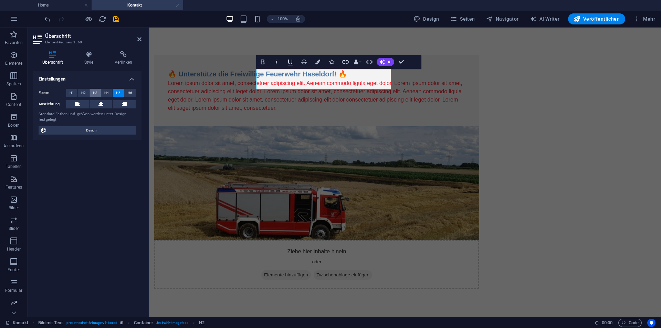
click at [101, 90] on button "H3" at bounding box center [95, 93] width 11 height 8
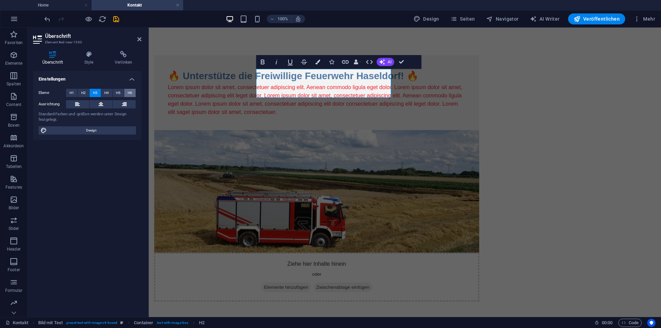
click at [126, 91] on button "H6" at bounding box center [129, 93] width 11 height 8
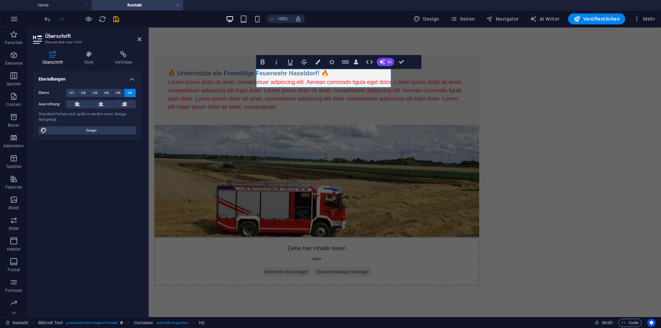
click at [134, 92] on button "H6" at bounding box center [129, 93] width 11 height 8
click at [129, 92] on span "H6" at bounding box center [130, 93] width 4 height 8
click at [119, 92] on span "H5" at bounding box center [118, 93] width 4 height 8
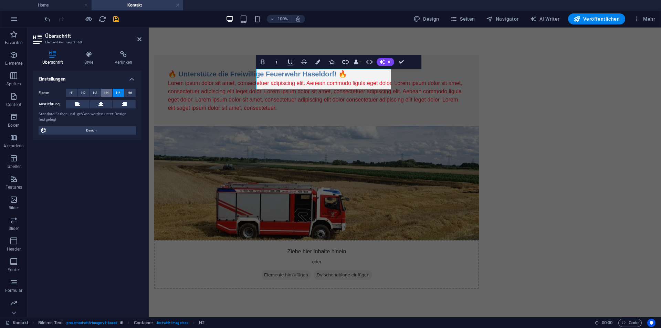
click at [108, 92] on span "H4" at bounding box center [106, 93] width 4 height 8
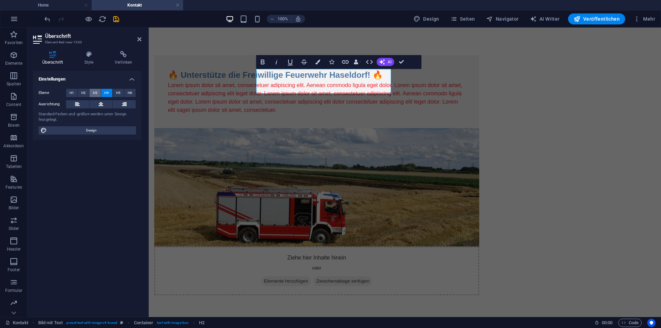
click at [99, 91] on button "H3" at bounding box center [95, 93] width 11 height 8
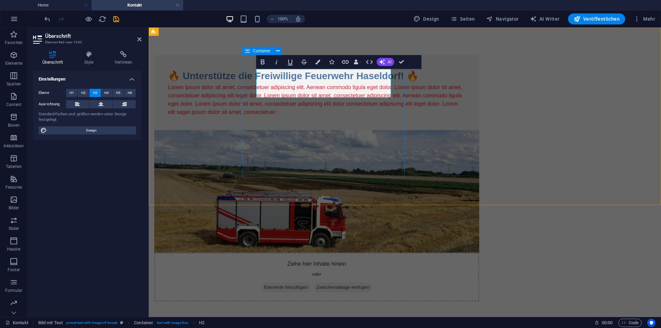
click at [386, 130] on div "🔥 Unterstütze die Freiwillige Feuerwehr Haseldorf! 🔥 Lorem ipsum dolor sit amet…" at bounding box center [316, 92] width 325 height 75
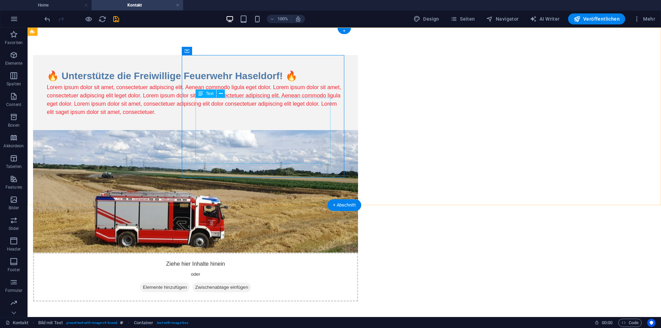
click at [268, 116] on div "Lorem ipsum dolor sit amet, consectetuer adipiscing elit. Aenean commodo ligula…" at bounding box center [196, 99] width 298 height 33
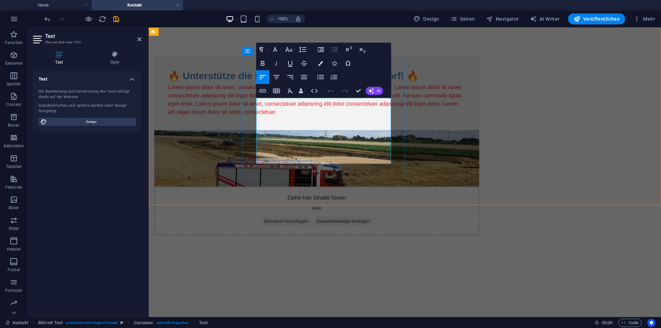
click at [364, 116] on p "Lorem ipsum dolor sit amet, consectetuer adipiscing elit. Aenean commodo ligula…" at bounding box center [317, 99] width 298 height 33
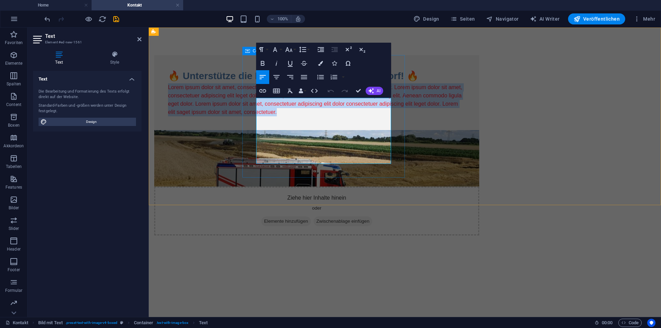
drag, startPoint x: 365, startPoint y: 158, endPoint x: 253, endPoint y: 96, distance: 127.9
click at [253, 96] on div "🔥 Unterstütze die Freiwillige Feuerwehr Haseldorf! 🔥 Lorem ipsum dolor sit amet…" at bounding box center [316, 92] width 325 height 75
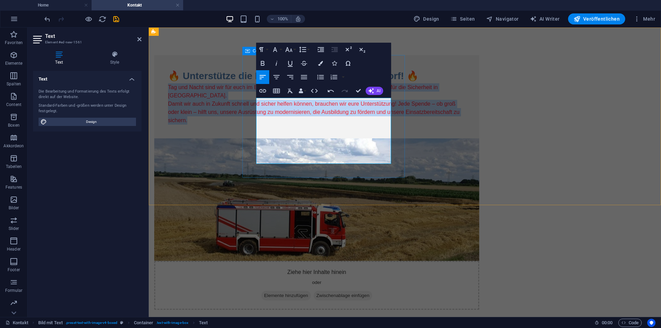
drag, startPoint x: 337, startPoint y: 157, endPoint x: 253, endPoint y: 98, distance: 102.6
click at [253, 98] on div "🔥 Unterstütze die Freiwillige Feuerwehr Haseldorf! 🔥 Tag und Nacht sind wir für…" at bounding box center [316, 96] width 325 height 83
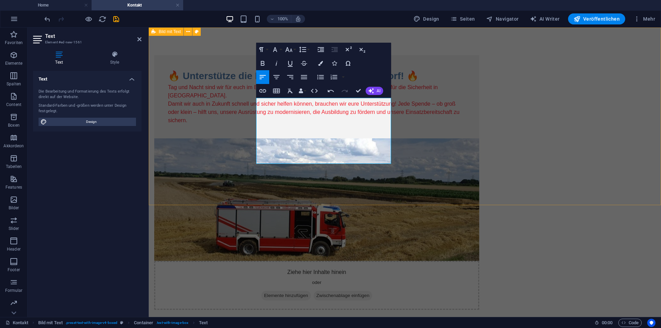
click at [333, 96] on div "🔥 Unterstütze die Freiwillige Feuerwehr Haseldorf! 🔥 Tag und Nacht sind wir für…" at bounding box center [405, 183] width 512 height 310
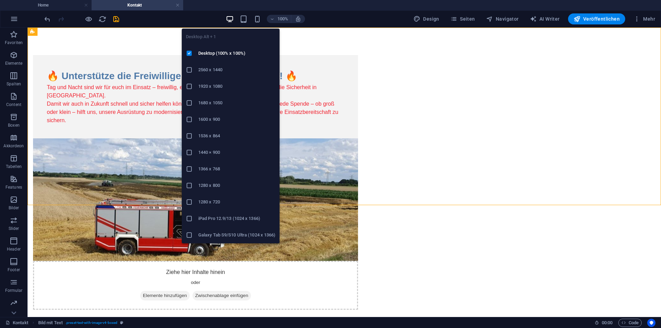
click at [232, 19] on icon "button" at bounding box center [230, 19] width 8 height 8
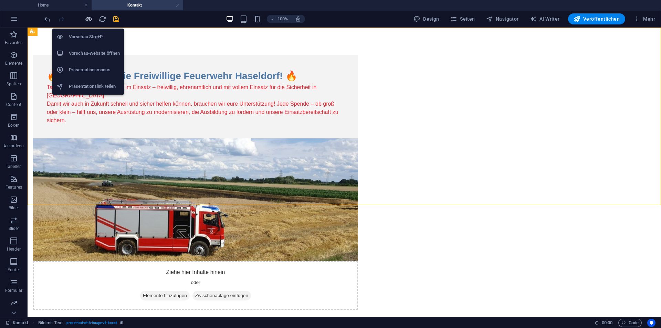
click at [86, 21] on icon "button" at bounding box center [89, 19] width 8 height 8
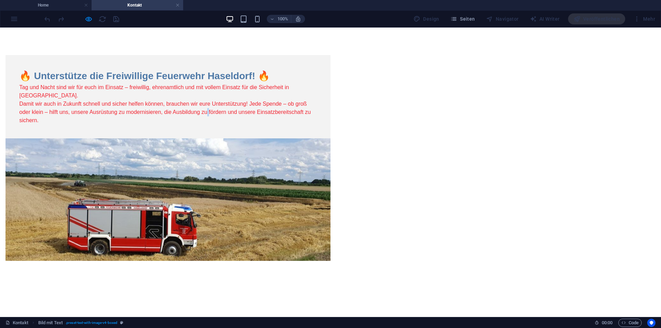
click at [262, 125] on p "Tag und Nacht sind wir für euch im Einsatz – freiwillig, ehrenamtlich und mit v…" at bounding box center [168, 103] width 298 height 41
click at [272, 125] on p "Tag und Nacht sind wir für euch im Einsatz – freiwillig, ehrenamtlich und mit v…" at bounding box center [168, 103] width 298 height 41
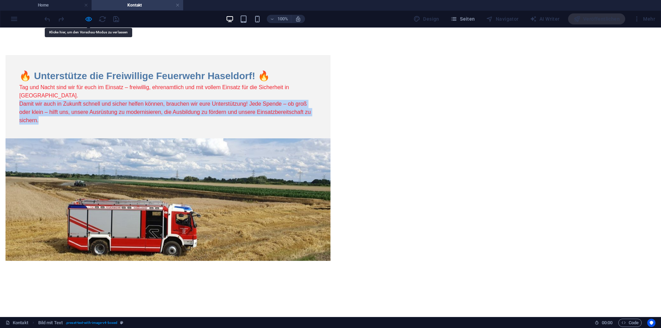
click at [272, 125] on p "Tag und Nacht sind wir für euch im Einsatz – freiwillig, ehrenamtlich und mit v…" at bounding box center [168, 103] width 298 height 41
click at [273, 125] on p "Tag und Nacht sind wir für euch im Einsatz – freiwillig, ehrenamtlich und mit v…" at bounding box center [168, 103] width 298 height 41
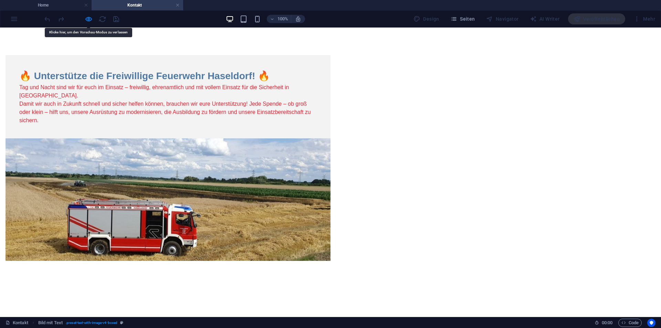
click at [269, 124] on p "Tag und Nacht sind wir für euch im Einsatz – freiwillig, ehrenamtlich und mit v…" at bounding box center [168, 103] width 298 height 41
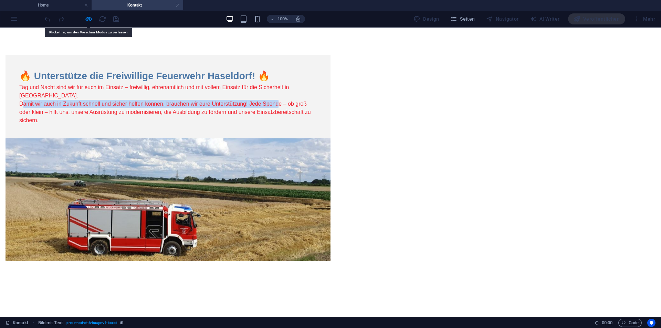
drag, startPoint x: 184, startPoint y: 126, endPoint x: 313, endPoint y: 134, distance: 129.4
click at [313, 125] on p "Tag und Nacht sind wir für euch im Einsatz – freiwillig, ehrenamtlich und mit v…" at bounding box center [168, 103] width 298 height 41
click at [311, 125] on p "Tag und Nacht sind wir für euch im Einsatz – freiwillig, ehrenamtlich und mit v…" at bounding box center [168, 103] width 298 height 41
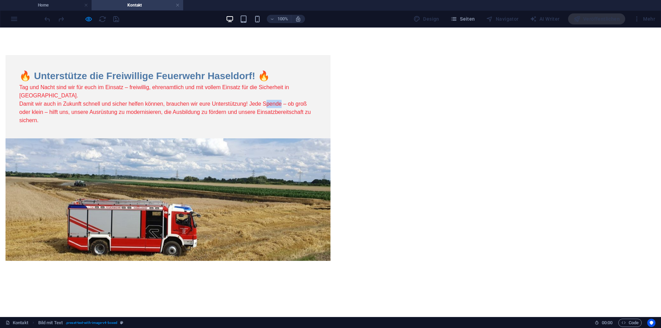
drag, startPoint x: 302, startPoint y: 134, endPoint x: 315, endPoint y: 133, distance: 12.4
click at [315, 125] on p "Tag und Nacht sind wir für euch im Einsatz – freiwillig, ehrenamtlich und mit v…" at bounding box center [168, 103] width 298 height 41
click at [223, 125] on p "Tag und Nacht sind wir für euch im Einsatz – freiwillig, ehrenamtlich und mit v…" at bounding box center [168, 103] width 298 height 41
drag, startPoint x: 237, startPoint y: 157, endPoint x: 279, endPoint y: 161, distance: 42.2
click at [279, 125] on p "Tag und Nacht sind wir für euch im Einsatz – freiwillig, ehrenamtlich und mit v…" at bounding box center [168, 103] width 298 height 41
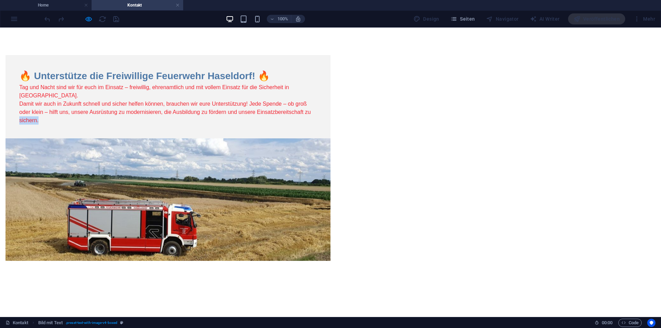
click at [254, 125] on p "Tag und Nacht sind wir für euch im Einsatz – freiwillig, ehrenamtlich und mit v…" at bounding box center [168, 103] width 298 height 41
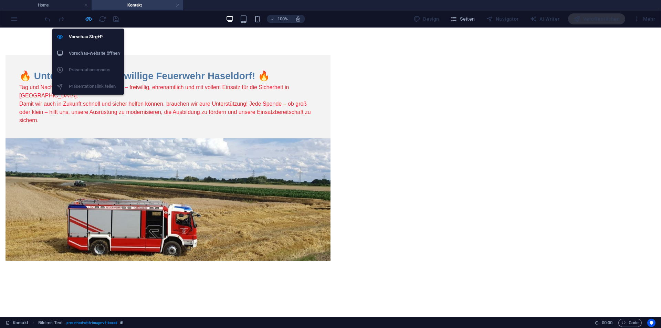
click at [86, 16] on icon "button" at bounding box center [89, 19] width 8 height 8
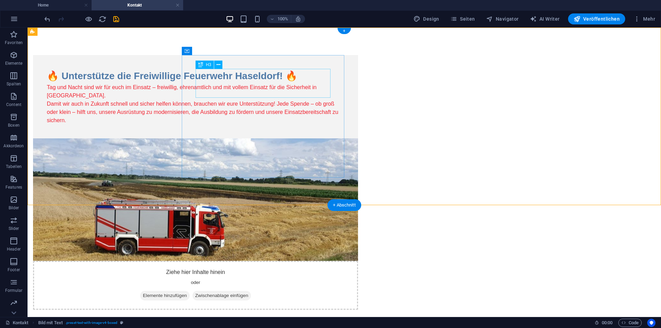
click at [261, 82] on div "🔥 Unterstütze die Freiwillige Feuerwehr Haseldorf! 🔥" at bounding box center [196, 76] width 298 height 14
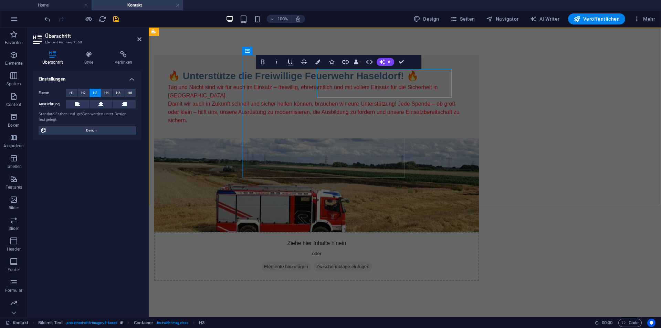
click at [261, 82] on h3 "🔥 Unterstütze die Freiwillige Feuerwehr Haseldorf! 🔥" at bounding box center [317, 76] width 298 height 14
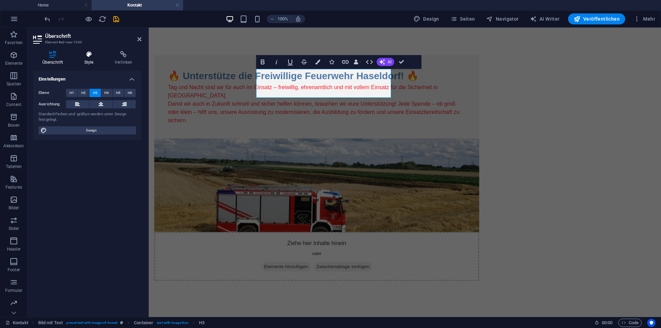
click at [96, 60] on h4 "Style" at bounding box center [90, 58] width 30 height 14
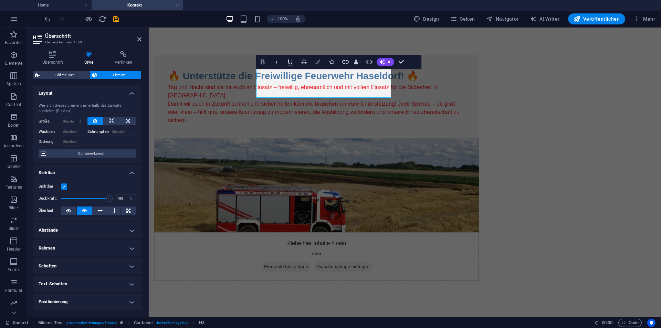
click at [322, 62] on button "Colors" at bounding box center [317, 62] width 13 height 14
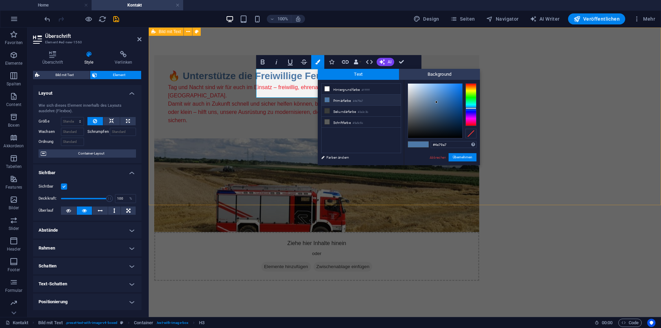
click at [211, 94] on div "🔥 Unterstütze die Freiwillige Feuerwehr Haseldorf! 🔥 Tag und Nacht sind wir für…" at bounding box center [405, 168] width 512 height 281
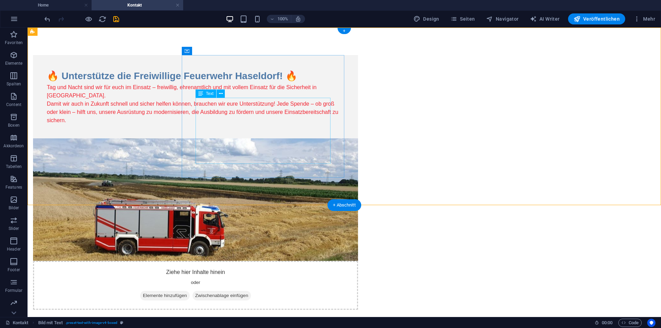
click at [271, 125] on div "Tag und Nacht sind wir für euch im Einsatz – freiwillig, ehrenamtlich und mit v…" at bounding box center [196, 103] width 298 height 41
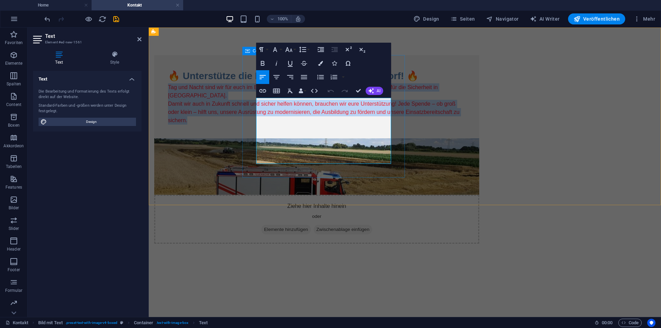
drag, startPoint x: 325, startPoint y: 155, endPoint x: 246, endPoint y: 101, distance: 96.0
click at [246, 101] on div "🔥 Unterstütze die Freiwillige Feuerwehr Haseldorf! 🔥 Tag und Nacht sind wir für…" at bounding box center [316, 96] width 325 height 83
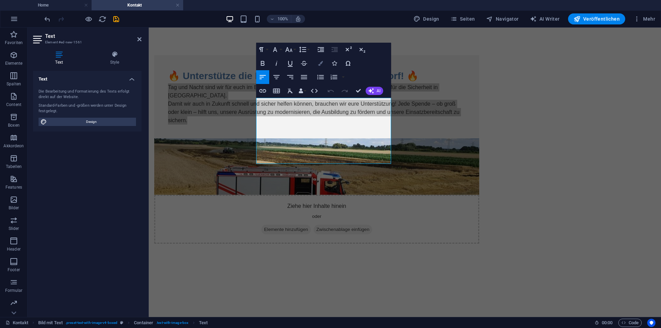
click at [320, 65] on icon "button" at bounding box center [320, 63] width 5 height 5
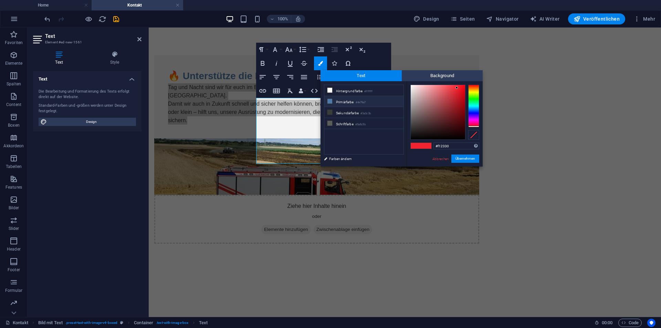
click at [343, 102] on li "Primärfarbe #4e79a7" at bounding box center [363, 101] width 79 height 11
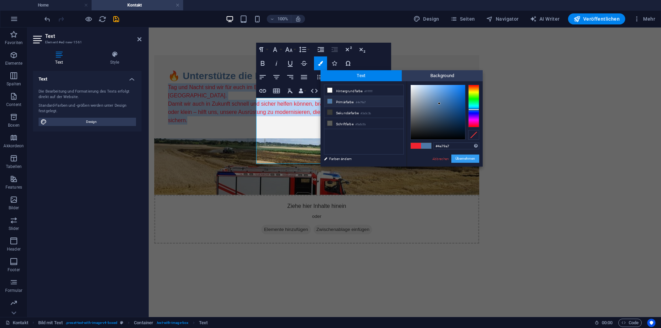
click at [474, 161] on button "Übernehmen" at bounding box center [465, 159] width 28 height 8
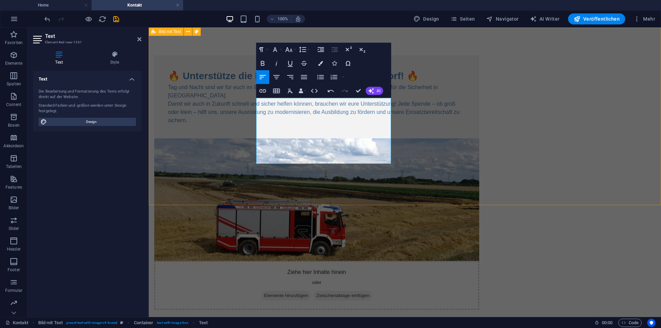
click at [486, 191] on div "🔥 Unterstütze die Freiwillige Feuerwehr Haseldorf! 🔥 Tag und Nacht sind wir für…" at bounding box center [405, 183] width 512 height 310
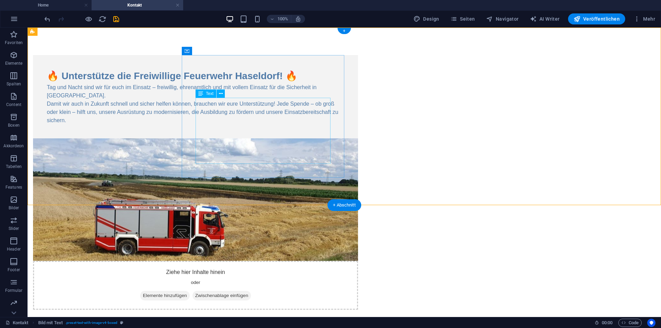
click at [289, 112] on div "Tag und Nacht sind wir für euch im Einsatz – freiwillig, ehrenamtlich und mit v…" at bounding box center [196, 103] width 298 height 41
click at [222, 94] on icon at bounding box center [221, 93] width 4 height 7
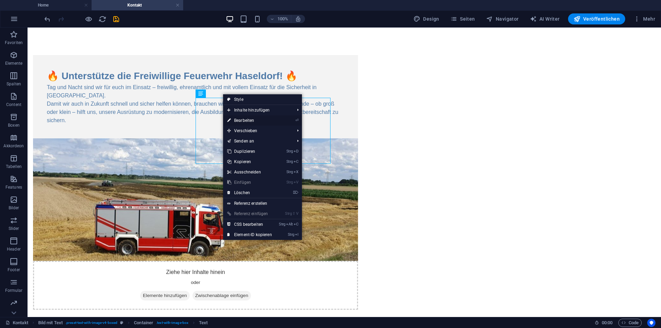
click at [244, 122] on link "⏎ Bearbeiten" at bounding box center [249, 120] width 53 height 10
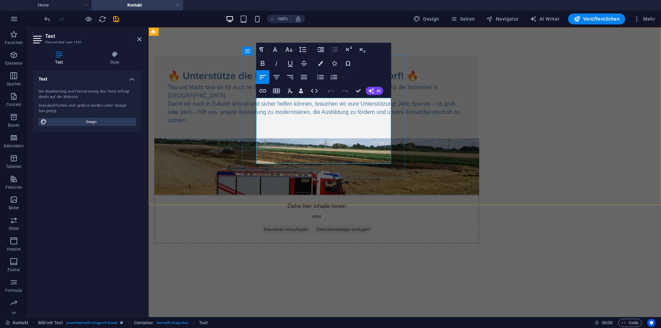
click at [301, 109] on span "Tag und Nacht sind wir für euch im Einsatz – freiwillig, ehrenamtlich und mit v…" at bounding box center [314, 103] width 292 height 39
click at [241, 188] on div "🔥 Unterstütze die Freiwillige Feuerwehr Haseldorf! 🔥 Tag und Nacht sind wir für…" at bounding box center [405, 150] width 512 height 244
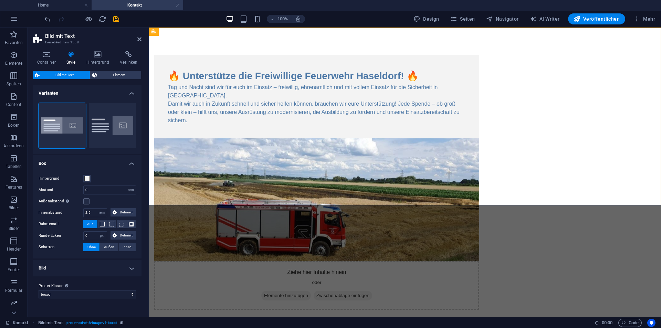
click at [447, 241] on html "🔥 Unterstütze die Freiwillige Feuerwehr Haseldorf! 🔥 Tag und Nacht sind wir für…" at bounding box center [405, 183] width 512 height 310
click at [140, 39] on icon at bounding box center [139, 40] width 4 height 6
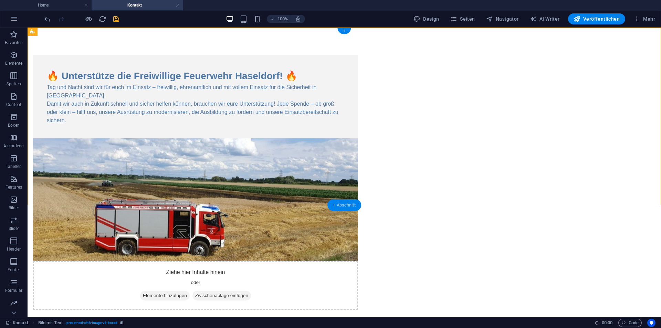
click at [350, 208] on div "+ Abschnitt" at bounding box center [344, 205] width 34 height 12
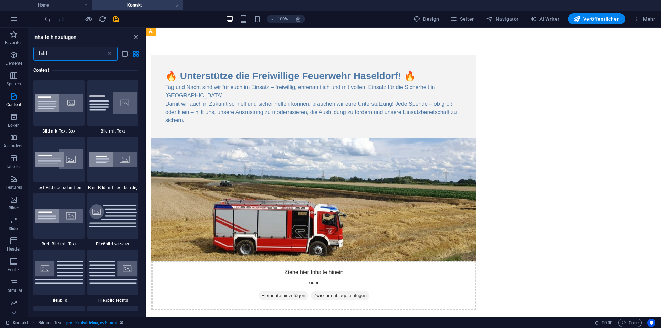
scroll to position [53, 0]
drag, startPoint x: 55, startPoint y: 53, endPoint x: 33, endPoint y: 51, distance: 22.9
click at [33, 51] on div "bild ​" at bounding box center [86, 54] width 117 height 14
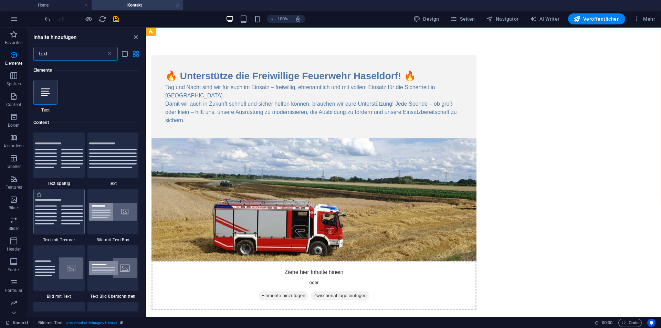
scroll to position [0, 0]
click at [112, 155] on img at bounding box center [113, 155] width 48 height 25
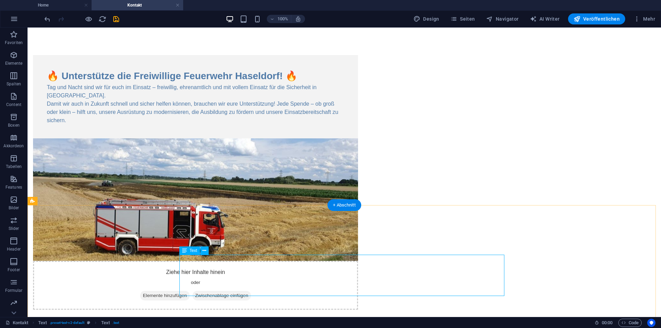
drag, startPoint x: 184, startPoint y: 258, endPoint x: 314, endPoint y: 269, distance: 130.7
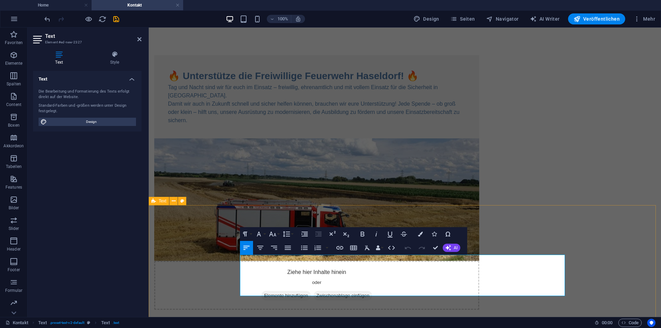
drag, startPoint x: 424, startPoint y: 286, endPoint x: 236, endPoint y: 259, distance: 189.5
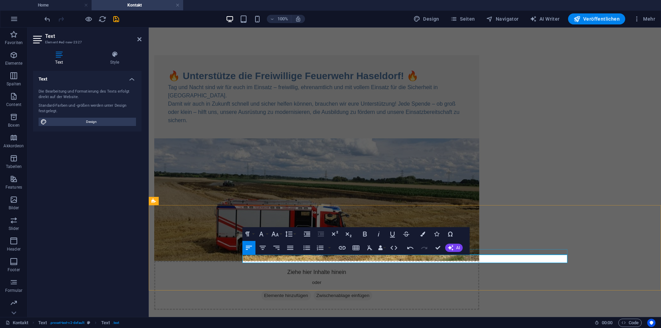
drag, startPoint x: 323, startPoint y: 260, endPoint x: 237, endPoint y: 252, distance: 86.8
click at [424, 234] on icon "button" at bounding box center [422, 234] width 5 height 5
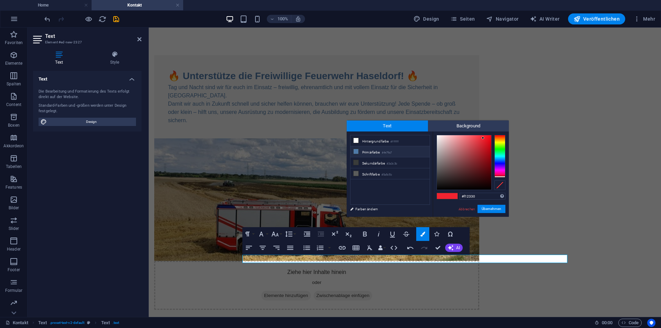
click at [373, 149] on li "Primärfarbe #4e79a7" at bounding box center [390, 151] width 79 height 11
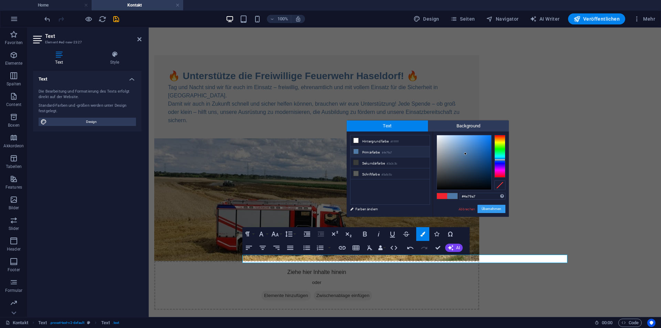
click at [499, 209] on button "Übernehmen" at bounding box center [492, 209] width 28 height 8
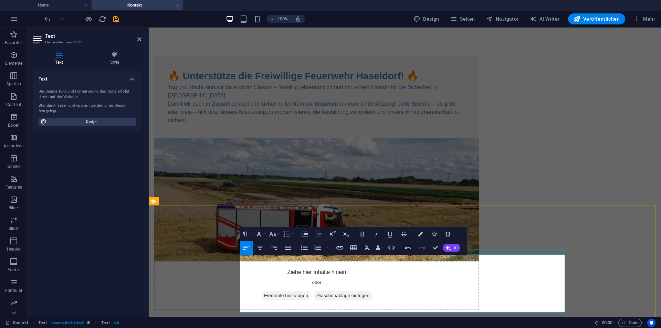
drag, startPoint x: 353, startPoint y: 262, endPoint x: 233, endPoint y: 254, distance: 120.5
click at [420, 235] on icon "button" at bounding box center [420, 234] width 5 height 5
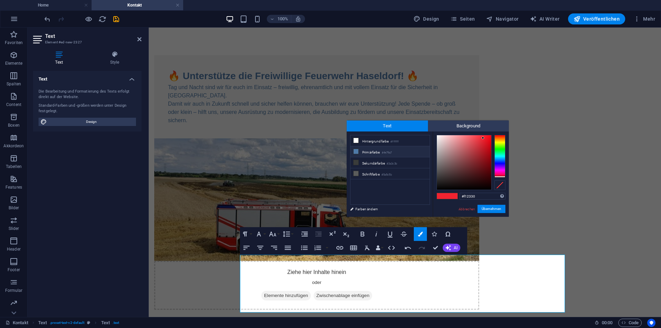
click at [375, 151] on li "Primärfarbe #4e79a7" at bounding box center [390, 151] width 79 height 11
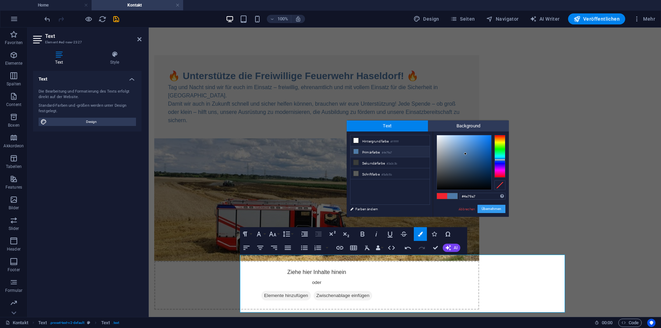
click at [500, 210] on button "Übernehmen" at bounding box center [492, 209] width 28 height 8
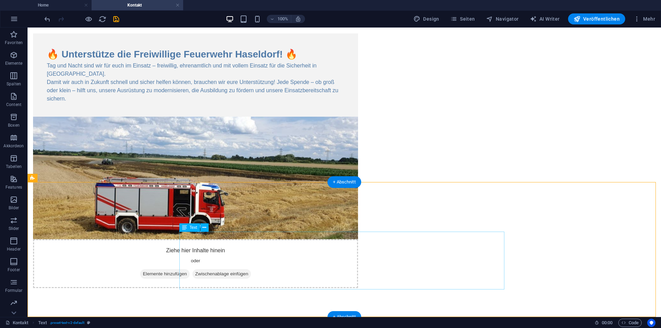
scroll to position [23, 0]
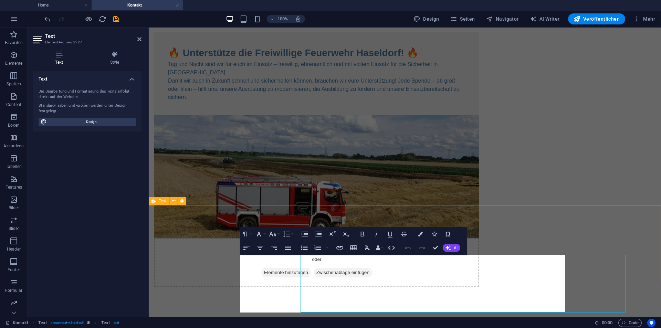
scroll to position [0, 0]
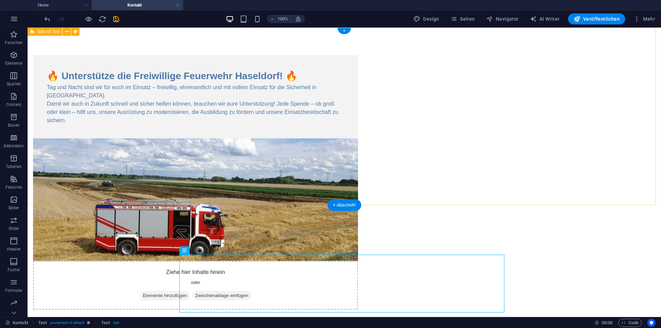
click at [534, 170] on div "🔥 Unterstütze die Freiwillige Feuerwehr Haseldorf! 🔥 Tag und Nacht sind wir für…" at bounding box center [345, 183] width 634 height 310
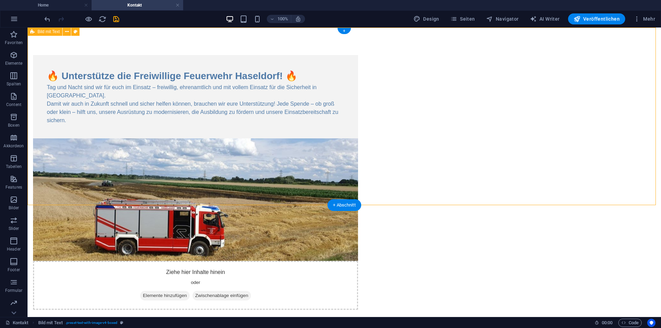
click at [546, 128] on div "🔥 Unterstütze die Freiwillige Feuerwehr Haseldorf! 🔥 Tag und Nacht sind wir für…" at bounding box center [345, 183] width 634 height 310
click at [116, 18] on icon "save" at bounding box center [116, 19] width 8 height 8
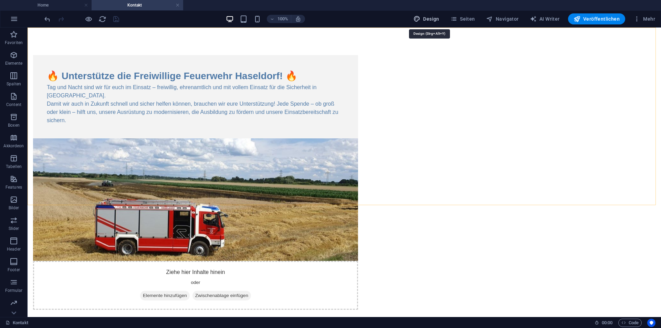
click at [429, 22] on span "Design" at bounding box center [427, 18] width 26 height 7
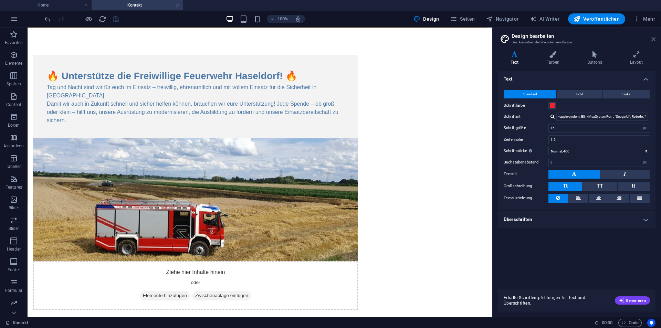
click at [653, 37] on icon at bounding box center [654, 40] width 4 height 6
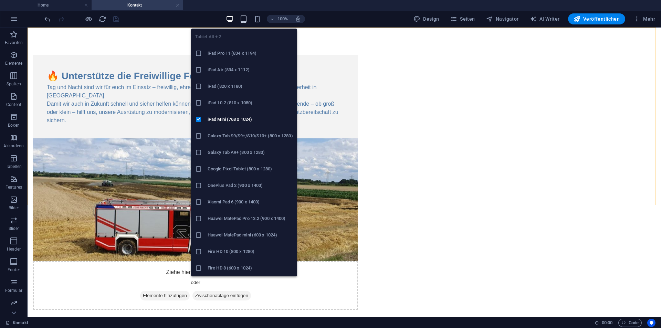
click at [244, 16] on icon "button" at bounding box center [244, 19] width 8 height 8
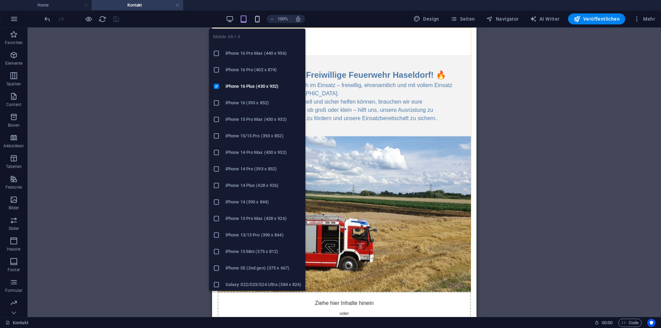
click at [260, 17] on icon "button" at bounding box center [257, 19] width 8 height 8
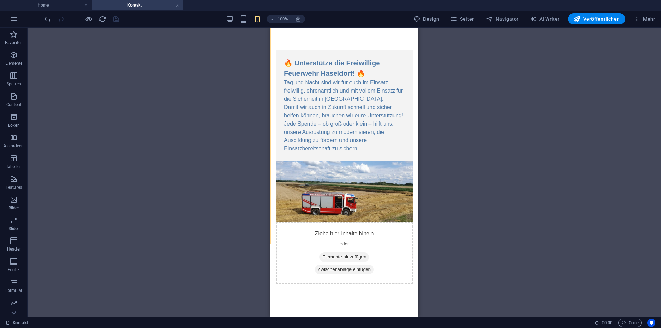
click at [228, 23] on div "100%" at bounding box center [266, 18] width 80 height 11
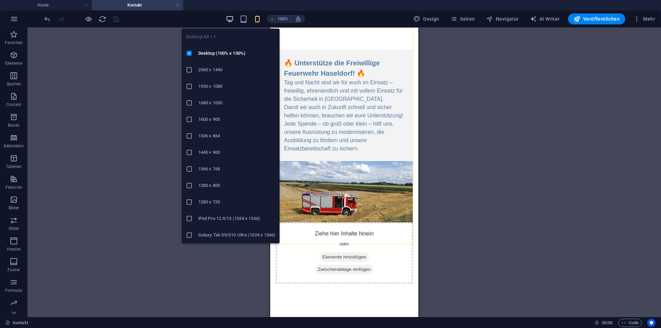
click at [229, 21] on icon "button" at bounding box center [230, 19] width 8 height 8
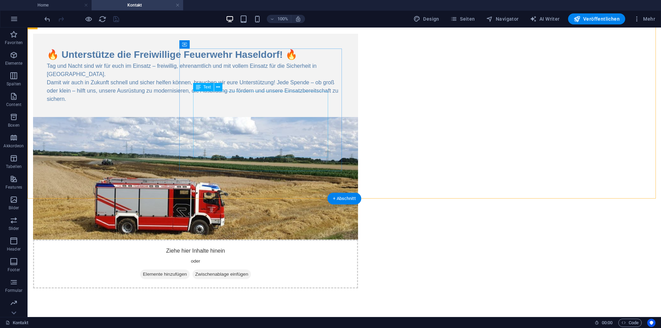
scroll to position [23, 0]
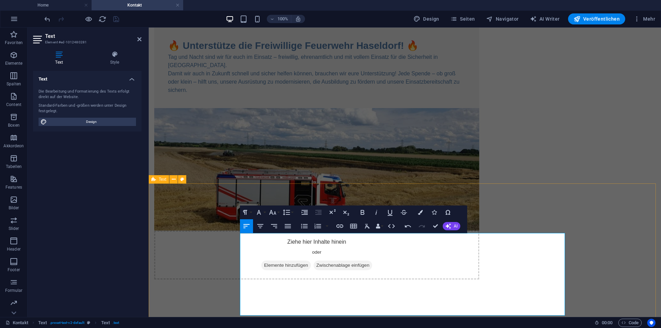
scroll to position [36, 0]
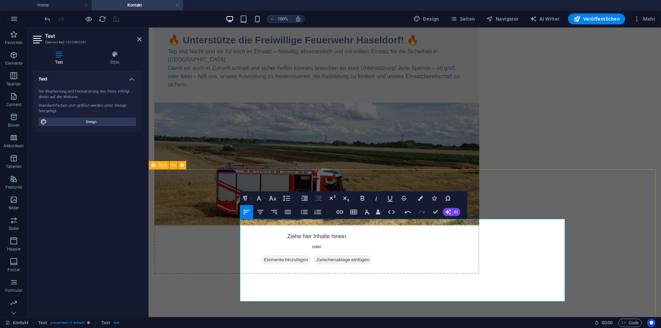
drag, startPoint x: 324, startPoint y: 312, endPoint x: 291, endPoint y: 310, distance: 33.1
drag, startPoint x: 332, startPoint y: 282, endPoint x: 310, endPoint y: 281, distance: 22.1
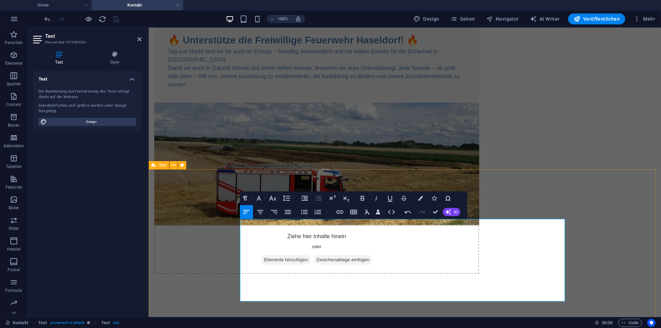
copy span "Unterschtüzung"
drag, startPoint x: 324, startPoint y: 281, endPoint x: 241, endPoint y: 284, distance: 83.4
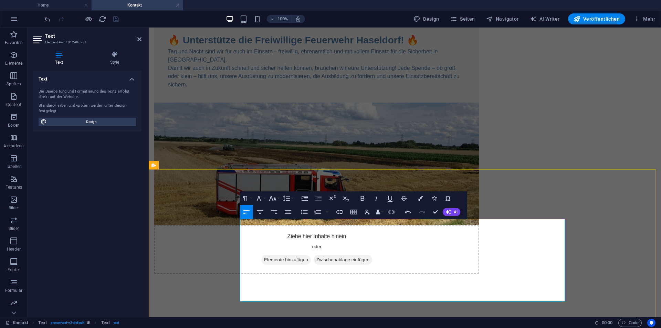
click at [364, 198] on icon "button" at bounding box center [362, 198] width 8 height 8
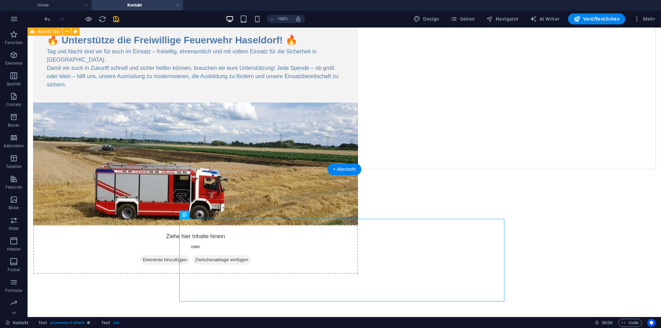
click at [149, 83] on div "🔥 Unterstütze die Freiwillige Feuerwehr Haseldorf! 🔥 Tag und Nacht sind wir für…" at bounding box center [345, 147] width 634 height 310
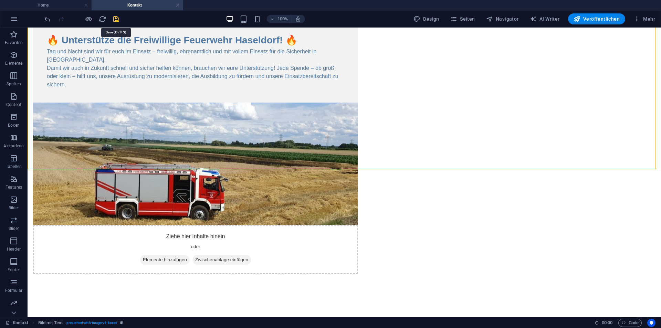
click at [115, 20] on icon "save" at bounding box center [116, 19] width 8 height 8
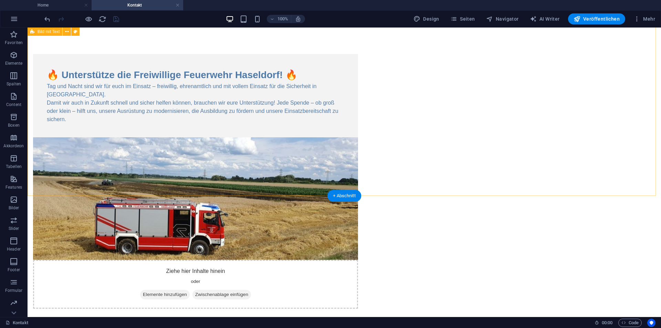
scroll to position [0, 0]
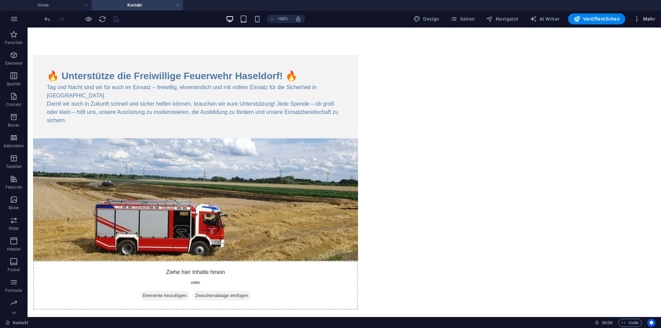
click at [639, 18] on icon "button" at bounding box center [637, 18] width 7 height 7
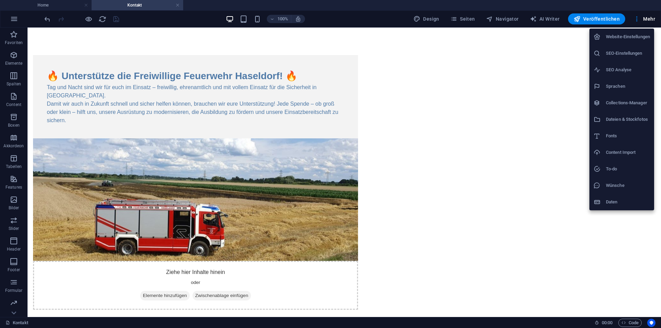
click at [551, 64] on div at bounding box center [330, 164] width 661 height 328
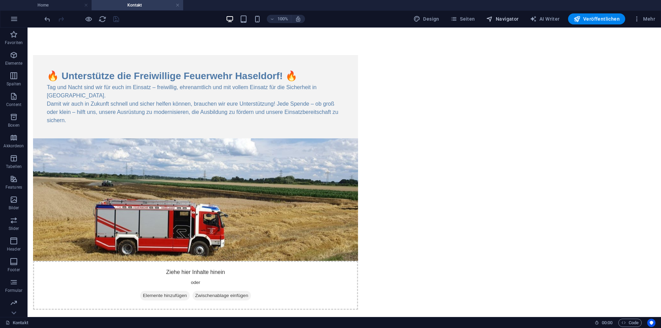
click at [504, 20] on span "Navigator" at bounding box center [502, 18] width 33 height 7
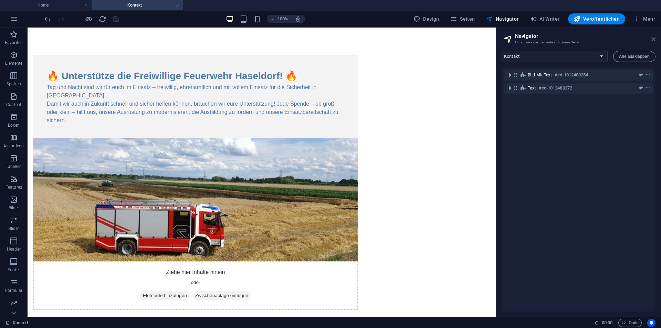
click at [653, 37] on icon at bounding box center [654, 40] width 4 height 6
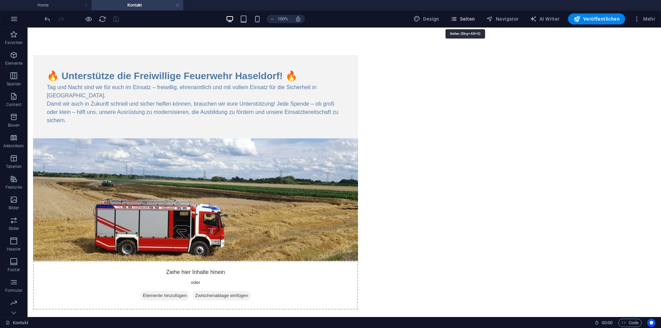
click at [470, 15] on span "Seiten" at bounding box center [462, 18] width 25 height 7
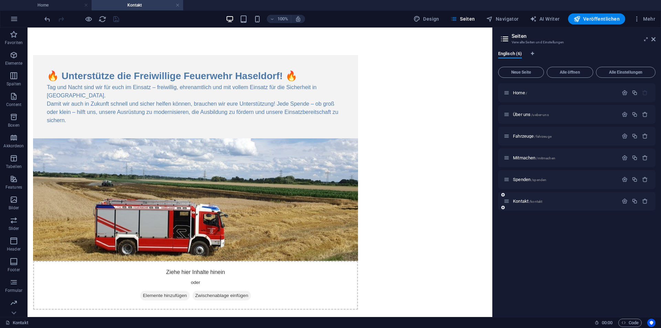
click at [545, 205] on div "Kontakt /kontakt" at bounding box center [576, 201] width 157 height 19
click at [520, 200] on span "Kontakt /kontakt" at bounding box center [527, 201] width 29 height 5
click at [545, 201] on p "Kontakt /kontakt" at bounding box center [564, 201] width 103 height 4
click at [571, 200] on p "Kontakt /kontakt" at bounding box center [564, 201] width 103 height 4
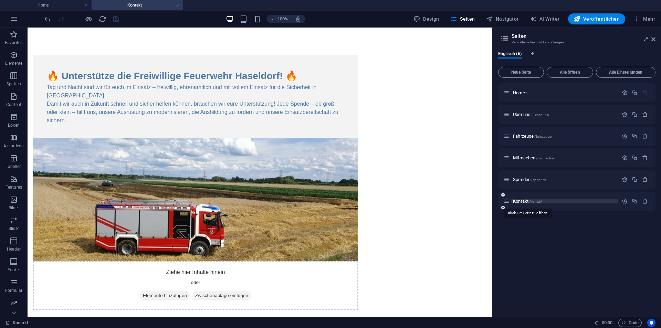
click at [528, 202] on span "Kontakt /kontakt" at bounding box center [527, 201] width 29 height 5
click at [583, 72] on span "Alle öffnen" at bounding box center [570, 72] width 40 height 4
click at [154, 3] on h4 "Kontakt" at bounding box center [138, 5] width 92 height 8
click at [145, 6] on h4 "Kontakt" at bounding box center [138, 5] width 92 height 8
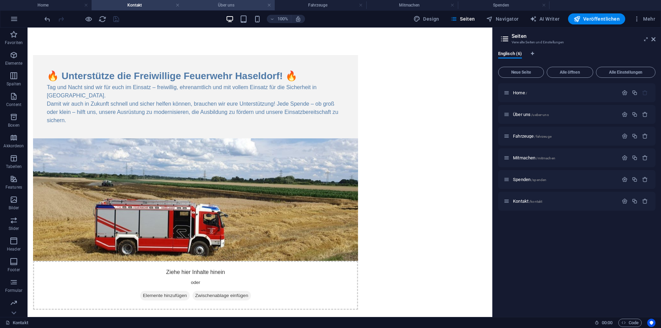
click at [198, 3] on h4 "Über uns" at bounding box center [229, 5] width 92 height 8
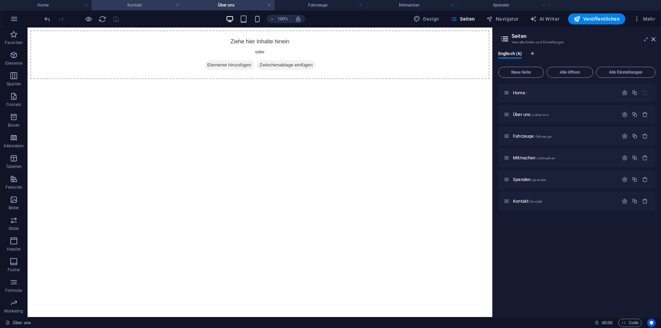
click at [150, 4] on h4 "Kontakt" at bounding box center [138, 5] width 92 height 8
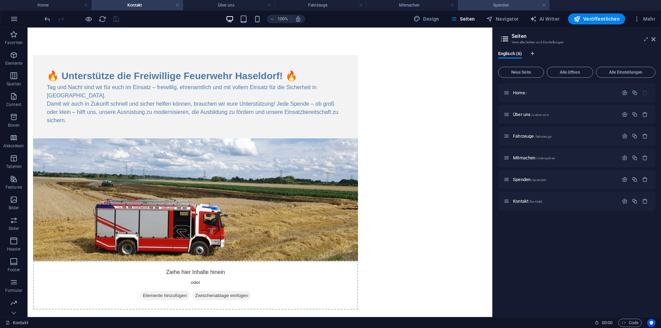
click at [503, 4] on h4 "Spenden" at bounding box center [504, 5] width 92 height 8
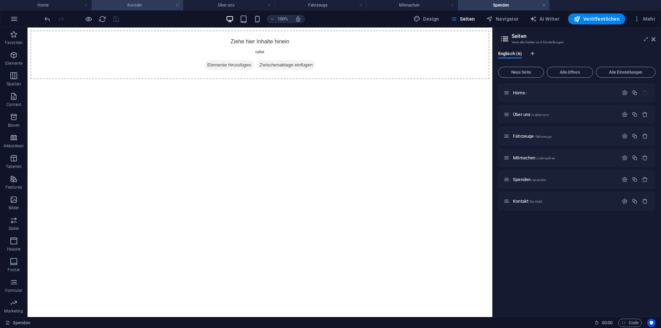
drag, startPoint x: 130, startPoint y: 6, endPoint x: 135, endPoint y: 6, distance: 4.5
click at [153, 5] on h4 "Kontakt" at bounding box center [138, 5] width 92 height 8
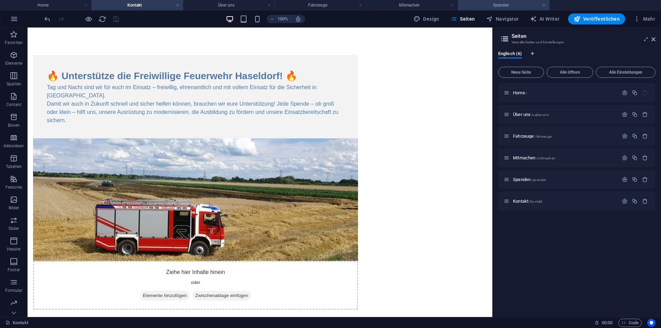
click at [504, 4] on h4 "Spenden" at bounding box center [504, 5] width 92 height 8
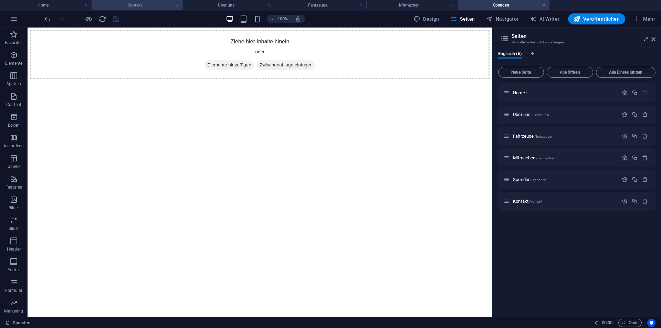
click at [152, 7] on h4 "Kontakt" at bounding box center [138, 5] width 92 height 8
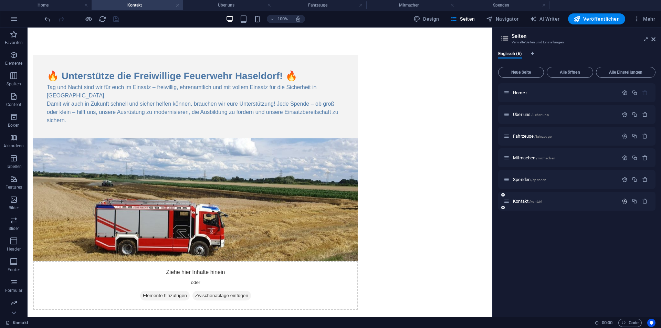
click at [624, 202] on icon "button" at bounding box center [625, 201] width 6 height 6
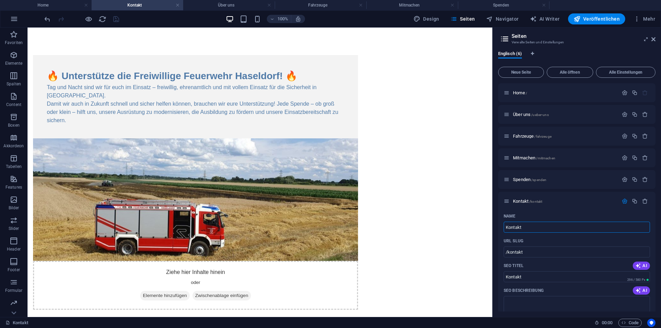
drag, startPoint x: 522, startPoint y: 227, endPoint x: 493, endPoint y: 229, distance: 28.3
click at [493, 229] on aside "Seiten Verwalte Seiten und Einstellungen Englisch (6) Neue Seite Alle öffnen Al…" at bounding box center [576, 173] width 169 height 290
click at [526, 179] on span "Spenden /spenden" at bounding box center [529, 179] width 33 height 5
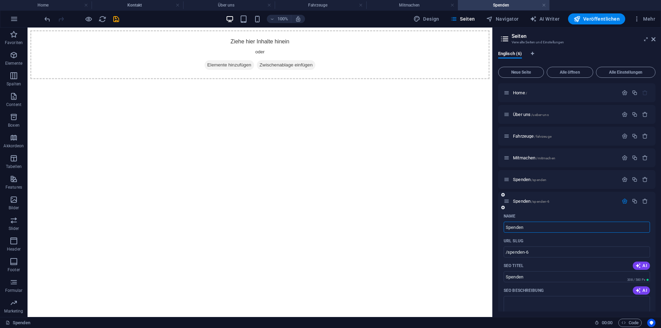
drag, startPoint x: 528, startPoint y: 229, endPoint x: 501, endPoint y: 226, distance: 27.0
click at [624, 202] on icon "button" at bounding box center [625, 201] width 6 height 6
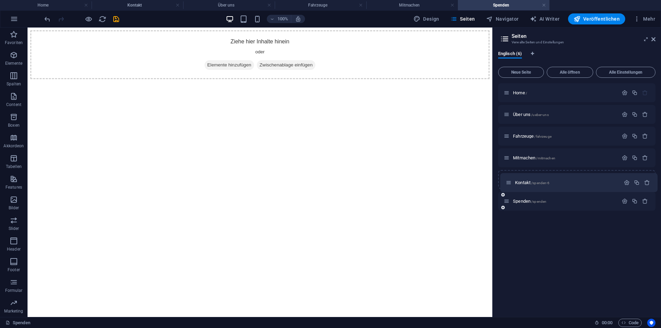
drag, startPoint x: 506, startPoint y: 202, endPoint x: 508, endPoint y: 183, distance: 19.4
click at [508, 181] on div "Home / Über uns /ueber-uns Fahrzeuge /fahrzeuge Mitmachen /mitmachen Spenden /s…" at bounding box center [576, 146] width 157 height 127
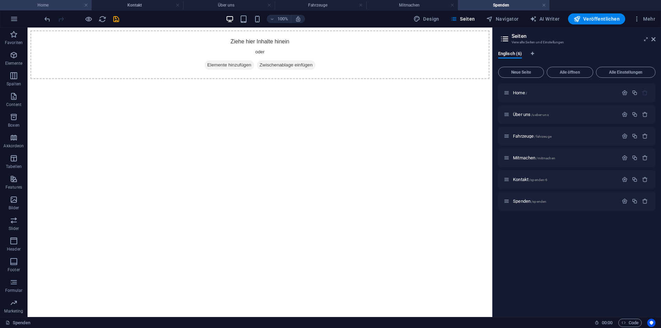
click at [58, 6] on h4 "Home" at bounding box center [46, 5] width 92 height 8
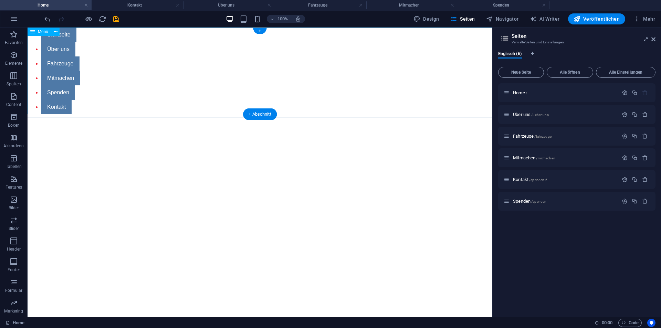
click at [53, 100] on nav "Startseite Über uns Fahrzeuge Mitmachen Spenden Kontakt" at bounding box center [260, 71] width 465 height 87
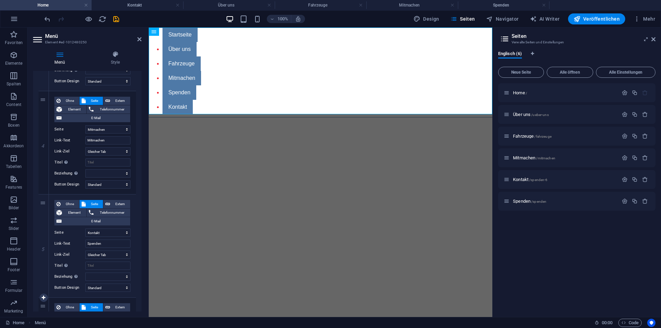
scroll to position [474, 0]
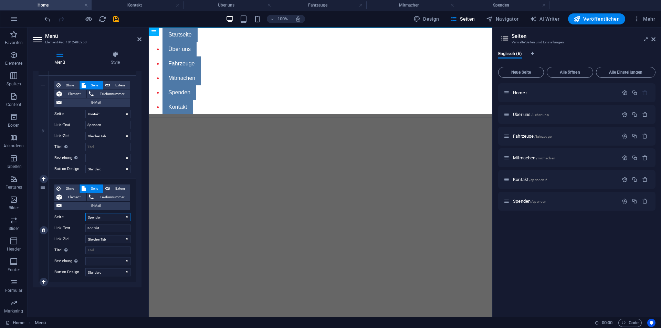
click at [115, 216] on select "Home Über uns Fahrzeuge Mitmachen Kontakt Spenden" at bounding box center [107, 217] width 45 height 8
click at [85, 213] on select "Home Über uns Fahrzeuge Mitmachen Kontakt Spenden" at bounding box center [107, 217] width 45 height 8
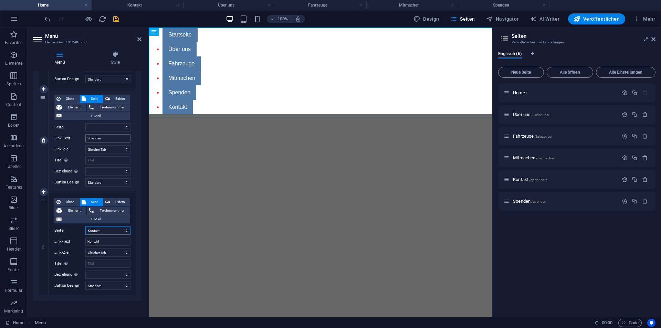
scroll to position [439, 0]
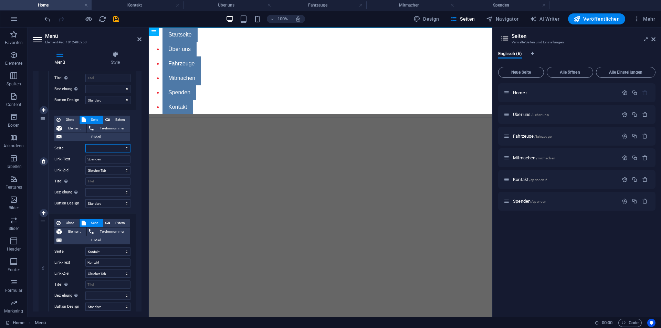
click at [106, 151] on select "Home Über uns Fahrzeuge Mitmachen Kontakt Spenden" at bounding box center [107, 148] width 45 height 8
click at [85, 144] on select "Home Über uns Fahrzeuge Mitmachen Kontakt Spenden" at bounding box center [107, 148] width 45 height 8
drag, startPoint x: 44, startPoint y: 223, endPoint x: 61, endPoint y: 138, distance: 87.0
click at [61, 138] on div "1 Ohne Seite Extern Element Telefonnummer E-Mail Seite Home Über uns Fahrzeuge …" at bounding box center [87, 7] width 97 height 620
drag, startPoint x: 43, startPoint y: 221, endPoint x: 51, endPoint y: 137, distance: 84.4
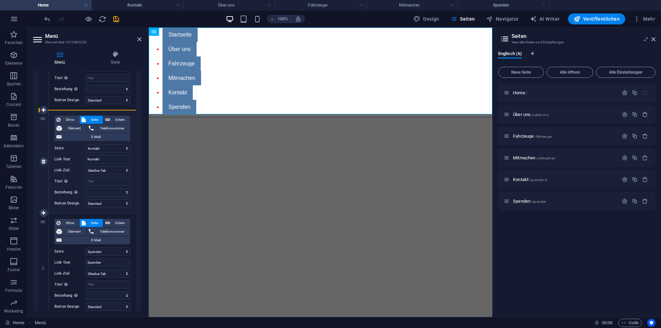
click at [51, 137] on div "1 Ohne Seite Extern Element Telefonnummer E-Mail Seite Home Über uns Fahrzeuge …" at bounding box center [87, 7] width 97 height 620
click at [140, 38] on icon at bounding box center [139, 40] width 4 height 6
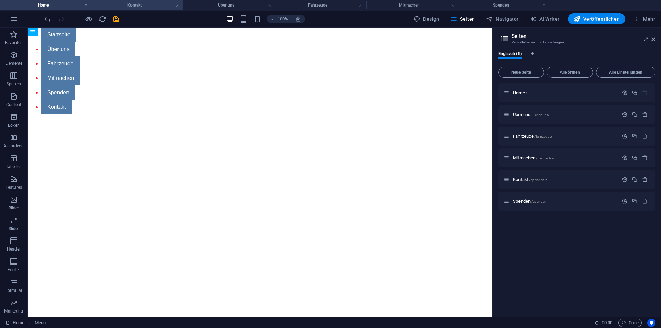
click at [132, 8] on h4 "Kontakt" at bounding box center [138, 5] width 92 height 8
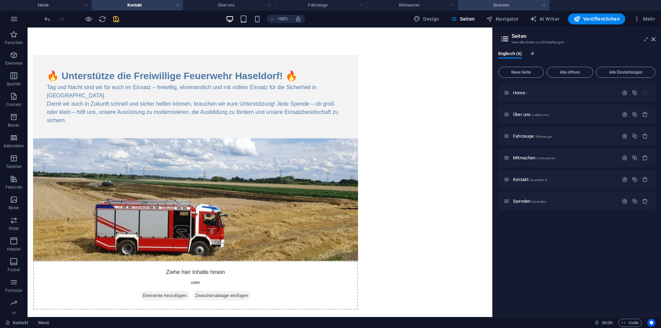
click at [508, 5] on h4 "Spenden" at bounding box center [504, 5] width 92 height 8
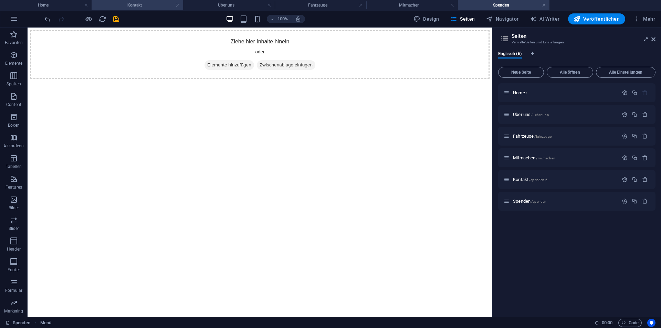
click at [134, 7] on h4 "Kontakt" at bounding box center [138, 5] width 92 height 8
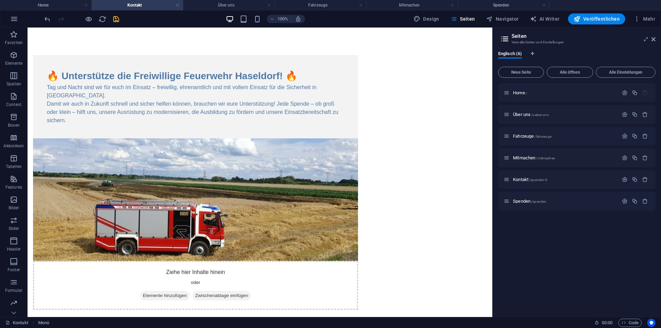
click at [656, 40] on aside "Seiten Verwalte Seiten und Einstellungen Englisch (6) Neue Seite Alle öffnen Al…" at bounding box center [576, 173] width 169 height 290
drag, startPoint x: 654, startPoint y: 39, endPoint x: 607, endPoint y: 10, distance: 55.4
click at [654, 39] on icon at bounding box center [654, 40] width 4 height 6
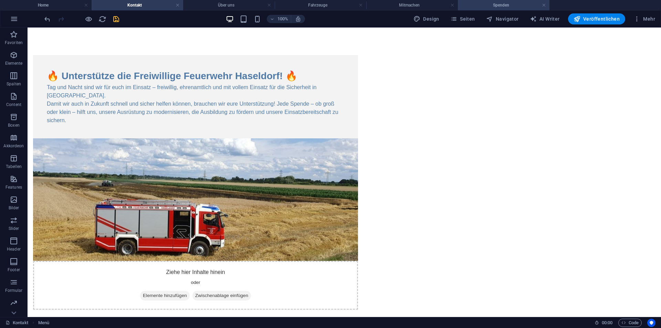
click at [494, 6] on h4 "Spenden" at bounding box center [504, 5] width 92 height 8
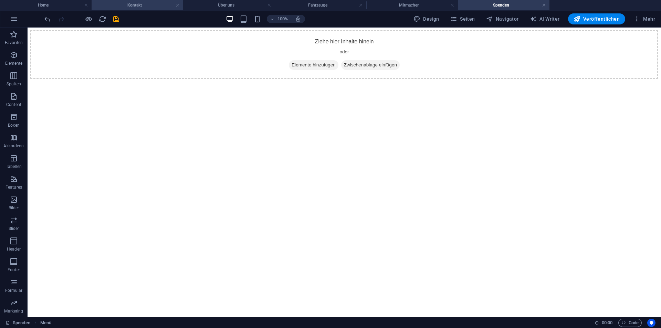
click at [141, 3] on h4 "Kontakt" at bounding box center [138, 5] width 92 height 8
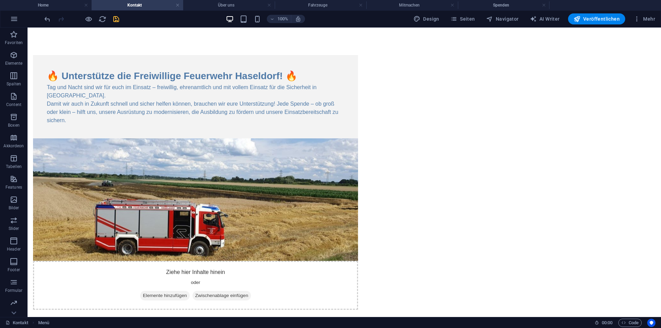
click at [118, 17] on icon "save" at bounding box center [116, 19] width 8 height 8
click at [515, 5] on h4 "Spenden" at bounding box center [504, 5] width 92 height 8
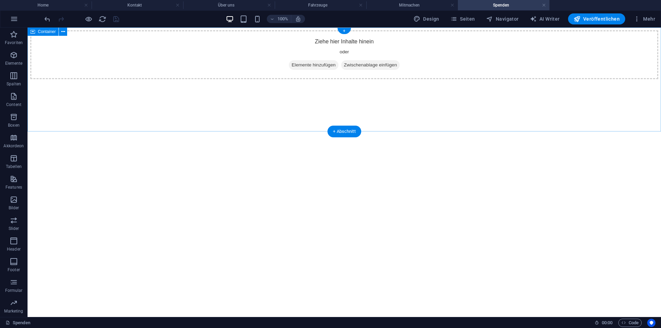
click at [317, 69] on div "Ziehe hier Inhalte hinein oder Elemente hinzufügen Zwischenablage einfügen" at bounding box center [344, 54] width 628 height 49
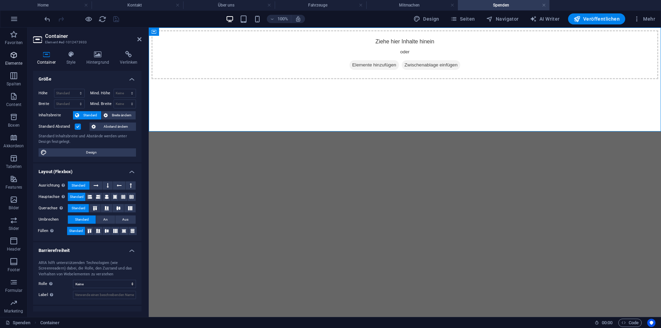
click at [15, 59] on icon "button" at bounding box center [14, 55] width 8 height 8
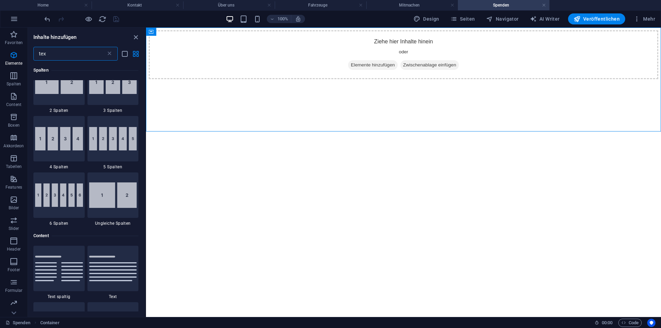
scroll to position [0, 0]
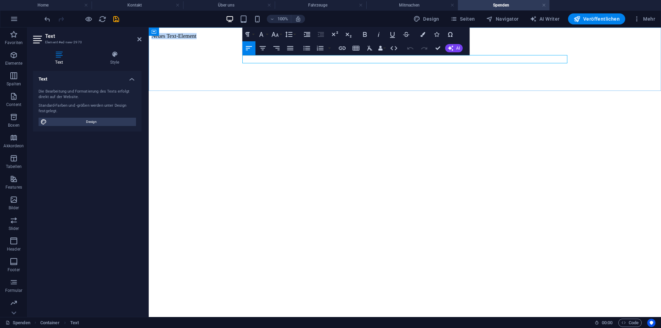
click at [297, 39] on p "Neues Text-Element" at bounding box center [405, 36] width 507 height 6
drag, startPoint x: 288, startPoint y: 59, endPoint x: 237, endPoint y: 65, distance: 51.7
click at [237, 39] on div "Neues Text-Element" at bounding box center [405, 36] width 507 height 6
drag, startPoint x: 248, startPoint y: 58, endPoint x: 232, endPoint y: 58, distance: 15.8
click at [232, 39] on div "Kontakt" at bounding box center [405, 36] width 507 height 6
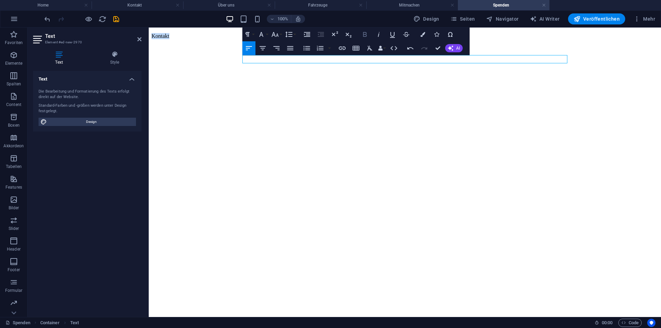
click at [365, 34] on icon "button" at bounding box center [365, 34] width 8 height 8
click at [423, 33] on icon "button" at bounding box center [422, 34] width 5 height 5
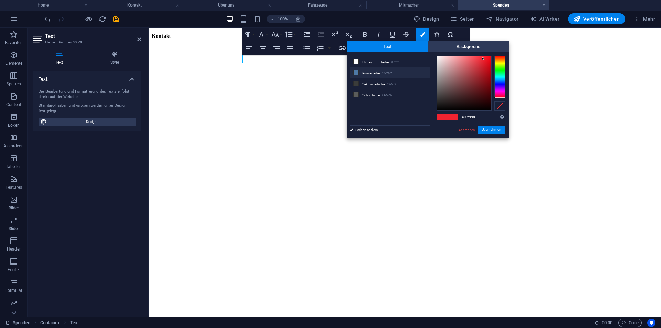
click at [381, 73] on li "Primärfarbe #4e79a7" at bounding box center [390, 72] width 79 height 11
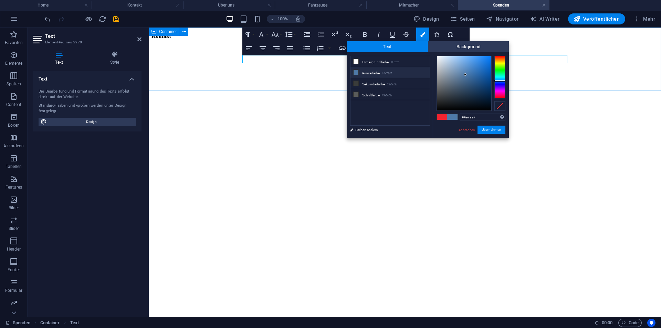
click at [303, 39] on div "​ Kontakt ​" at bounding box center [405, 36] width 507 height 6
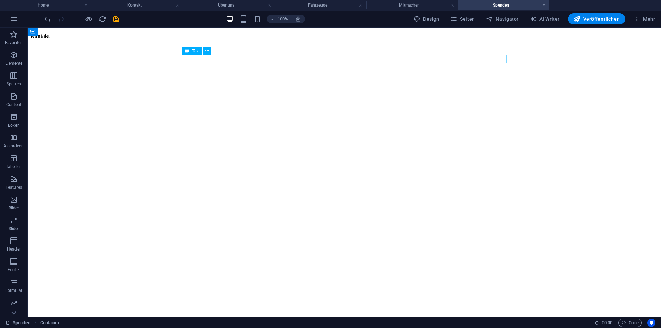
click at [192, 53] on div "Text" at bounding box center [192, 51] width 21 height 8
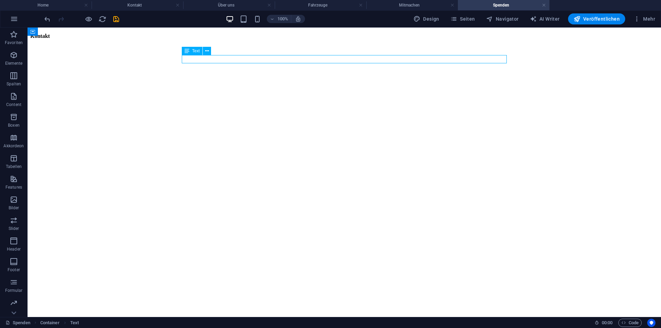
click at [195, 49] on span "Text" at bounding box center [196, 51] width 8 height 4
click at [214, 50] on div "Text" at bounding box center [199, 51] width 34 height 9
click at [209, 51] on button at bounding box center [207, 51] width 8 height 8
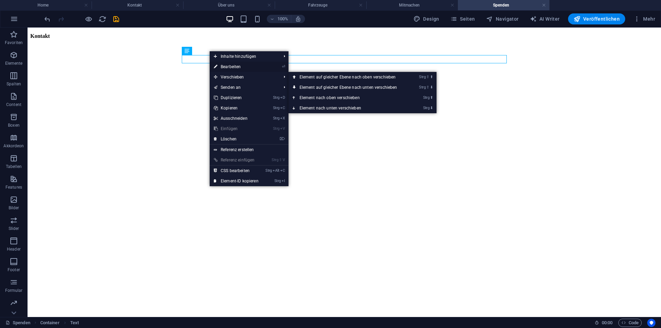
click at [231, 66] on link "⏎ Bearbeiten" at bounding box center [236, 67] width 53 height 10
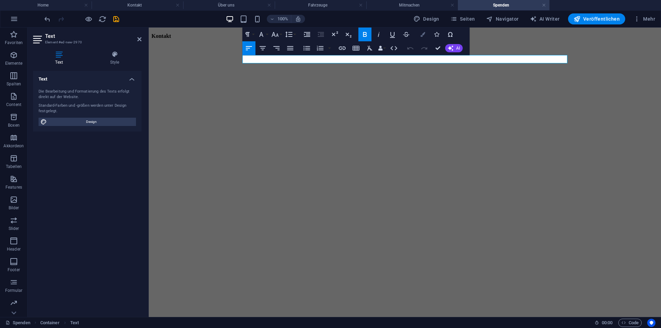
click at [429, 33] on button "Colors" at bounding box center [422, 35] width 13 height 14
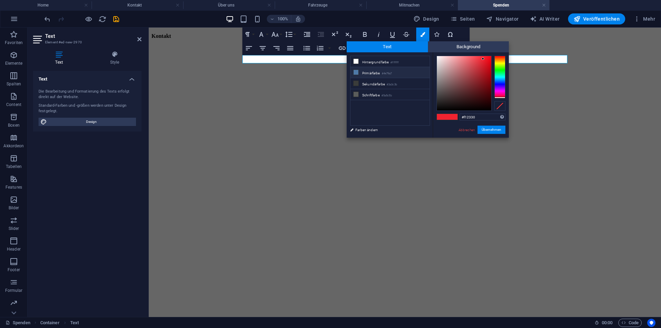
click at [369, 75] on li "Primärfarbe #4e79a7" at bounding box center [390, 72] width 79 height 11
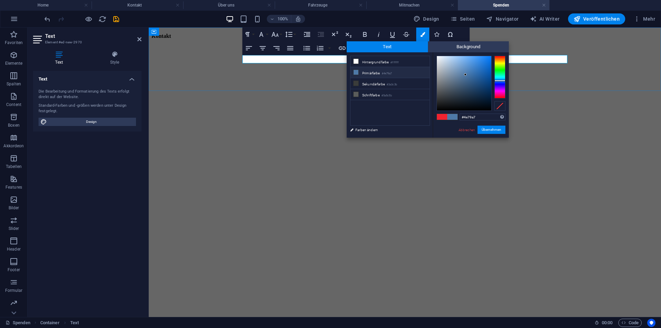
click at [171, 39] on strong "​ ​ Kontakt" at bounding box center [162, 36] width 20 height 6
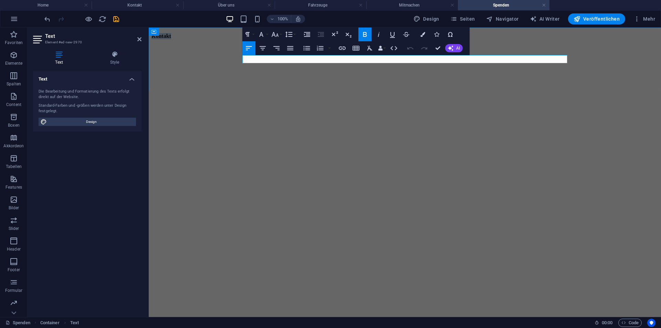
drag, startPoint x: 265, startPoint y: 58, endPoint x: 236, endPoint y: 57, distance: 28.9
click at [236, 39] on div "Kontakt" at bounding box center [405, 36] width 507 height 6
click at [422, 34] on icon "button" at bounding box center [422, 34] width 5 height 5
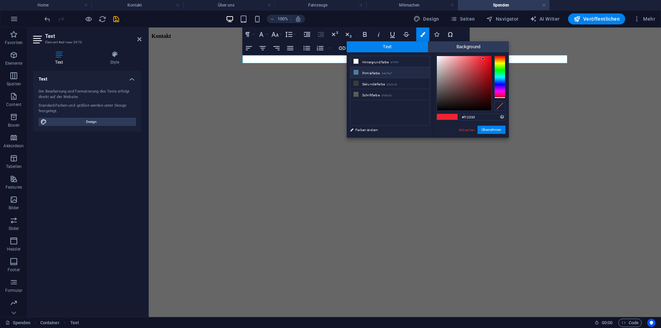
click at [378, 72] on li "Primärfarbe #4e79a7" at bounding box center [390, 72] width 79 height 11
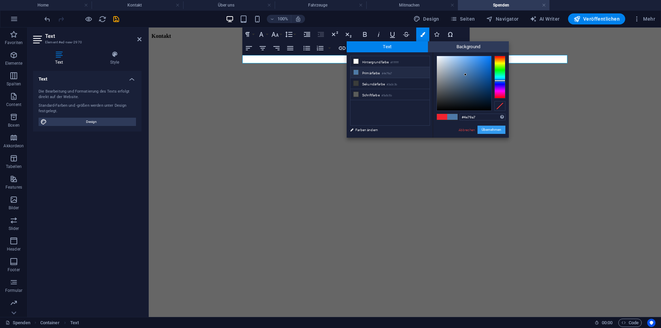
drag, startPoint x: 489, startPoint y: 132, endPoint x: 341, endPoint y: 104, distance: 151.4
click at [489, 132] on button "Übernehmen" at bounding box center [492, 130] width 28 height 8
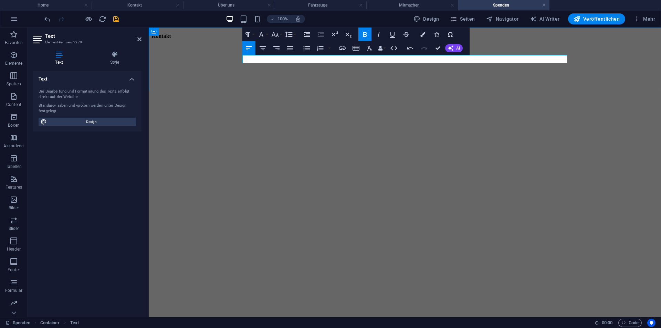
click at [357, 39] on p "Kontakt" at bounding box center [405, 36] width 507 height 6
drag, startPoint x: 261, startPoint y: 59, endPoint x: 236, endPoint y: 58, distance: 25.9
click at [235, 39] on div "Kontakt" at bounding box center [405, 36] width 507 height 6
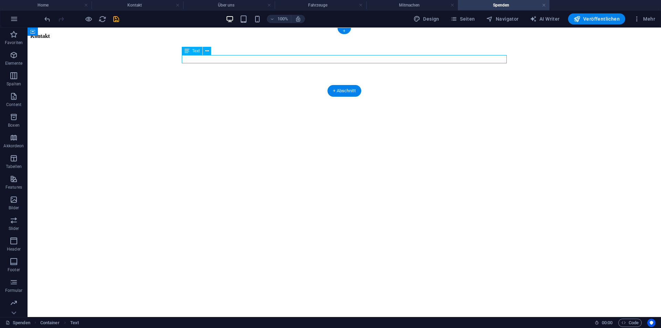
drag, startPoint x: 238, startPoint y: 60, endPoint x: 189, endPoint y: 58, distance: 48.2
click at [189, 39] on div "Kontakt" at bounding box center [344, 36] width 628 height 6
click at [205, 50] on icon at bounding box center [207, 51] width 4 height 7
click at [206, 51] on icon at bounding box center [207, 51] width 4 height 7
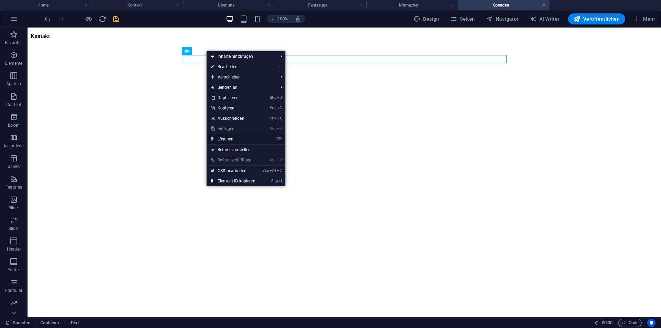
click at [229, 136] on link "⌦ Löschen" at bounding box center [233, 139] width 53 height 10
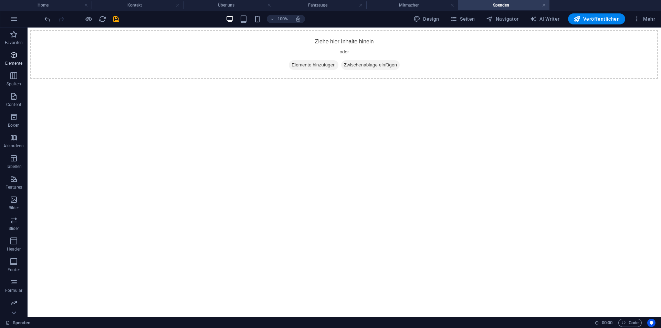
click at [11, 52] on icon "button" at bounding box center [14, 55] width 8 height 8
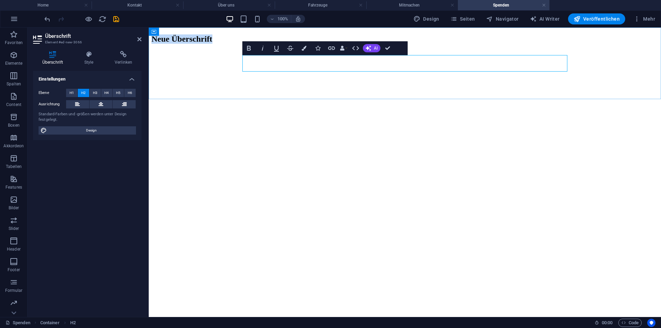
click at [338, 44] on h2 "Neue Überschrift" at bounding box center [405, 38] width 507 height 9
drag, startPoint x: 331, startPoint y: 64, endPoint x: 208, endPoint y: 53, distance: 124.1
click at [208, 44] on div "Neue Überschrift" at bounding box center [405, 38] width 507 height 9
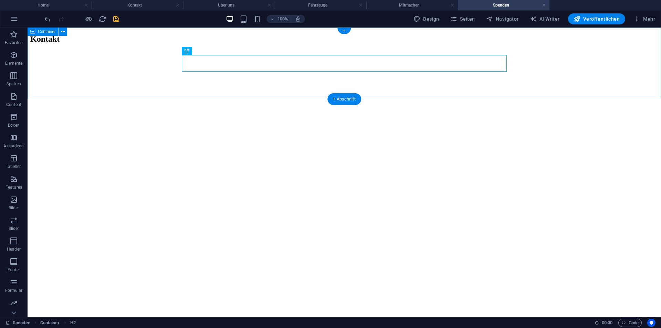
click at [174, 44] on div "Kontakt" at bounding box center [344, 38] width 628 height 9
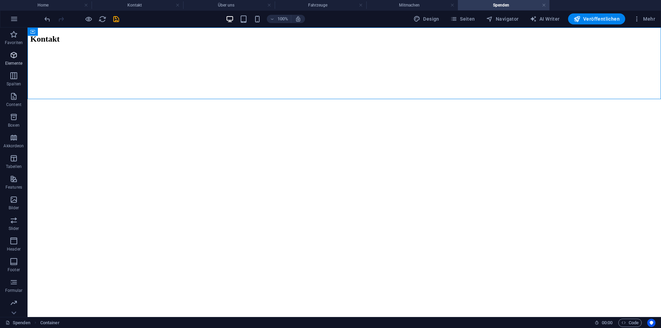
click at [18, 57] on icon "button" at bounding box center [14, 55] width 8 height 8
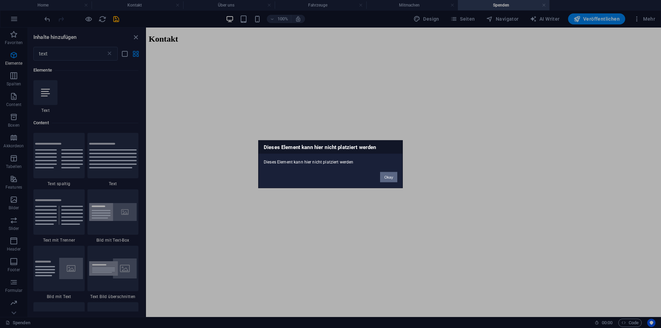
click at [393, 177] on button "Okay" at bounding box center [388, 177] width 17 height 10
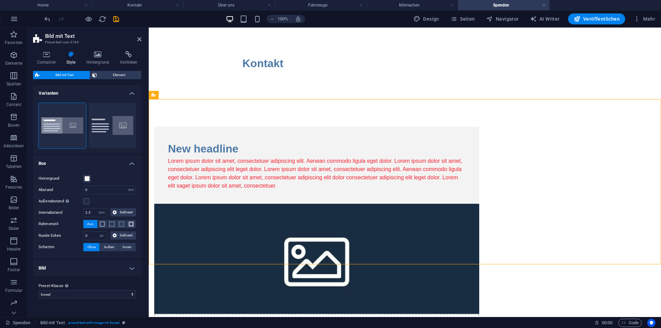
click at [479, 204] on figure at bounding box center [316, 259] width 325 height 110
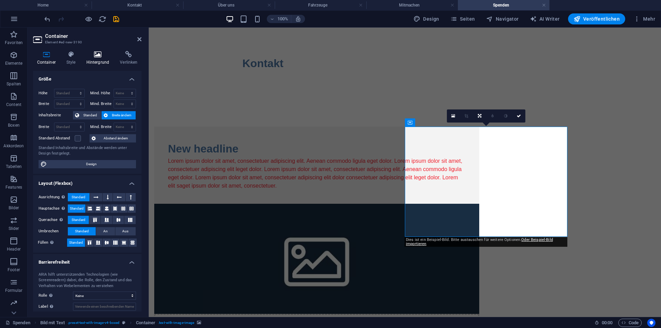
click at [95, 58] on icon at bounding box center [97, 54] width 31 height 7
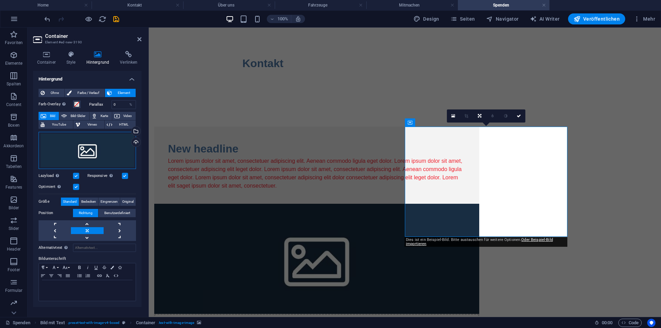
click at [101, 147] on div "Ziehe Dateien zum Hochladen hierher oder klicke hier, um aus Dateien oder koste…" at bounding box center [87, 150] width 97 height 37
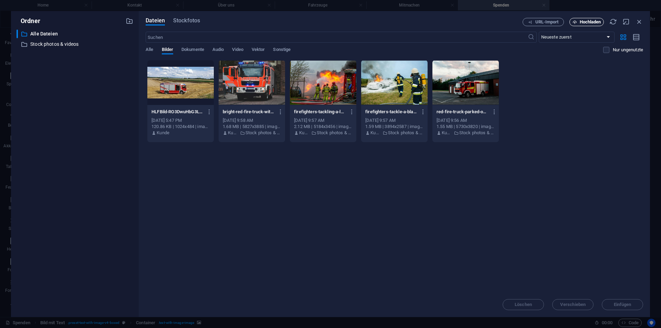
click at [582, 20] on span "Hochladen" at bounding box center [590, 22] width 21 height 4
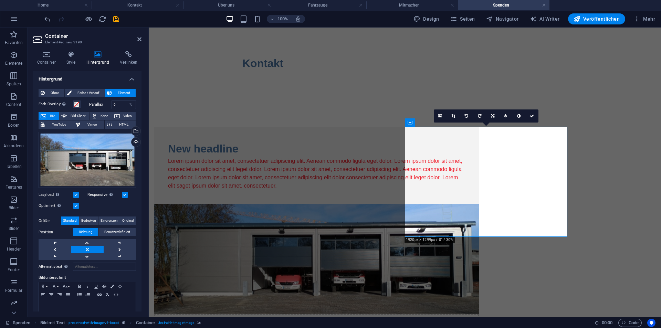
drag, startPoint x: 499, startPoint y: 198, endPoint x: 477, endPoint y: 184, distance: 26.3
click at [477, 204] on figure at bounding box center [316, 259] width 325 height 110
drag, startPoint x: 504, startPoint y: 189, endPoint x: 482, endPoint y: 151, distance: 44.1
click at [479, 204] on div "Ziehe hier Inhalte hinein oder Elemente hinzufügen Zwischenablage einfügen" at bounding box center [316, 283] width 325 height 159
click at [285, 175] on div "Lorem ipsum dolor sit amet, consectetuer adipiscing elit. Aenean commodo ligula…" at bounding box center [317, 173] width 298 height 33
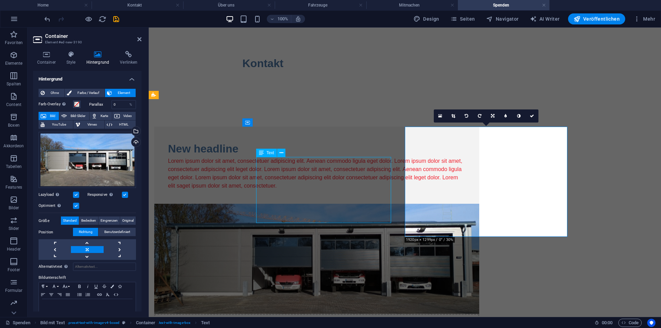
click at [451, 172] on div "Lorem ipsum dolor sit amet, consectetuer adipiscing elit. Aenean commodo ligula…" at bounding box center [317, 173] width 298 height 33
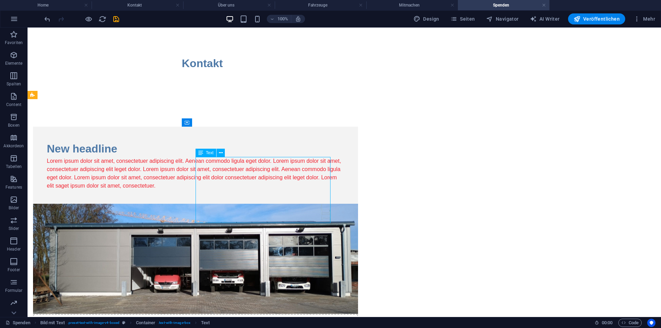
click at [280, 162] on div "Lorem ipsum dolor sit amet, consectetuer adipiscing elit. Aenean commodo ligula…" at bounding box center [196, 173] width 298 height 33
click at [267, 144] on div "New headline" at bounding box center [196, 148] width 298 height 17
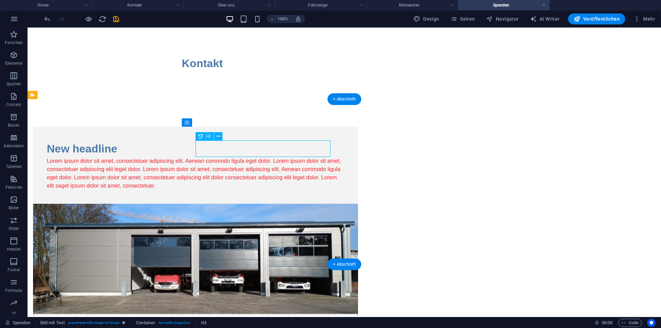
click at [267, 144] on div "New headline" at bounding box center [196, 148] width 298 height 17
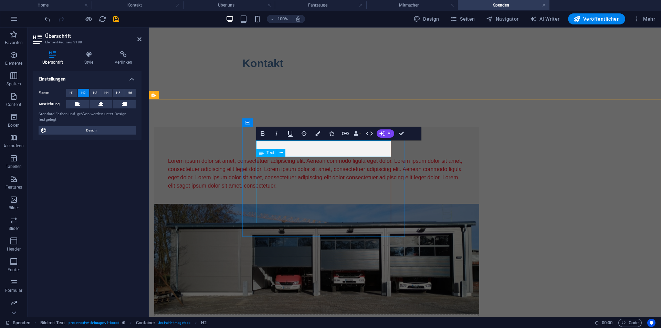
click at [342, 167] on div "Lorem ipsum dolor sit amet, consectetuer adipiscing elit. Aenean commodo ligula…" at bounding box center [317, 173] width 298 height 33
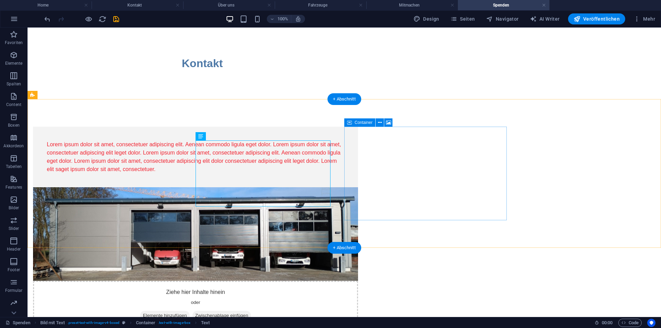
click at [347, 281] on div "Ziehe hier Inhalte hinein oder Elemente hinzufügen Zwischenablage einfügen" at bounding box center [195, 305] width 325 height 49
click at [319, 147] on div "Lorem ipsum dolor sit amet, consectetuer adipiscing elit. Aenean commodo ligula…" at bounding box center [196, 156] width 298 height 33
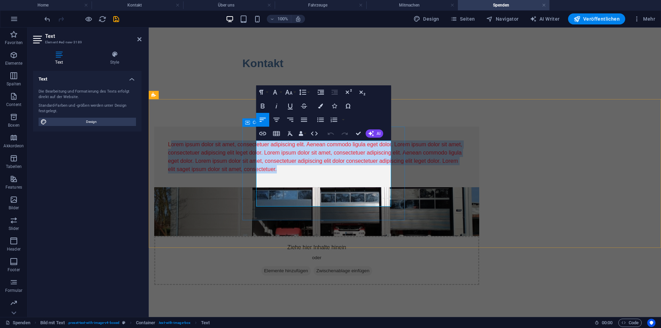
drag, startPoint x: 366, startPoint y: 199, endPoint x: 260, endPoint y: 135, distance: 123.7
click at [260, 135] on div "Lorem ipsum dolor sit amet, consectetuer adipiscing elit. Aenean commodo ligula…" at bounding box center [316, 157] width 325 height 61
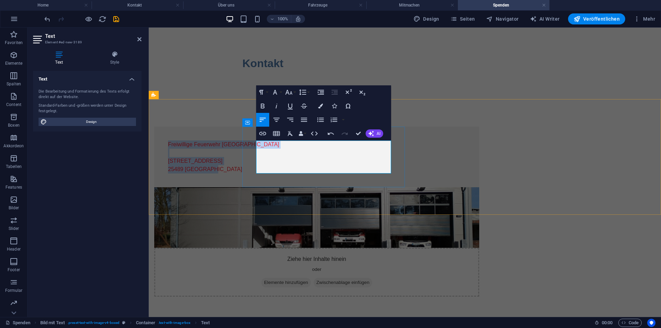
drag, startPoint x: 303, startPoint y: 169, endPoint x: 256, endPoint y: 140, distance: 54.4
click at [256, 140] on div "Freiwillige Feuerwehr Haseldorf [STREET_ADDRESS]" at bounding box center [317, 156] width 298 height 33
click at [303, 119] on icon "button" at bounding box center [304, 120] width 8 height 8
click at [273, 117] on icon "button" at bounding box center [276, 120] width 8 height 8
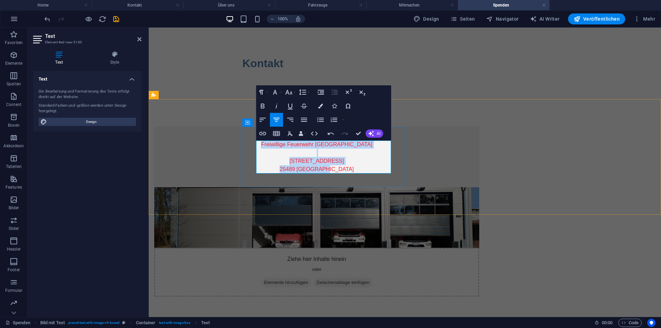
click at [359, 168] on p "25489 [GEOGRAPHIC_DATA]" at bounding box center [317, 169] width 298 height 8
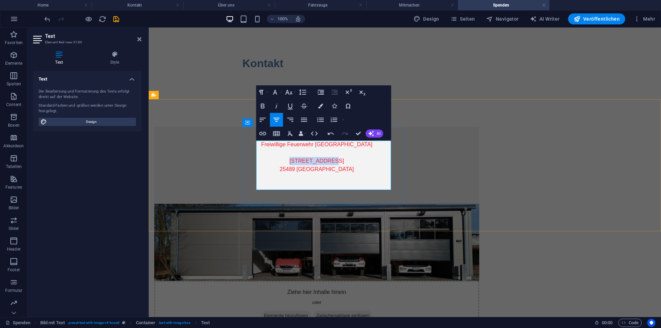
drag, startPoint x: 341, startPoint y: 161, endPoint x: 306, endPoint y: 159, distance: 34.8
click at [305, 160] on p "[STREET_ADDRESS]" at bounding box center [317, 161] width 298 height 8
click at [352, 173] on p "25489 [GEOGRAPHIC_DATA]" at bounding box center [317, 169] width 298 height 8
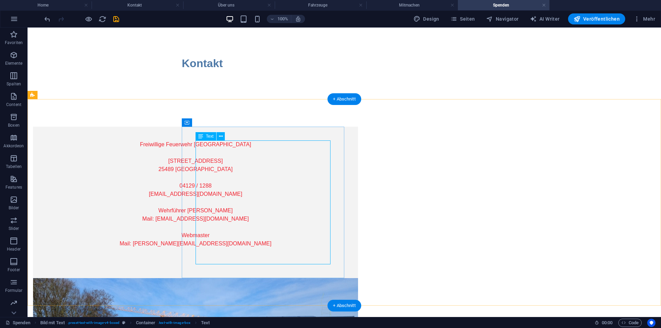
click at [302, 248] on div "Freiwillige Feuerwehr Haseldorf [STREET_ADDRESS] 04129 / 1288 [EMAIL_ADDRESS][D…" at bounding box center [196, 202] width 298 height 124
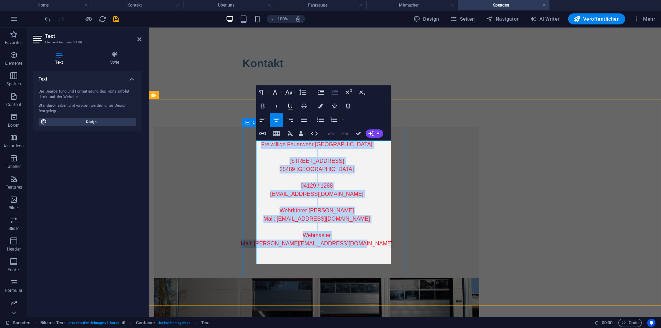
drag, startPoint x: 378, startPoint y: 246, endPoint x: 275, endPoint y: 135, distance: 151.8
click at [275, 135] on div "Freiwillige Feuerwehr Haseldorf [STREET_ADDRESS] 04129 / 1288 [EMAIL_ADDRESS][D…" at bounding box center [316, 203] width 325 height 152
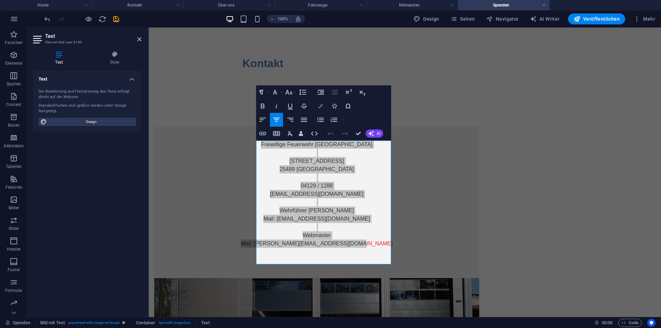
click at [321, 103] on button "Colors" at bounding box center [320, 106] width 13 height 14
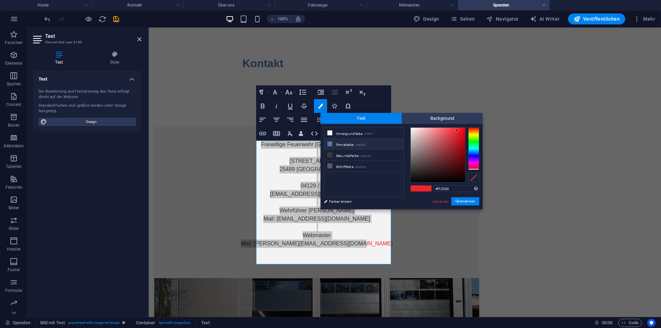
click at [346, 143] on li "Primärfarbe #4e79a7" at bounding box center [363, 144] width 79 height 11
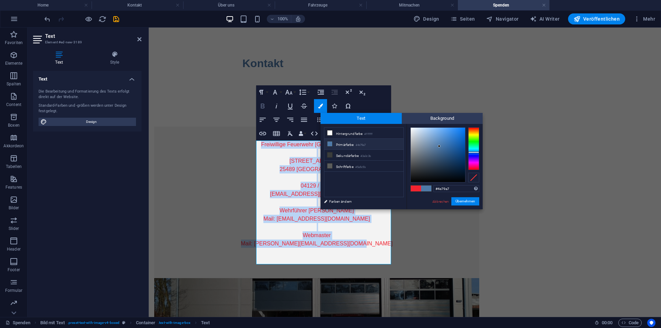
click at [265, 105] on icon "button" at bounding box center [263, 106] width 8 height 8
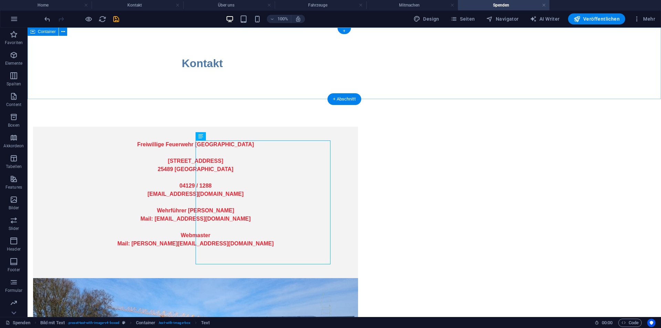
click at [403, 89] on div "Kontakt" at bounding box center [345, 64] width 634 height 72
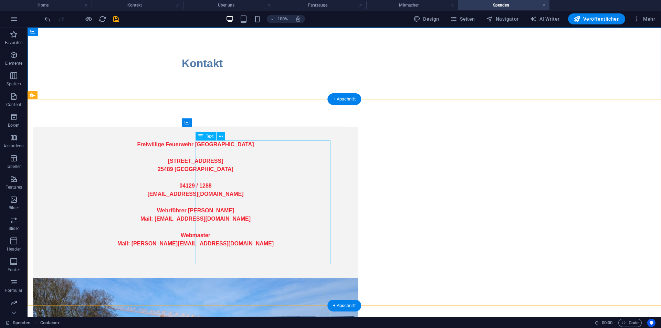
click at [249, 175] on div "Freiwillige Feuerwehr Haseldorf [STREET_ADDRESS] 04129 / 1288 [EMAIL_ADDRESS][D…" at bounding box center [196, 202] width 298 height 124
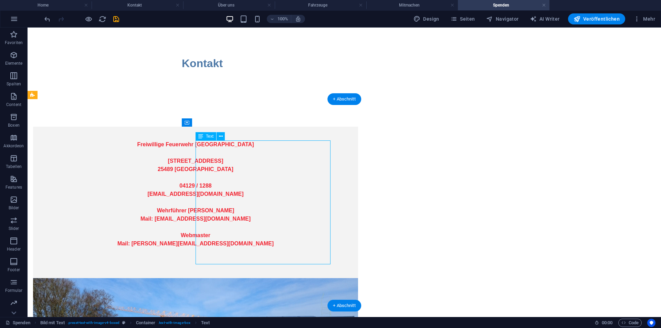
click at [328, 238] on div "Freiwillige Feuerwehr Haseldorf [STREET_ADDRESS] 04129 / 1288 [EMAIL_ADDRESS][D…" at bounding box center [196, 202] width 298 height 124
click at [311, 238] on div "Freiwillige Feuerwehr Haseldorf [STREET_ADDRESS] 04129 / 1288 [EMAIL_ADDRESS][D…" at bounding box center [196, 202] width 298 height 124
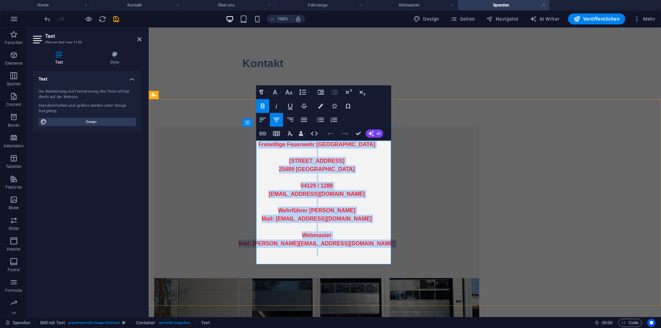
drag, startPoint x: 387, startPoint y: 249, endPoint x: 275, endPoint y: 144, distance: 153.7
click at [275, 144] on div "Freiwillige Feuerwehr Haseldorf [STREET_ADDRESS] 04129 / 1288 [EMAIL_ADDRESS][D…" at bounding box center [317, 202] width 298 height 124
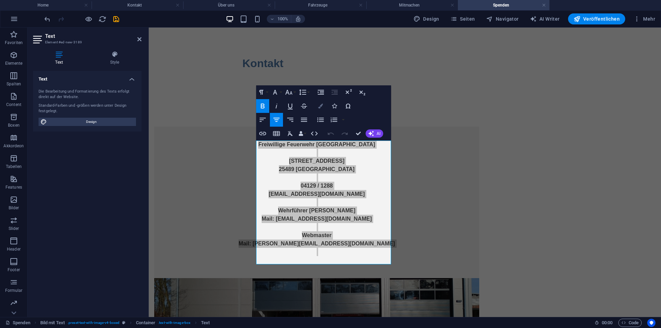
click at [322, 105] on icon "button" at bounding box center [320, 106] width 5 height 5
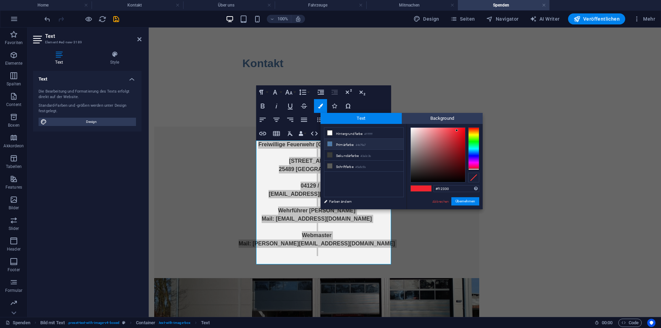
click at [341, 145] on li "Primärfarbe #4e79a7" at bounding box center [363, 144] width 79 height 11
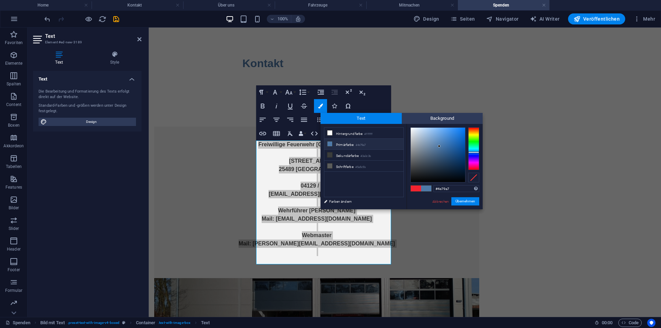
click at [341, 145] on li "Primärfarbe #4e79a7" at bounding box center [363, 144] width 79 height 11
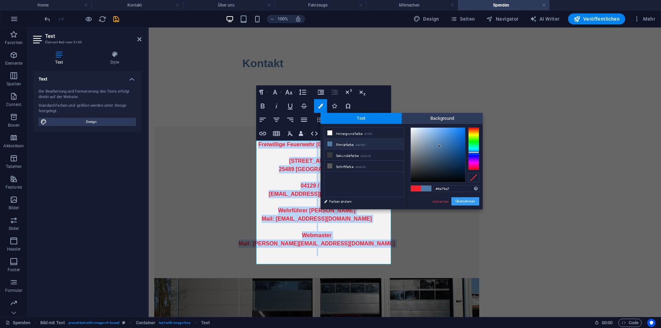
click at [468, 203] on button "Übernehmen" at bounding box center [465, 201] width 28 height 8
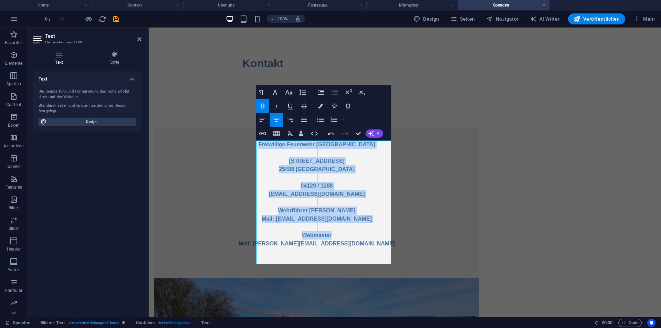
click at [379, 186] on p "04129 / 1288" at bounding box center [317, 186] width 298 height 8
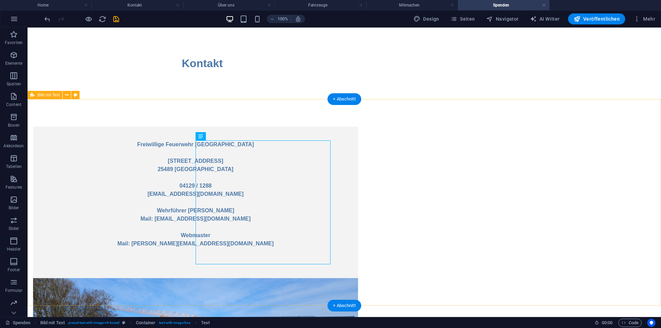
click at [567, 115] on div "Freiwillige Feuerwehr Haseldorf [STREET_ADDRESS] 04129 / 1288 [EMAIL_ADDRESS][D…" at bounding box center [345, 302] width 634 height 407
click at [299, 145] on div "Freiwillige Feuerwehr Haseldorf [STREET_ADDRESS] 04129 / 1288 [EMAIL_ADDRESS][D…" at bounding box center [196, 202] width 298 height 124
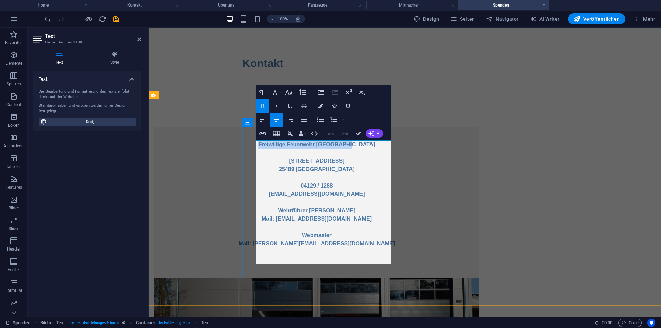
drag, startPoint x: 363, startPoint y: 146, endPoint x: 275, endPoint y: 142, distance: 87.2
click at [275, 142] on p "Freiwillige Feuerwehr [GEOGRAPHIC_DATA]" at bounding box center [317, 144] width 298 height 8
click at [292, 95] on icon "button" at bounding box center [289, 92] width 8 height 8
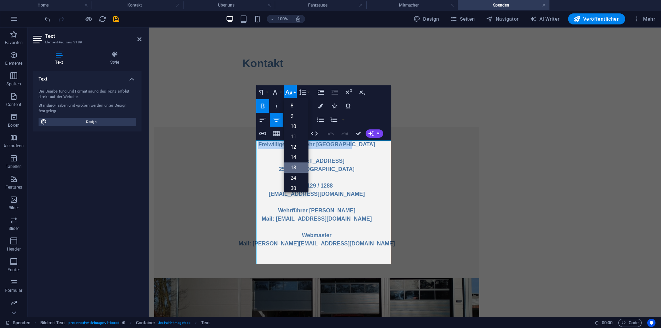
click at [296, 163] on link "18" at bounding box center [296, 168] width 25 height 10
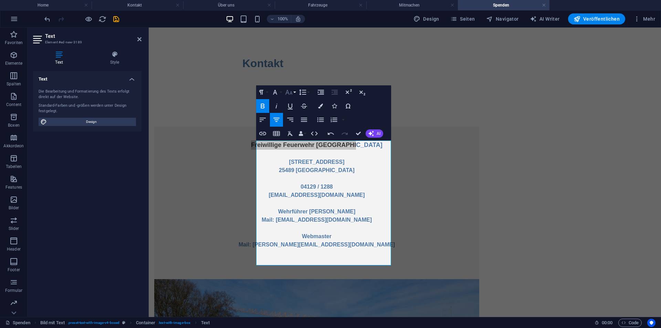
click at [290, 92] on icon "button" at bounding box center [289, 92] width 8 height 8
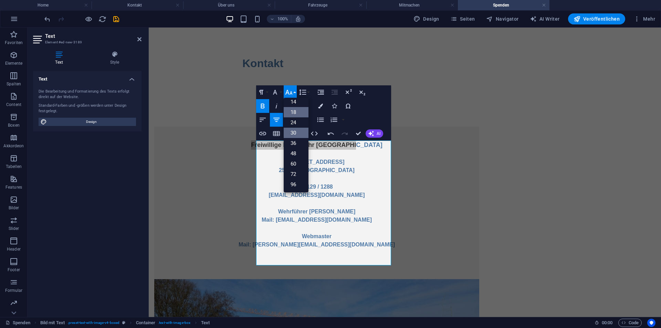
scroll to position [55, 0]
click at [296, 136] on link "30" at bounding box center [296, 133] width 25 height 10
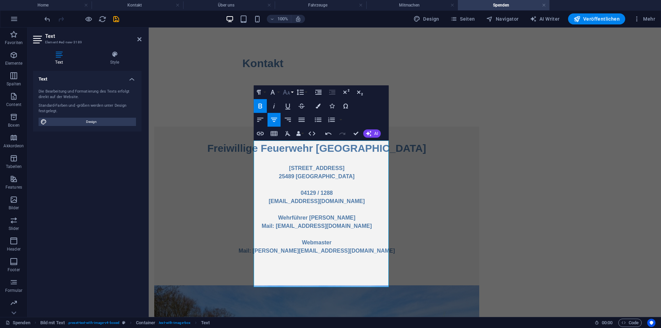
click at [288, 92] on icon "button" at bounding box center [286, 92] width 8 height 8
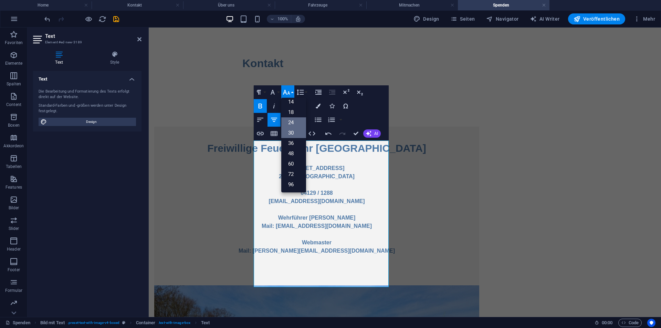
click at [296, 121] on link "24" at bounding box center [293, 122] width 25 height 10
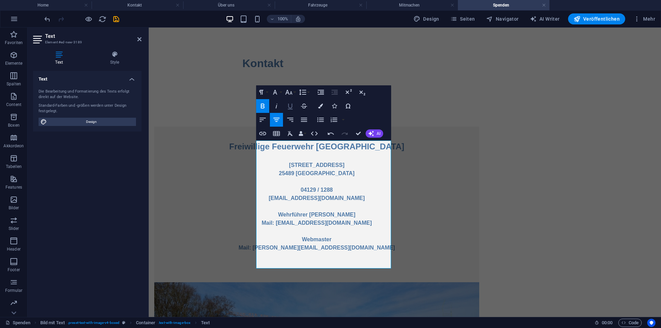
click at [289, 106] on icon "button" at bounding box center [290, 106] width 8 height 8
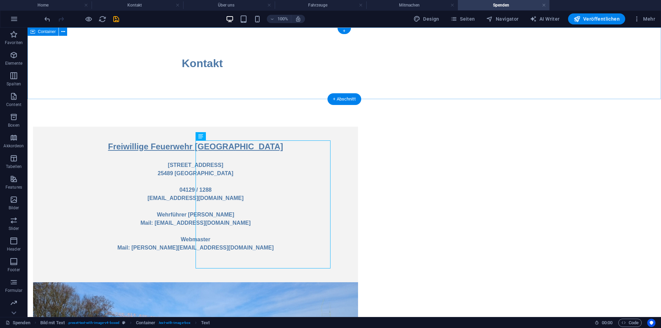
click at [396, 85] on div "Kontakt" at bounding box center [345, 64] width 634 height 72
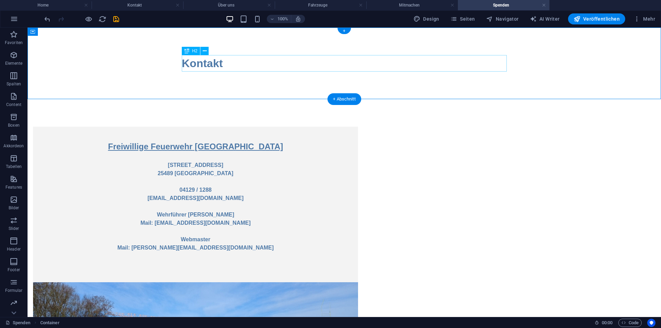
click at [221, 61] on div "Kontakt" at bounding box center [344, 63] width 325 height 17
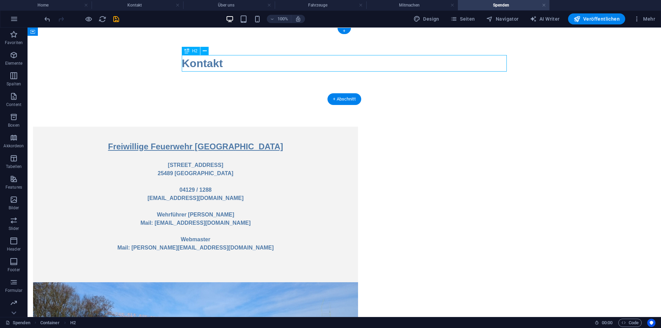
click at [223, 61] on div "Kontakt" at bounding box center [344, 63] width 325 height 17
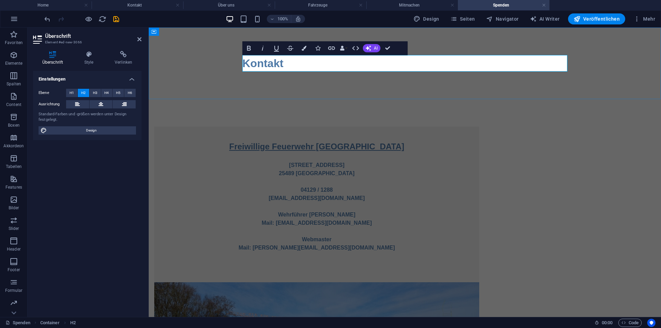
click at [283, 63] on h2 "Kontakt" at bounding box center [404, 63] width 325 height 17
drag, startPoint x: 600, startPoint y: 63, endPoint x: 720, endPoint y: 63, distance: 119.8
click at [661, 63] on div "Kontakt" at bounding box center [405, 64] width 512 height 72
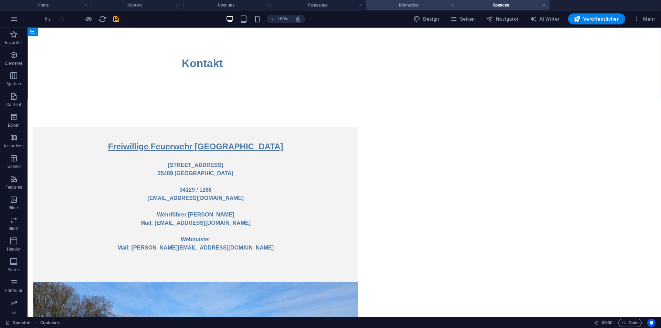
click at [404, 2] on h4 "Mitmachen" at bounding box center [412, 5] width 92 height 8
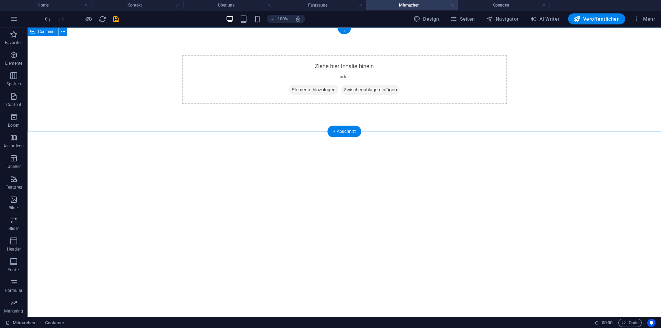
click at [330, 65] on div "Ziehe hier Inhalte hinein oder Elemente hinzufügen Zwischenablage einfügen" at bounding box center [344, 79] width 325 height 49
click at [332, 61] on div "Ziehe hier Inhalte hinein oder Elemente hinzufügen Zwischenablage einfügen" at bounding box center [344, 79] width 325 height 49
click at [13, 56] on icon "button" at bounding box center [14, 55] width 8 height 8
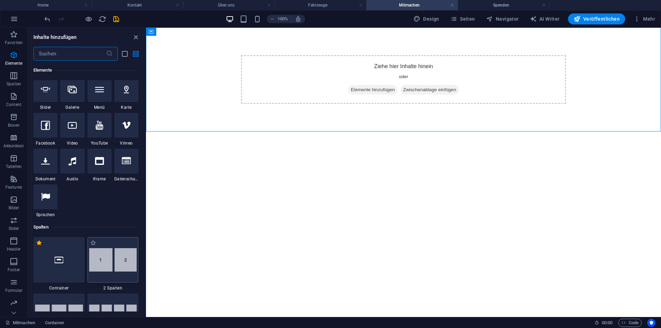
scroll to position [310, 0]
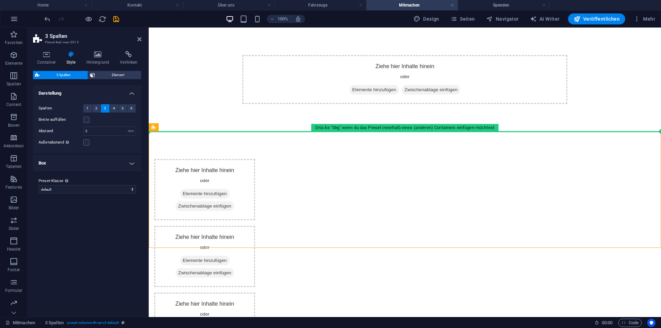
drag, startPoint x: 228, startPoint y: 151, endPoint x: 209, endPoint y: 113, distance: 42.2
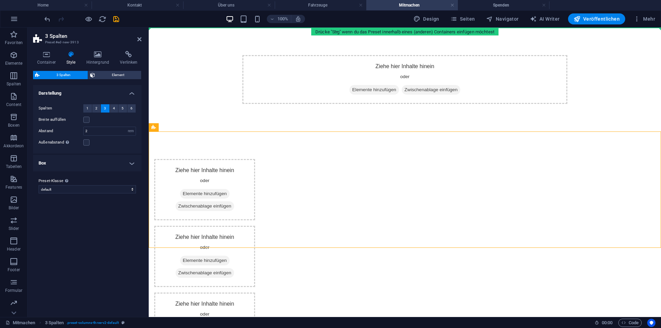
drag, startPoint x: 180, startPoint y: 148, endPoint x: 204, endPoint y: 61, distance: 90.1
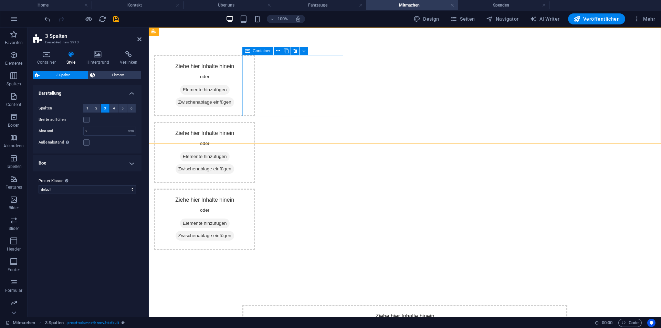
click at [255, 69] on div "Ziehe hier Inhalte hinein oder Elemente hinzufügen Zwischenablage einfügen" at bounding box center [204, 85] width 101 height 61
click at [230, 88] on span "Elemente hinzufügen" at bounding box center [205, 90] width 50 height 10
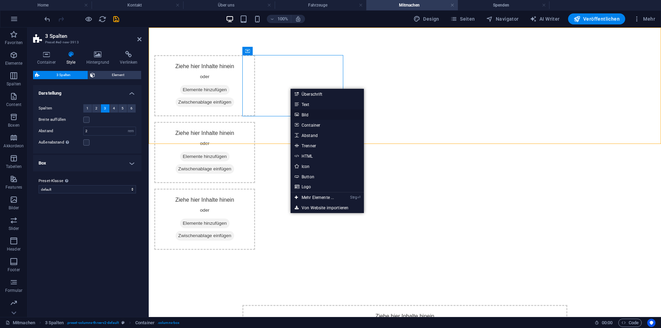
click at [312, 110] on link "Bild" at bounding box center [327, 115] width 73 height 10
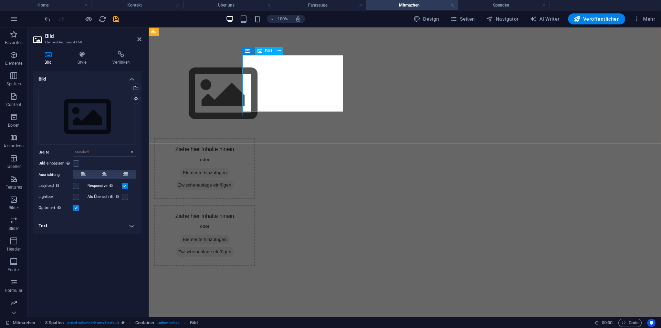
click at [268, 54] on div "Bild" at bounding box center [265, 51] width 20 height 8
click at [116, 88] on div "Ziehe Dateien zum Hochladen hierher oder klicke hier, um aus Dateien oder koste…" at bounding box center [87, 150] width 108 height 135
click at [124, 98] on div "Ziehe Dateien zum Hochladen hierher oder klicke hier, um aus Dateien oder koste…" at bounding box center [87, 117] width 97 height 56
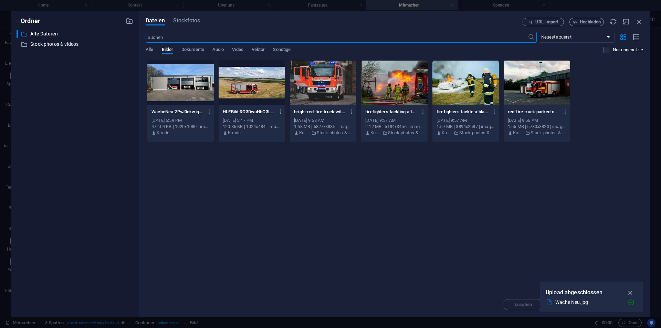
click at [249, 85] on div at bounding box center [252, 82] width 66 height 45
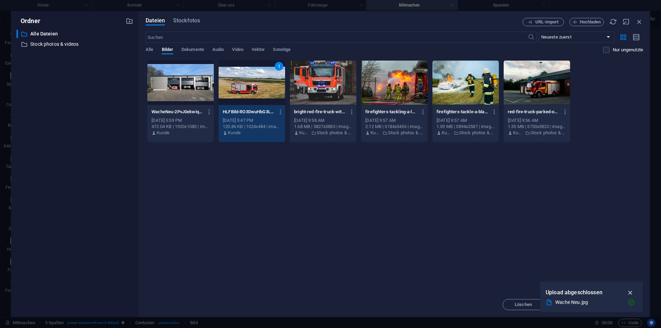
click at [630, 291] on icon "button" at bounding box center [631, 293] width 8 height 8
click at [625, 306] on span "Einfügen" at bounding box center [623, 305] width 18 height 4
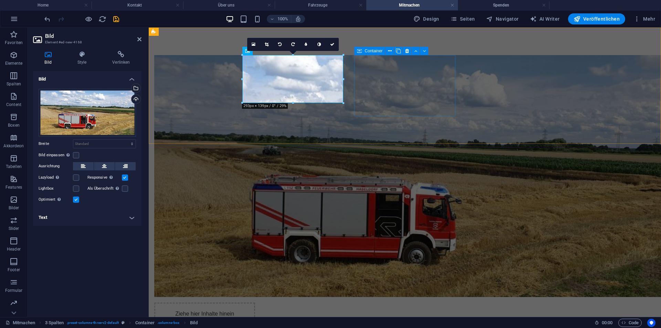
click at [255, 303] on div "Ziehe hier Inhalte hinein oder Elemente hinzufügen Zwischenablage einfügen" at bounding box center [204, 333] width 101 height 61
click at [517, 74] on div "Ziehe hier Inhalte hinein oder Elemente hinzufügen Zwischenablage einfügen Zieh…" at bounding box center [405, 243] width 512 height 431
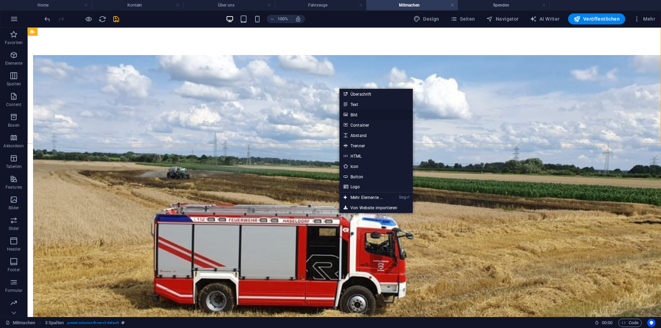
drag, startPoint x: 359, startPoint y: 114, endPoint x: 210, endPoint y: 80, distance: 153.1
click at [359, 114] on link "Bild" at bounding box center [376, 115] width 73 height 10
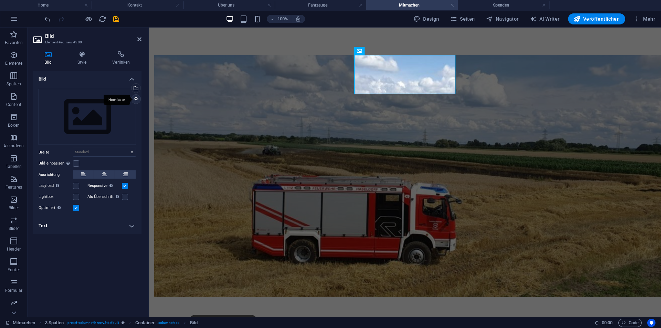
click at [139, 98] on div "Hochladen" at bounding box center [135, 100] width 10 height 10
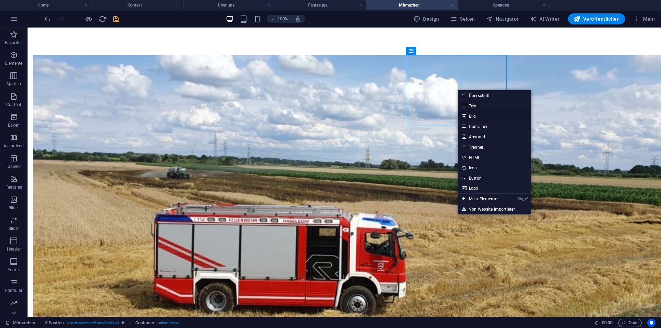
click at [481, 118] on link "Bild" at bounding box center [494, 116] width 73 height 10
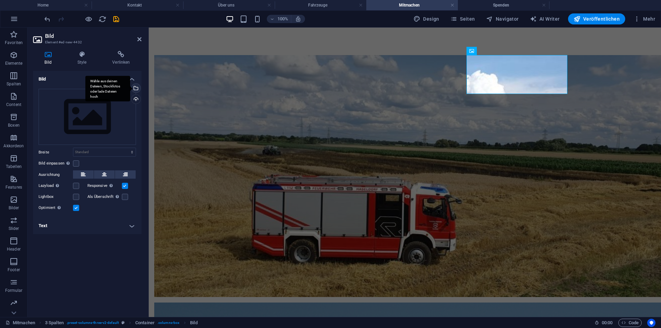
click at [140, 86] on div "Wähle aus deinen Dateien, Stockfotos oder lade Dateien hoch" at bounding box center [135, 89] width 10 height 10
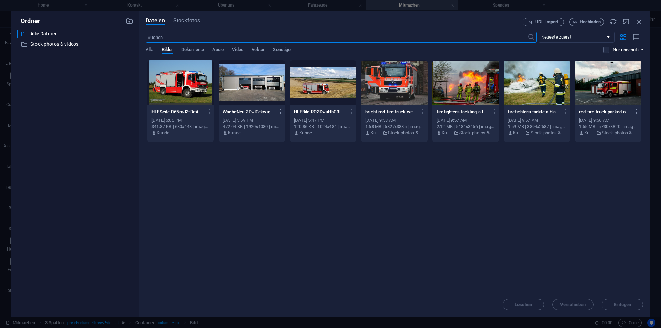
click at [588, 17] on div "Dateien Stockfotos URL-Import Hochladen ​ Neueste zuerst Älteste zuerst Name (A…" at bounding box center [394, 164] width 511 height 306
click at [588, 20] on span "Hochladen" at bounding box center [590, 22] width 21 height 4
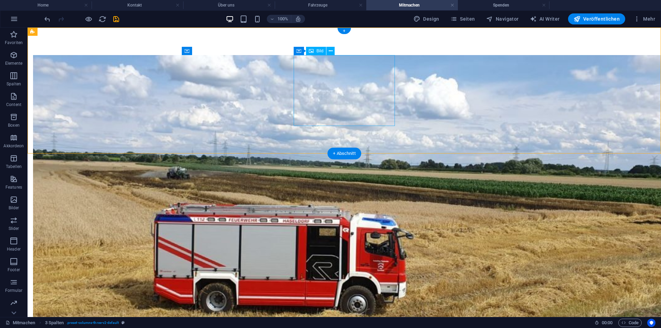
click at [332, 49] on icon at bounding box center [331, 51] width 4 height 7
click at [310, 53] on span "Container" at bounding box center [313, 51] width 18 height 4
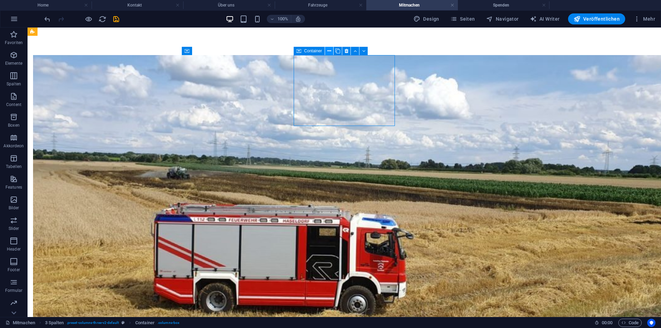
click at [330, 52] on icon at bounding box center [329, 51] width 4 height 7
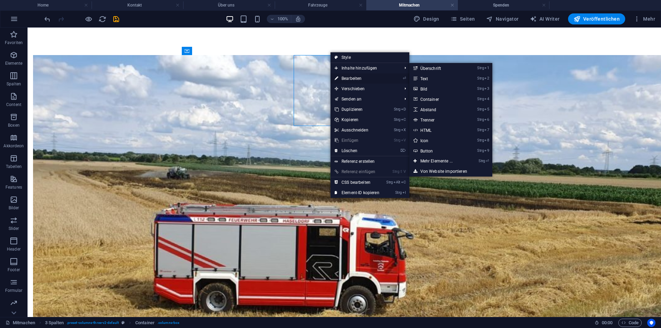
click at [345, 79] on link "⏎ Bearbeiten" at bounding box center [357, 78] width 53 height 10
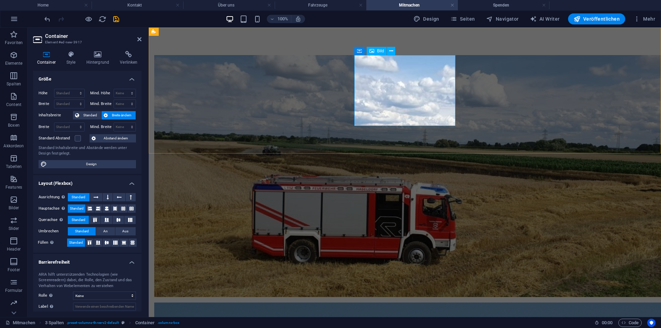
click at [393, 50] on icon at bounding box center [391, 51] width 4 height 7
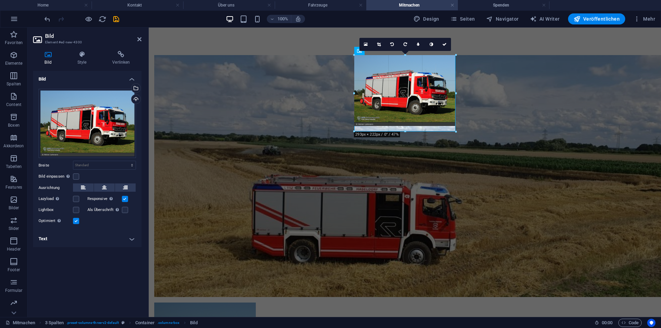
drag, startPoint x: 404, startPoint y: 126, endPoint x: 422, endPoint y: 131, distance: 19.4
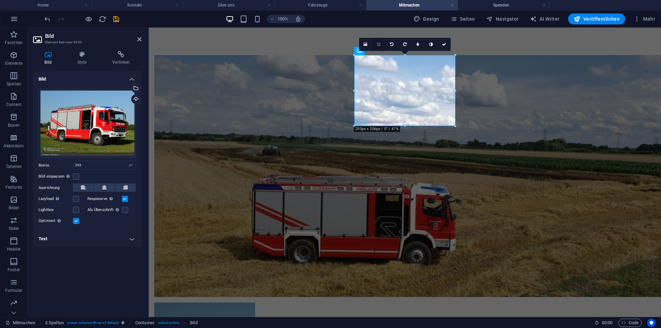
click at [378, 46] on icon at bounding box center [379, 44] width 4 height 4
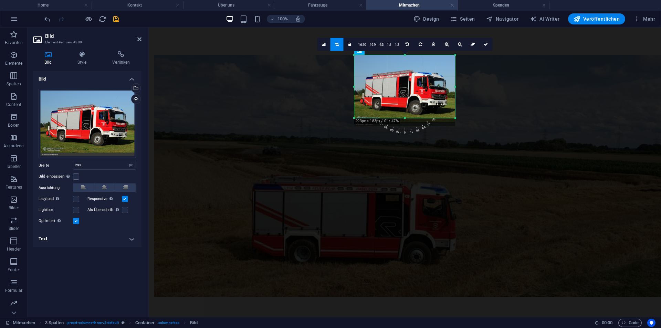
drag, startPoint x: 406, startPoint y: 126, endPoint x: 407, endPoint y: 118, distance: 8.0
click at [407, 118] on div at bounding box center [404, 118] width 101 height 2
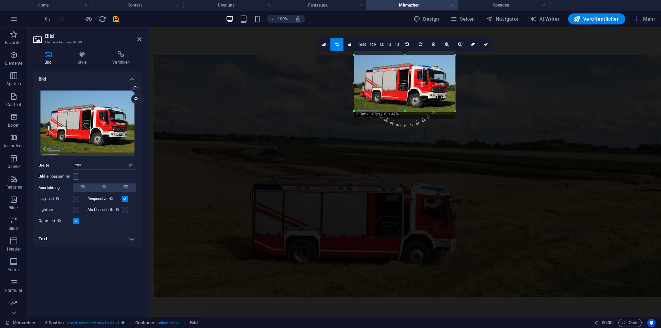
drag, startPoint x: 406, startPoint y: 58, endPoint x: 407, endPoint y: 62, distance: 4.1
click at [407, 62] on div "180 170 160 150 140 130 120 110 100 90 80 70 60 50 40 30 20 10 0 -10 -20 -30 -4…" at bounding box center [404, 83] width 101 height 56
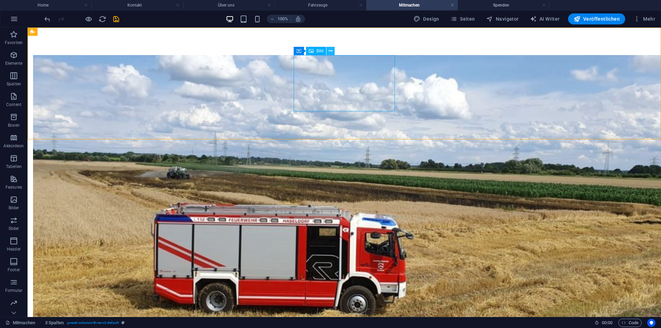
click at [331, 50] on icon at bounding box center [331, 51] width 4 height 7
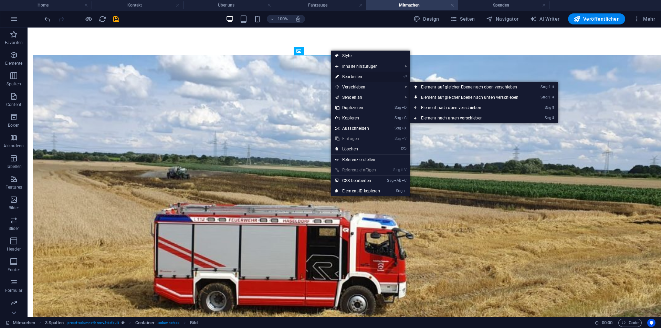
click at [359, 73] on link "⏎ Bearbeiten" at bounding box center [357, 77] width 53 height 10
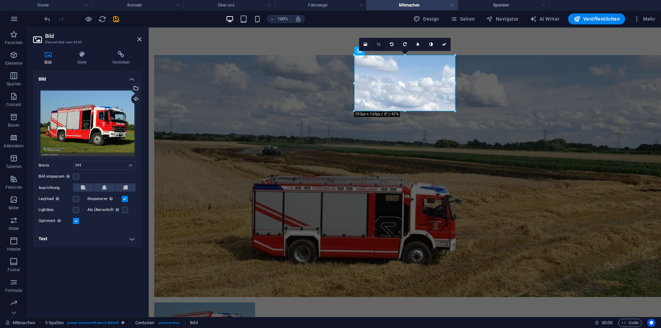
click at [378, 41] on link at bounding box center [378, 44] width 13 height 13
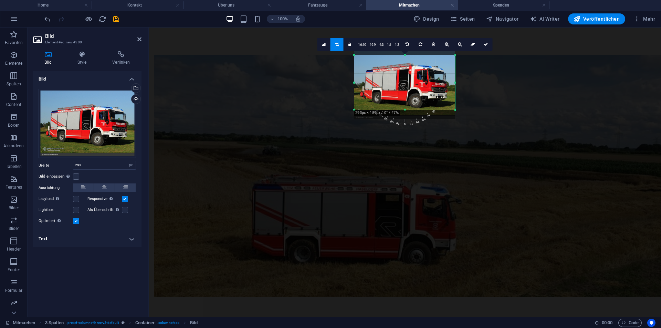
click at [405, 110] on div at bounding box center [404, 110] width 101 height 2
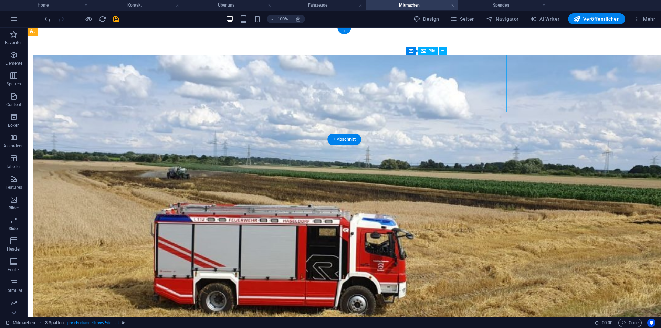
click at [444, 52] on icon at bounding box center [443, 51] width 4 height 7
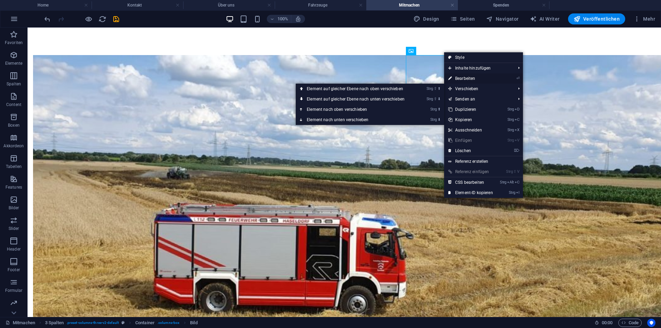
click at [465, 76] on link "⏎ Bearbeiten" at bounding box center [470, 78] width 53 height 10
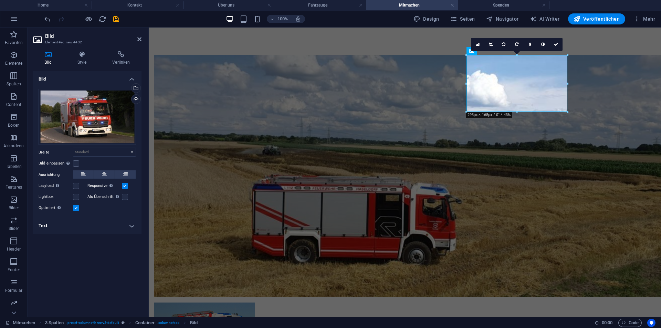
click at [489, 44] on icon at bounding box center [491, 44] width 4 height 4
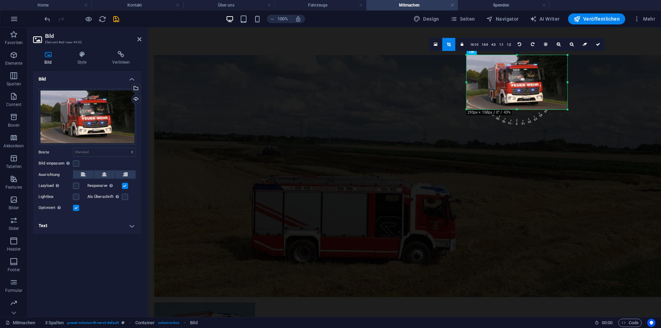
click at [515, 109] on div at bounding box center [517, 109] width 101 height 2
drag, startPoint x: 644, startPoint y: 146, endPoint x: 437, endPoint y: 119, distance: 209.0
click at [437, 119] on div at bounding box center [405, 236] width 512 height 417
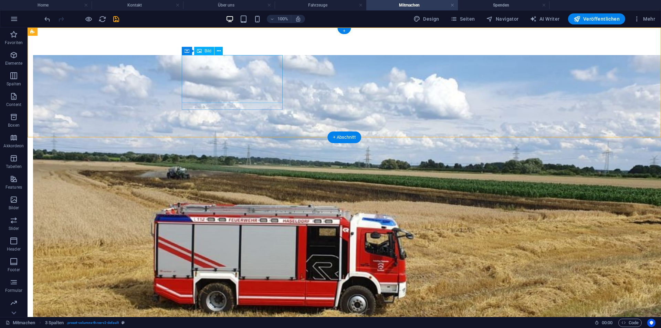
click at [134, 78] on figure at bounding box center [83, 205] width 101 height 300
click at [247, 41] on div at bounding box center [345, 265] width 634 height 475
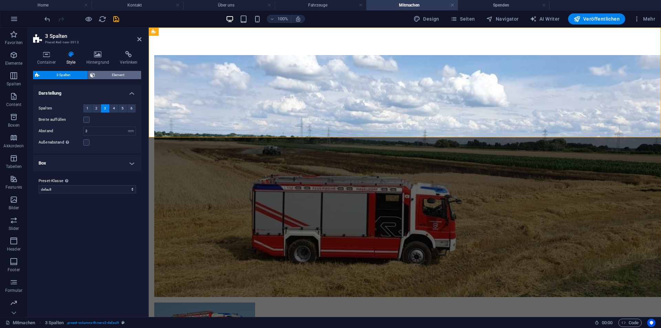
click at [124, 75] on span "Element" at bounding box center [118, 75] width 42 height 8
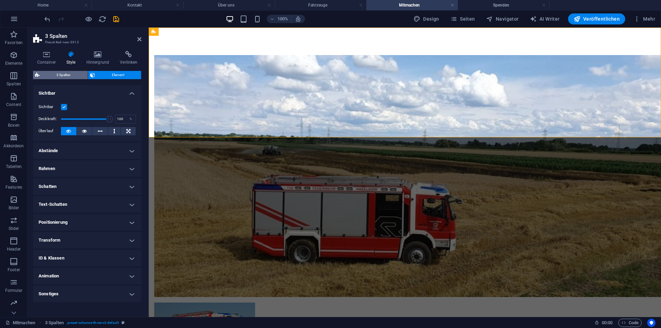
click at [57, 76] on span "3 Spalten" at bounding box center [64, 75] width 44 height 8
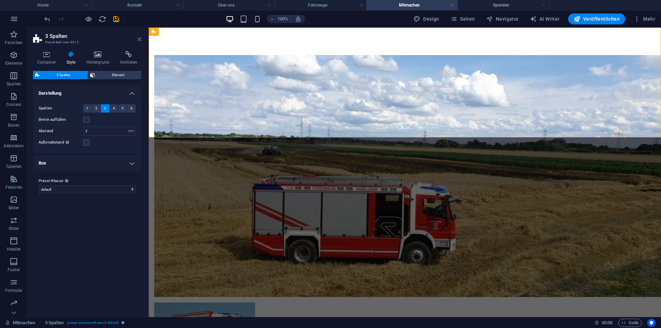
click at [139, 39] on icon at bounding box center [139, 40] width 4 height 6
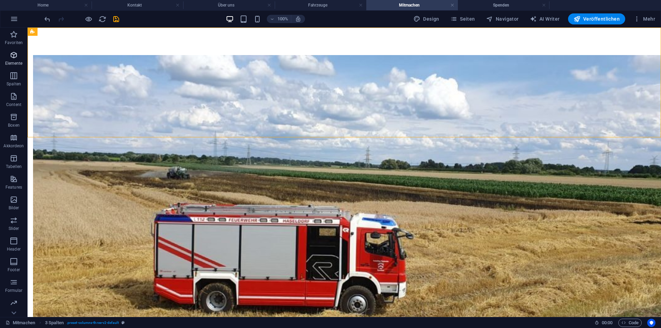
click at [20, 60] on span "Elemente" at bounding box center [14, 59] width 28 height 17
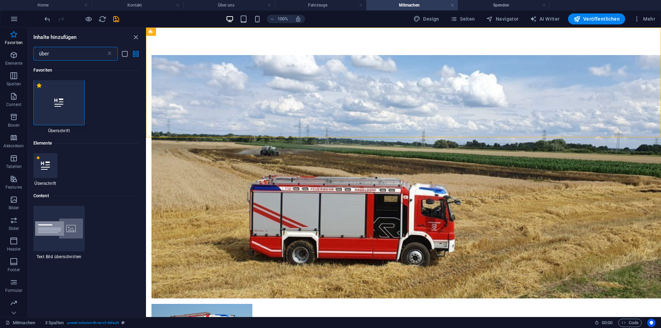
scroll to position [0, 0]
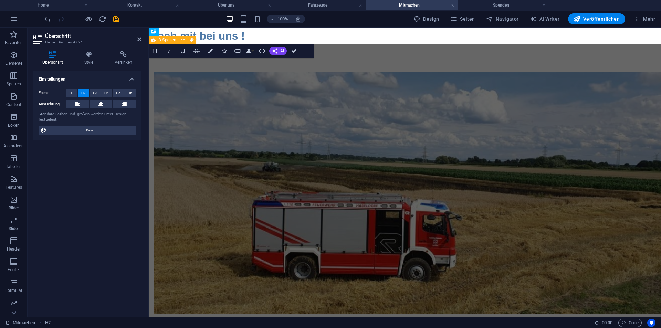
click at [225, 78] on div at bounding box center [405, 252] width 512 height 417
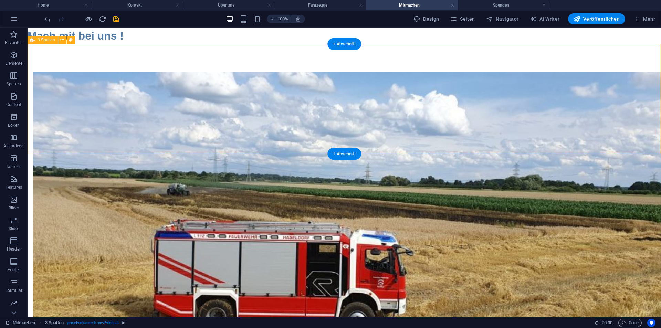
click at [122, 40] on div "Mach mit bei uns !" at bounding box center [345, 36] width 634 height 17
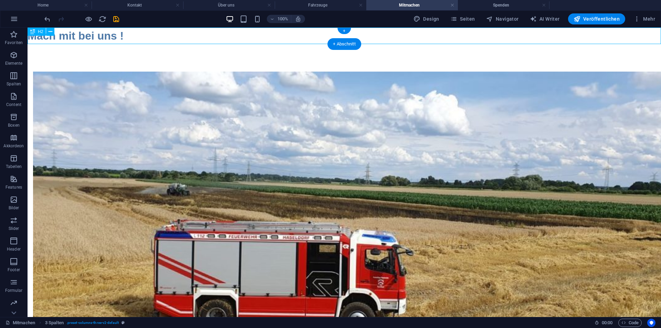
click at [123, 39] on div "Mach mit bei uns !" at bounding box center [345, 36] width 634 height 17
click at [125, 39] on div "Mach mit bei uns !" at bounding box center [345, 36] width 634 height 17
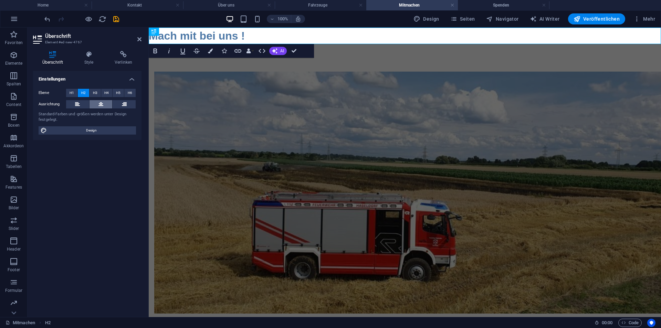
click at [104, 105] on button at bounding box center [101, 104] width 23 height 8
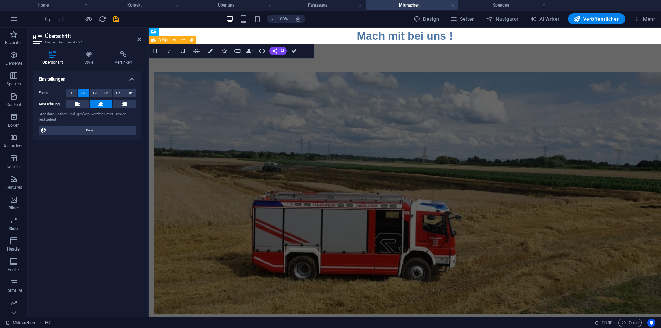
click at [405, 48] on div at bounding box center [405, 252] width 512 height 417
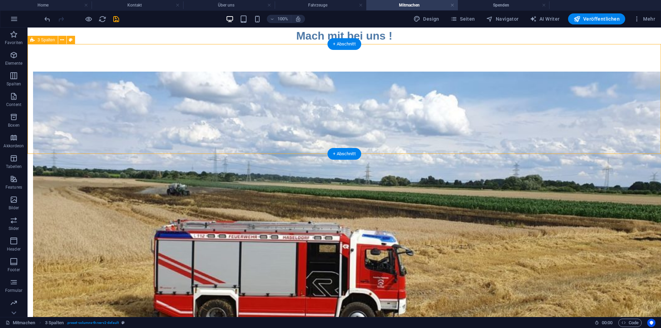
click at [86, 86] on div at bounding box center [345, 281] width 634 height 475
click at [18, 60] on span "Elemente" at bounding box center [14, 59] width 28 height 17
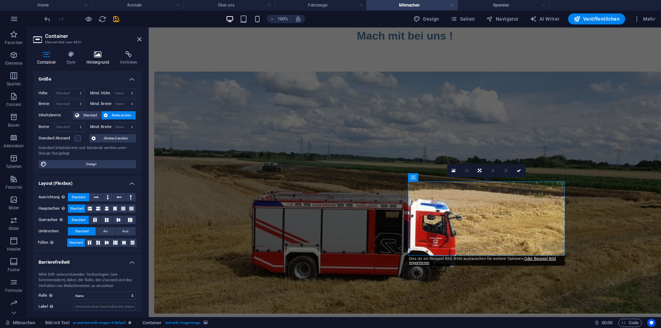
click at [105, 57] on icon at bounding box center [97, 54] width 31 height 7
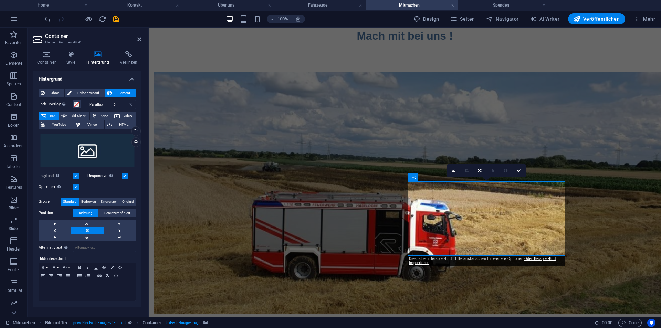
click at [96, 162] on div "Ziehe Dateien zum Hochladen hierher oder klicke hier, um aus Dateien oder koste…" at bounding box center [87, 150] width 97 height 37
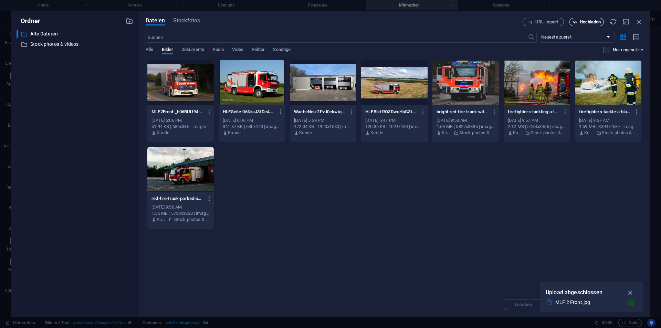
click at [583, 20] on span "Hochladen" at bounding box center [590, 22] width 21 height 4
click at [541, 82] on div at bounding box center [537, 82] width 66 height 45
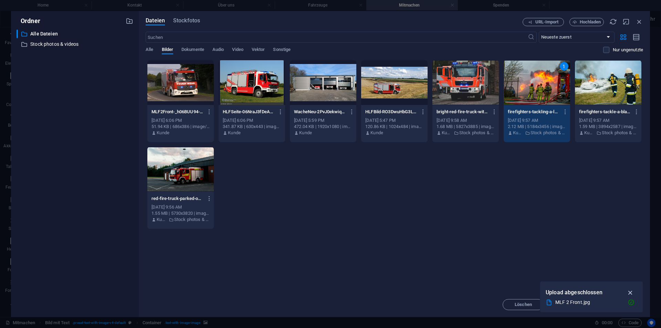
click at [630, 287] on button "button" at bounding box center [630, 292] width 13 height 11
click at [622, 305] on span "Einfügen" at bounding box center [623, 305] width 18 height 4
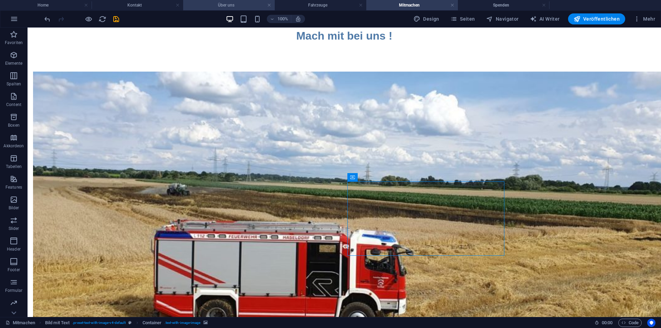
click at [227, 4] on h4 "Über uns" at bounding box center [229, 5] width 92 height 8
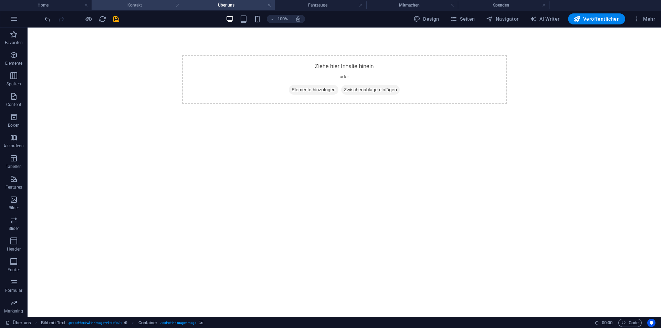
click at [147, 6] on h4 "Kontakt" at bounding box center [138, 5] width 92 height 8
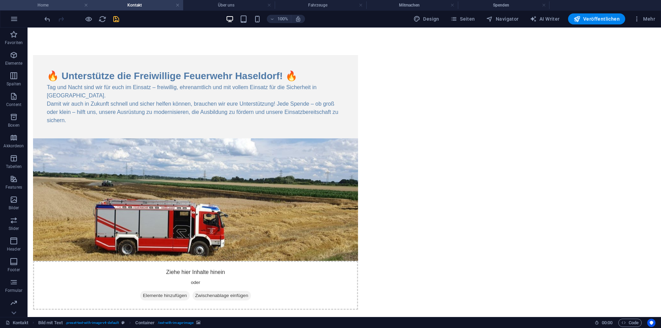
click at [59, 7] on h4 "Home" at bounding box center [46, 5] width 92 height 8
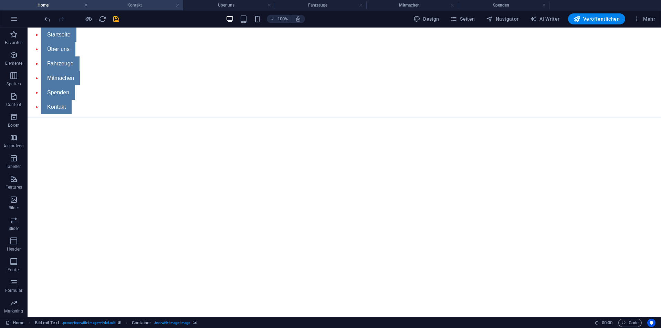
click at [136, 8] on h4 "Kontakt" at bounding box center [138, 5] width 92 height 8
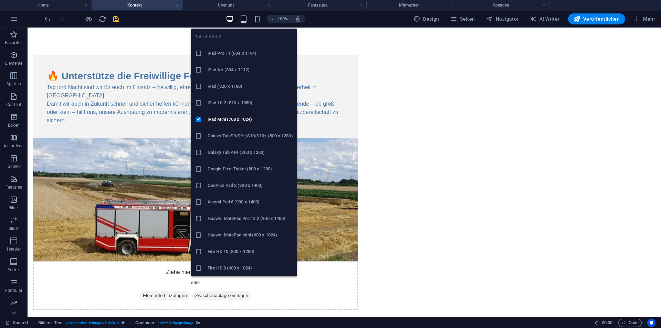
click at [244, 18] on icon "button" at bounding box center [244, 19] width 8 height 8
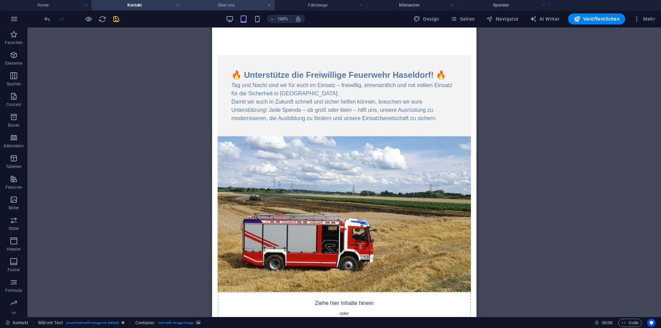
click at [231, 5] on h4 "Über uns" at bounding box center [229, 5] width 92 height 8
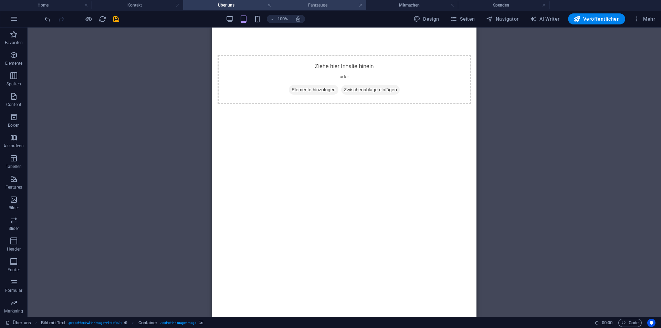
click at [310, 6] on h4 "Fahrzeuge" at bounding box center [321, 5] width 92 height 8
click at [406, 7] on h4 "Mitmachen" at bounding box center [412, 5] width 92 height 8
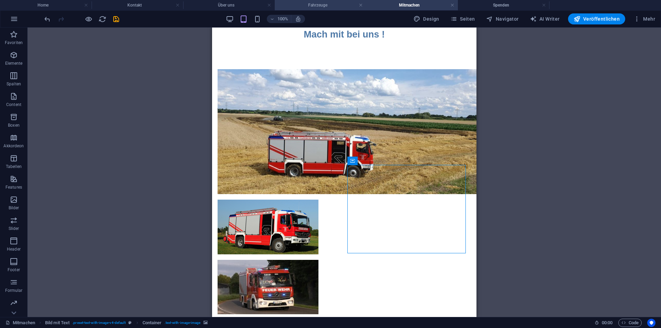
click at [330, 8] on h4 "Fahrzeuge" at bounding box center [321, 5] width 92 height 8
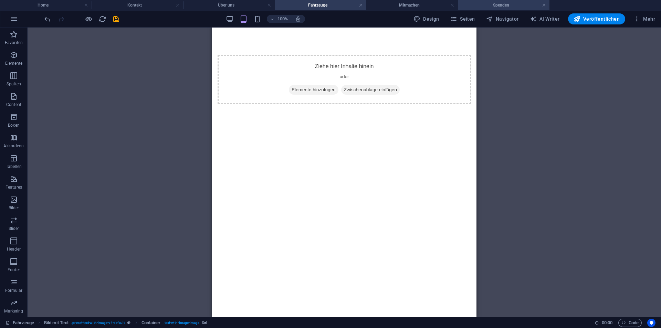
click at [504, 4] on h4 "Spenden" at bounding box center [504, 5] width 92 height 8
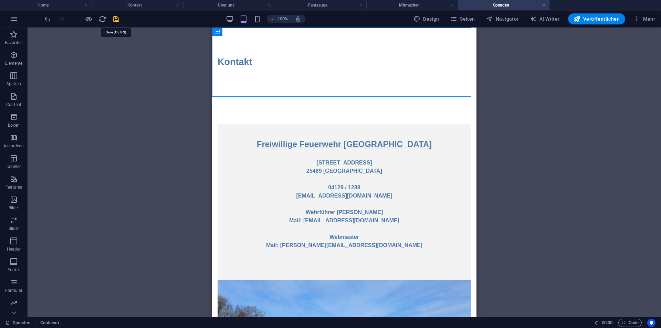
click at [115, 20] on icon "save" at bounding box center [116, 19] width 8 height 8
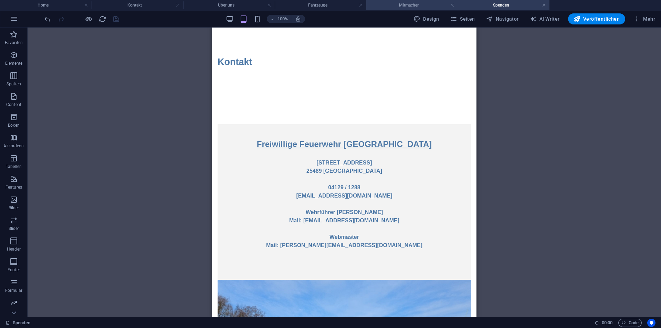
click at [410, 2] on h4 "Mitmachen" at bounding box center [412, 5] width 92 height 8
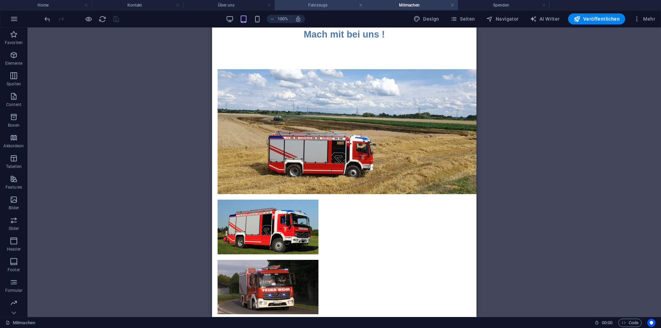
click at [307, 6] on h4 "Fahrzeuge" at bounding box center [321, 5] width 92 height 8
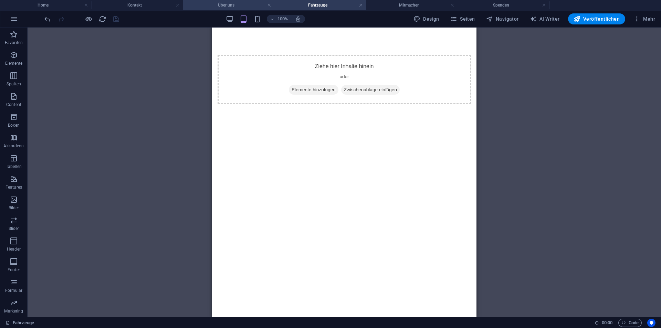
click at [242, 6] on h4 "Über uns" at bounding box center [229, 5] width 92 height 8
click at [153, 3] on h4 "Kontakt" at bounding box center [138, 5] width 92 height 8
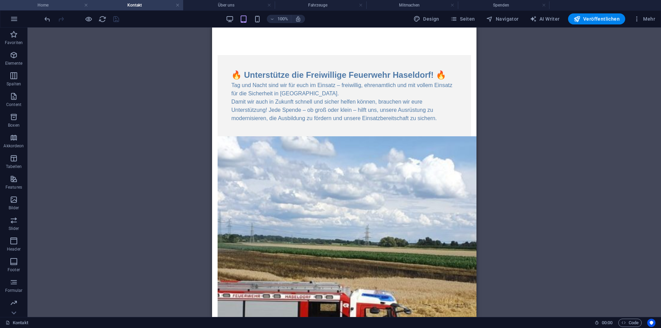
click at [67, 1] on h4 "Home" at bounding box center [46, 5] width 92 height 8
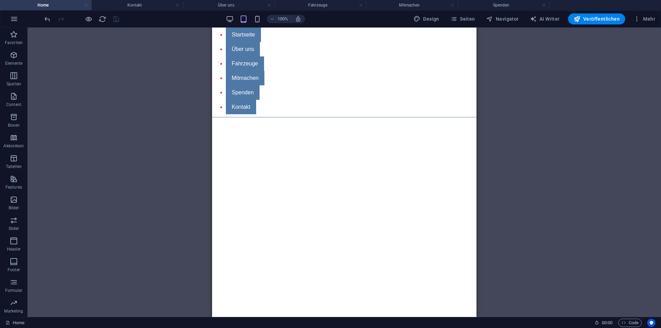
click at [84, 3] on link at bounding box center [86, 5] width 4 height 7
click at [176, 3] on link at bounding box center [178, 5] width 4 height 7
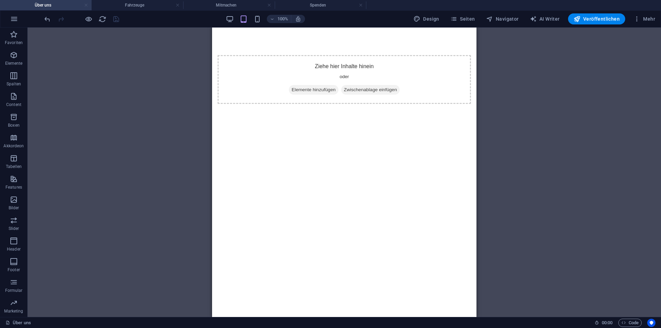
click at [85, 3] on link at bounding box center [86, 5] width 4 height 7
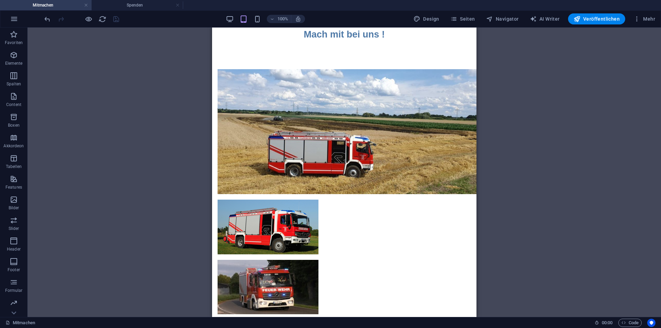
click at [85, 3] on link at bounding box center [86, 5] width 4 height 7
click at [0, 0] on div at bounding box center [0, 0] width 0 height 0
